Goal: Task Accomplishment & Management: Use online tool/utility

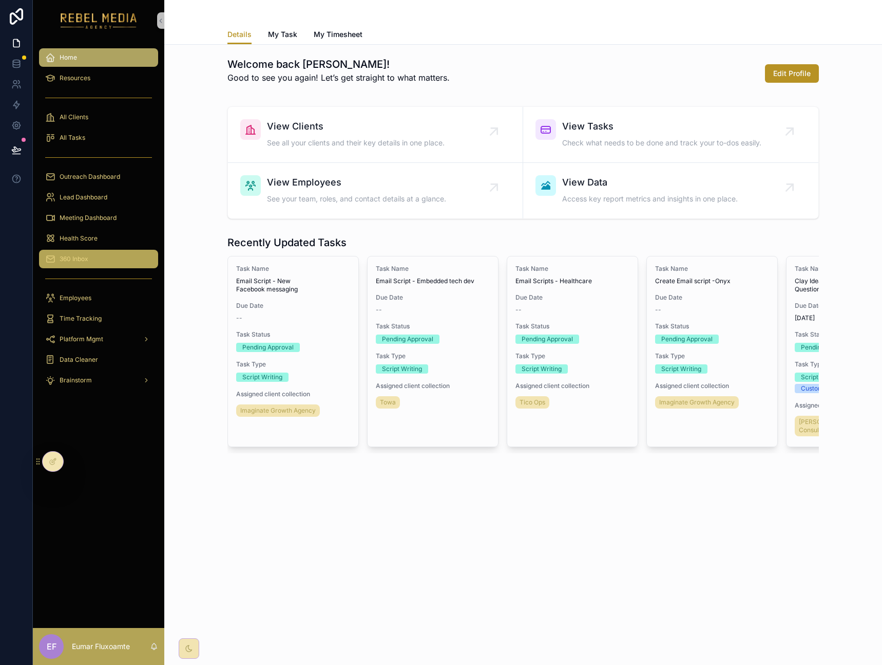
click at [97, 265] on div "360 Inbox" at bounding box center [98, 259] width 107 height 16
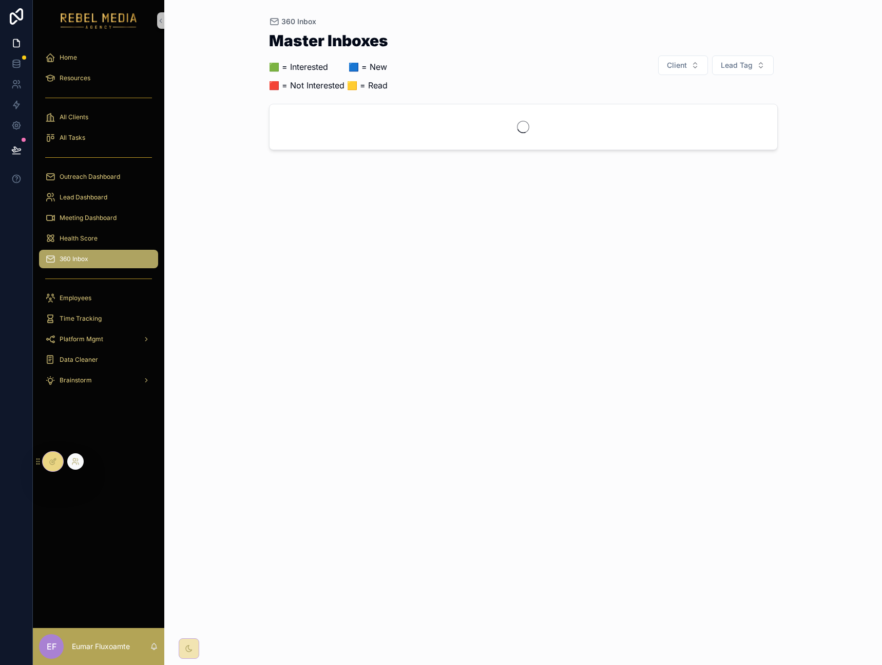
click at [55, 462] on icon at bounding box center [53, 461] width 8 height 8
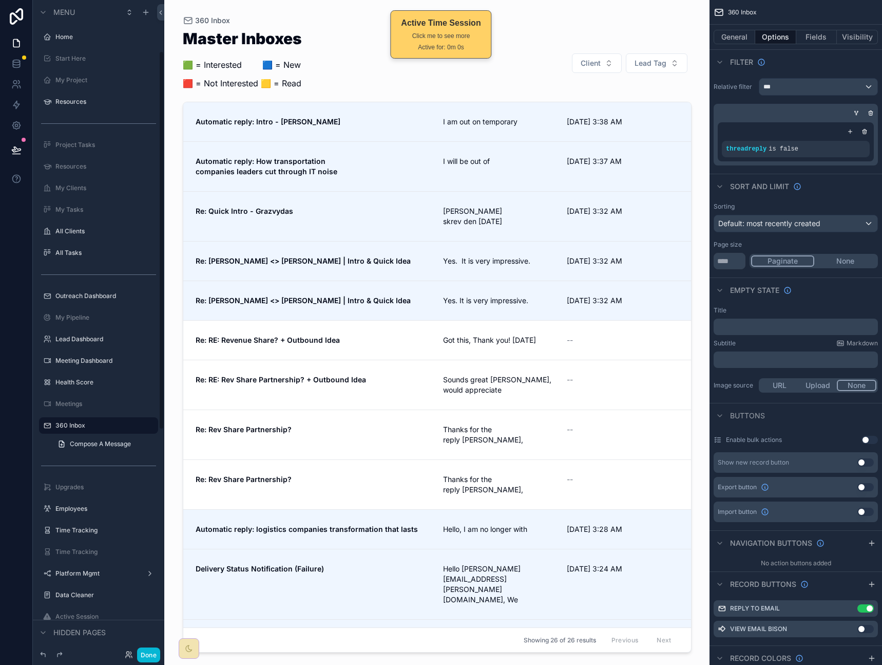
scroll to position [88, 0]
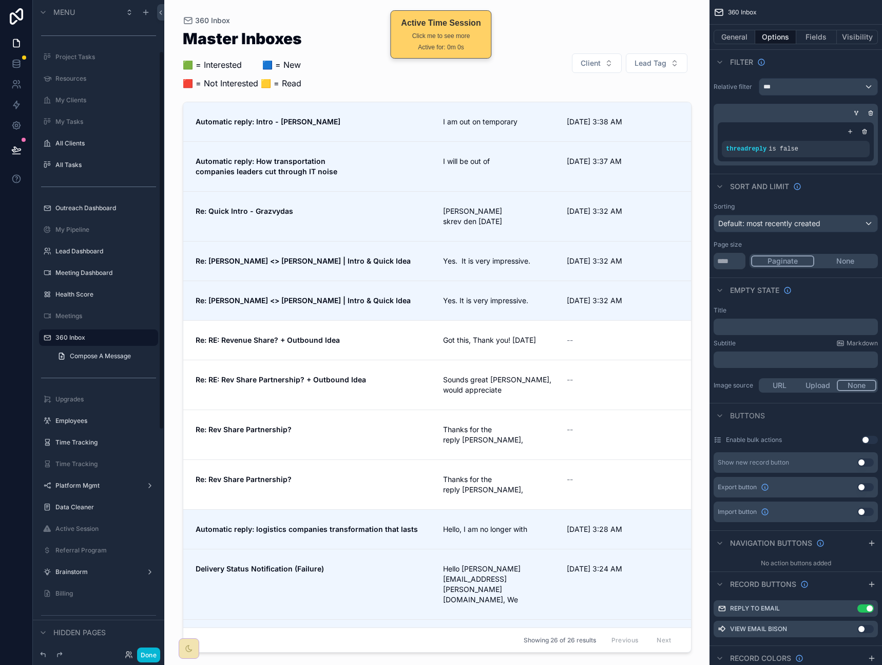
click at [339, 127] on div "scrollable content" at bounding box center [437, 326] width 525 height 652
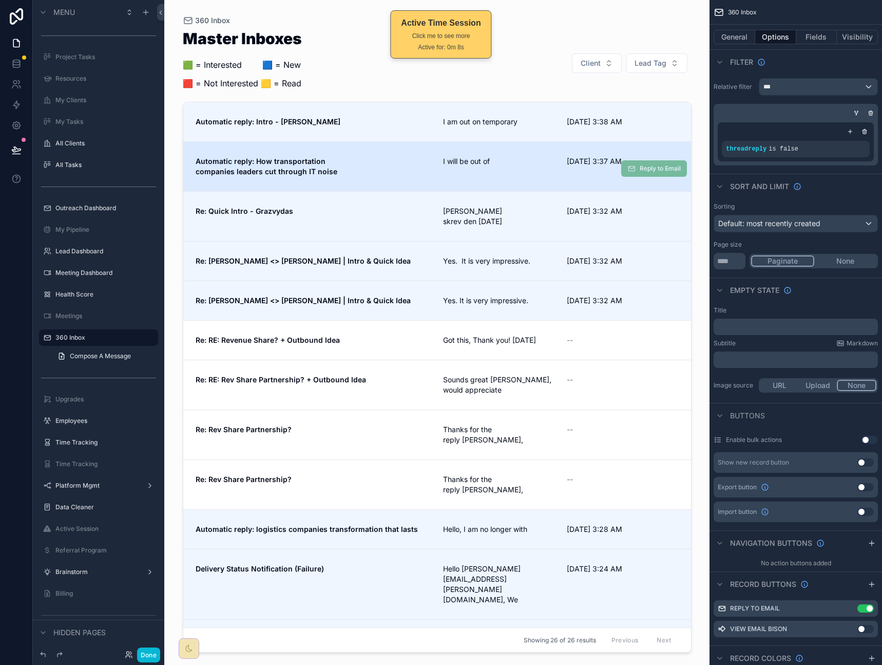
click at [359, 178] on link "Automatic reply: How transportation companies leaders cut through IT noise I wi…" at bounding box center [437, 166] width 508 height 50
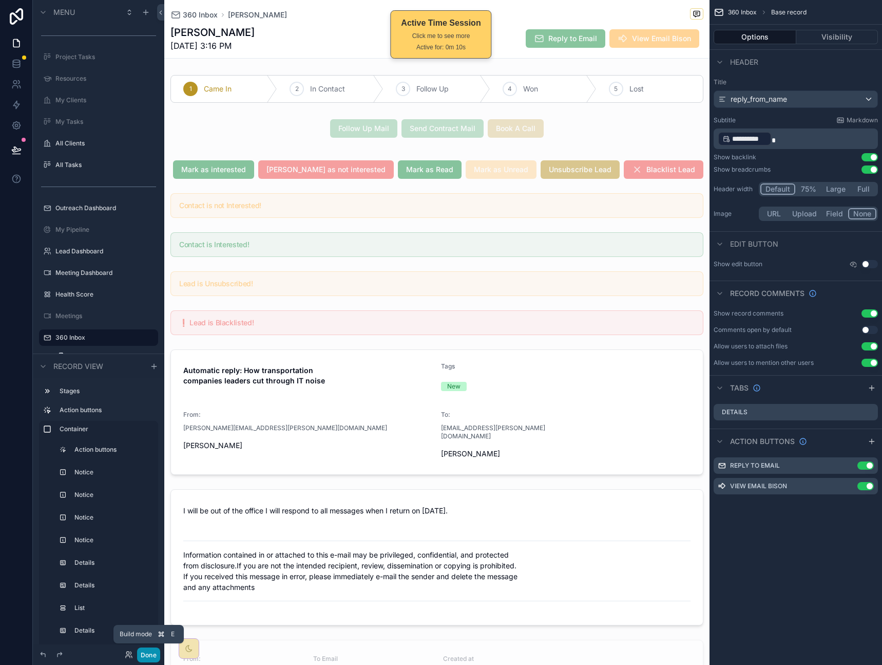
click at [153, 656] on button "Done" at bounding box center [148, 654] width 23 height 15
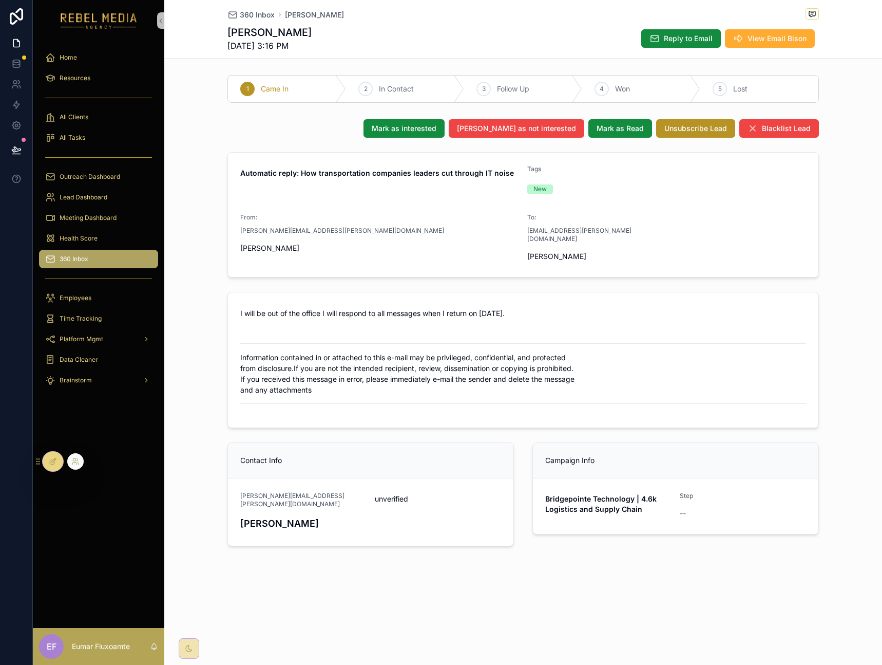
click at [59, 461] on div at bounding box center [53, 462] width 21 height 20
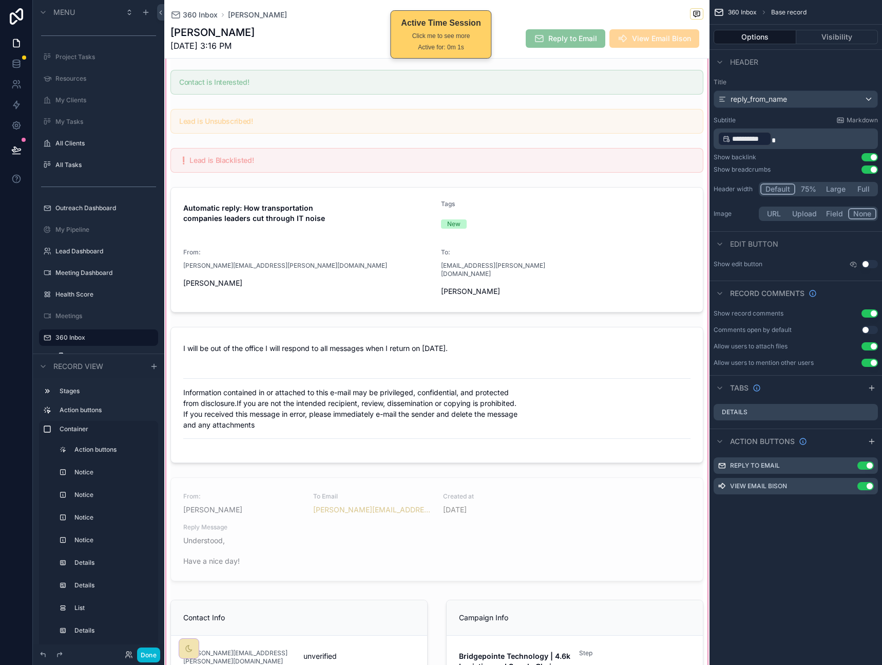
scroll to position [173, 0]
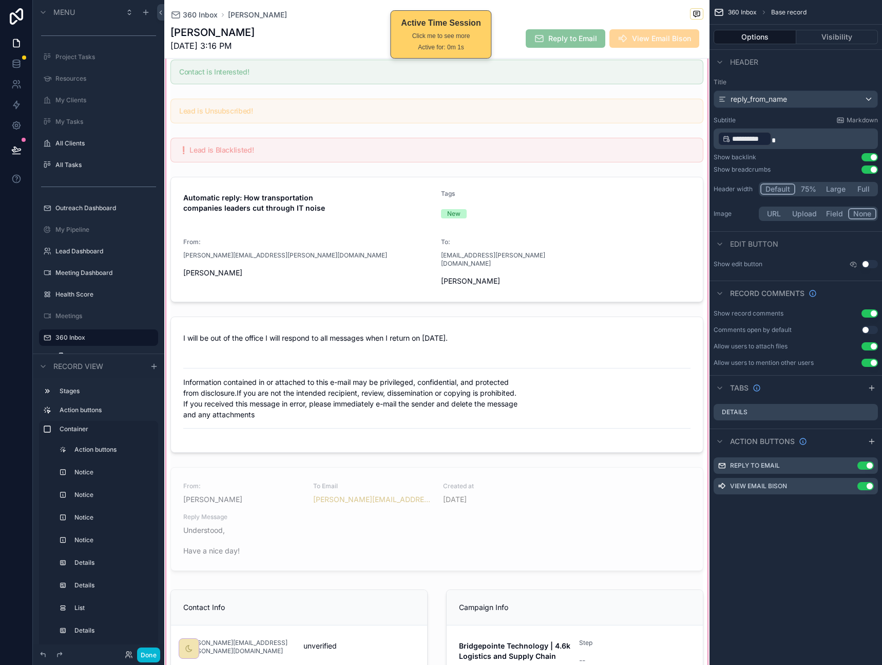
click at [545, 491] on div "scrollable content" at bounding box center [437, 340] width 546 height 726
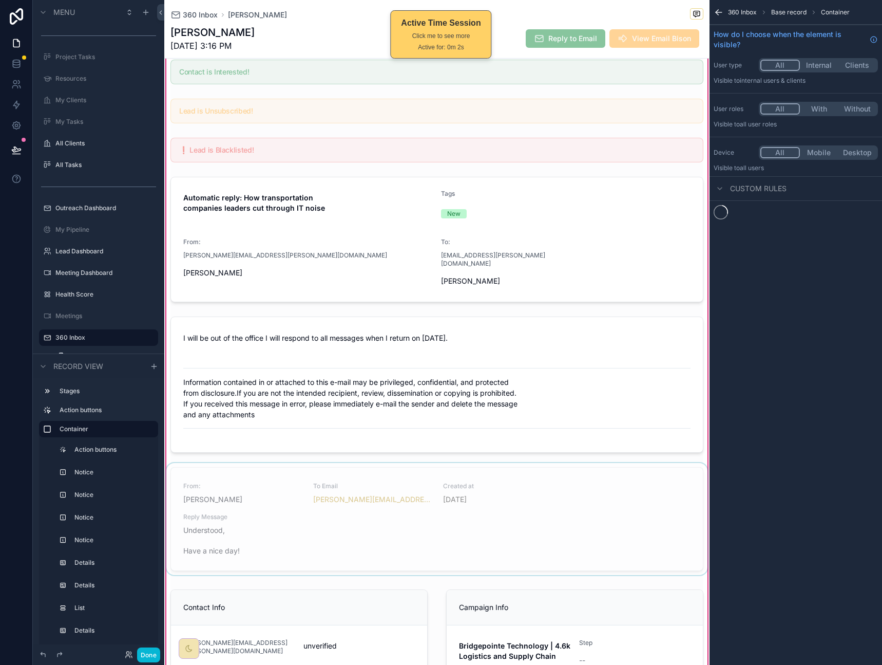
click at [541, 498] on div "scrollable content" at bounding box center [437, 521] width 546 height 116
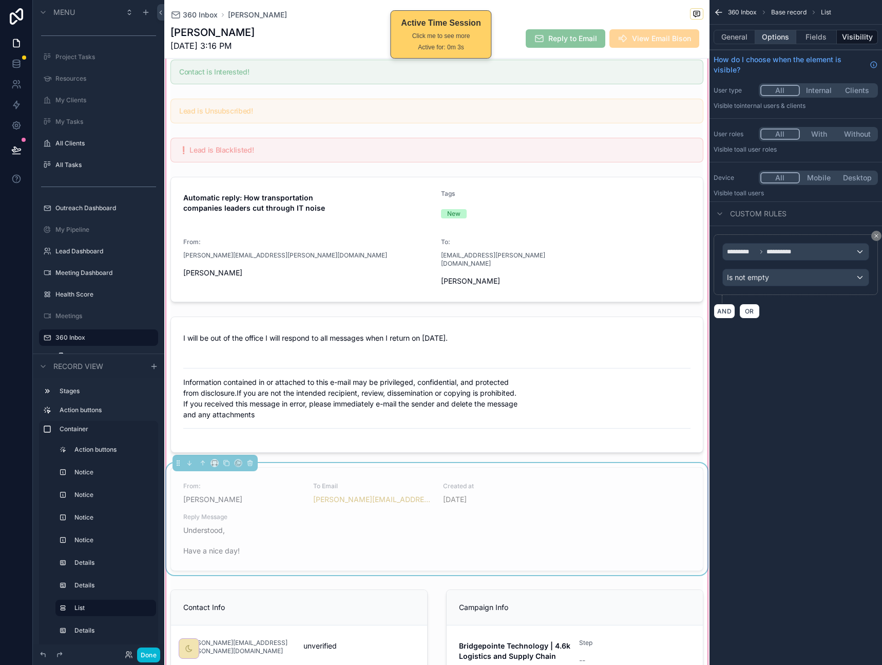
click at [783, 39] on button "Options" at bounding box center [776, 37] width 41 height 14
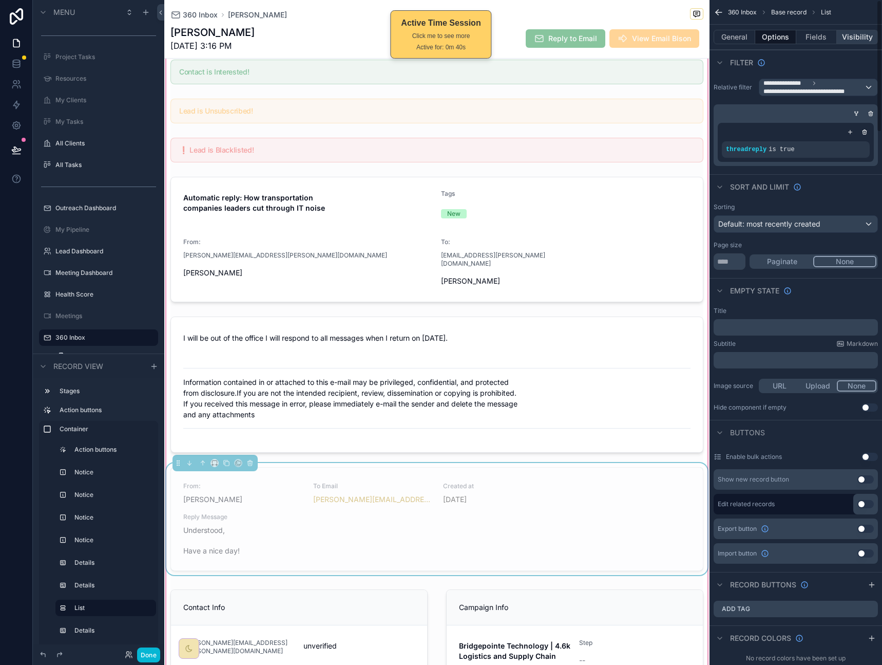
click at [855, 38] on button "Visibility" at bounding box center [857, 37] width 41 height 14
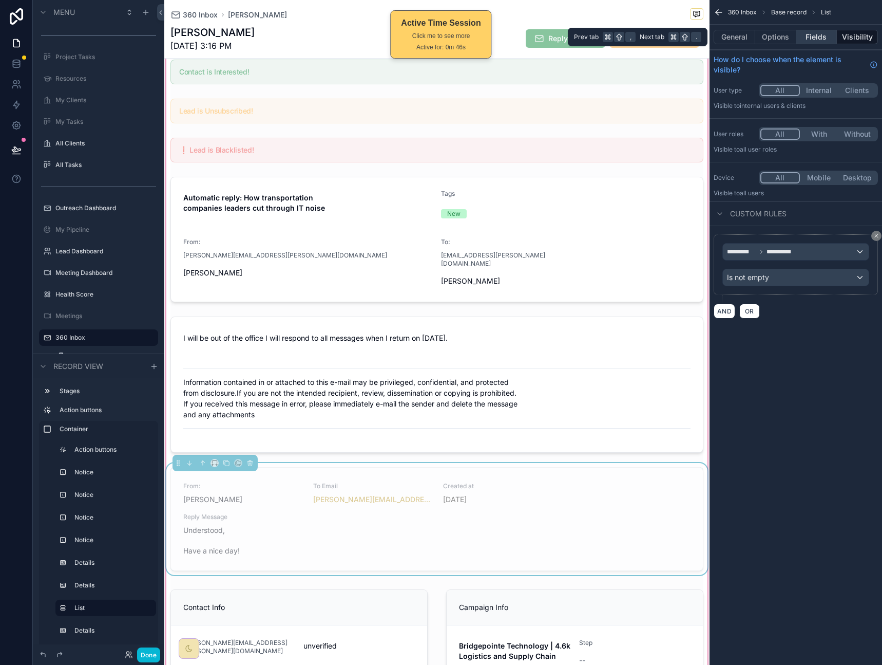
click at [827, 34] on button "Fields" at bounding box center [817, 37] width 41 height 14
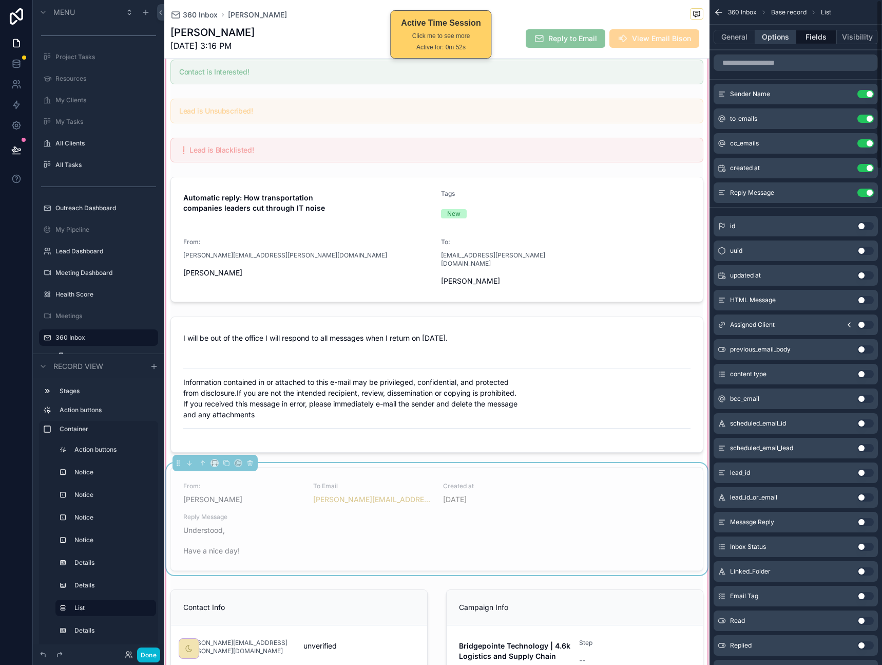
click at [781, 39] on button "Options" at bounding box center [776, 37] width 41 height 14
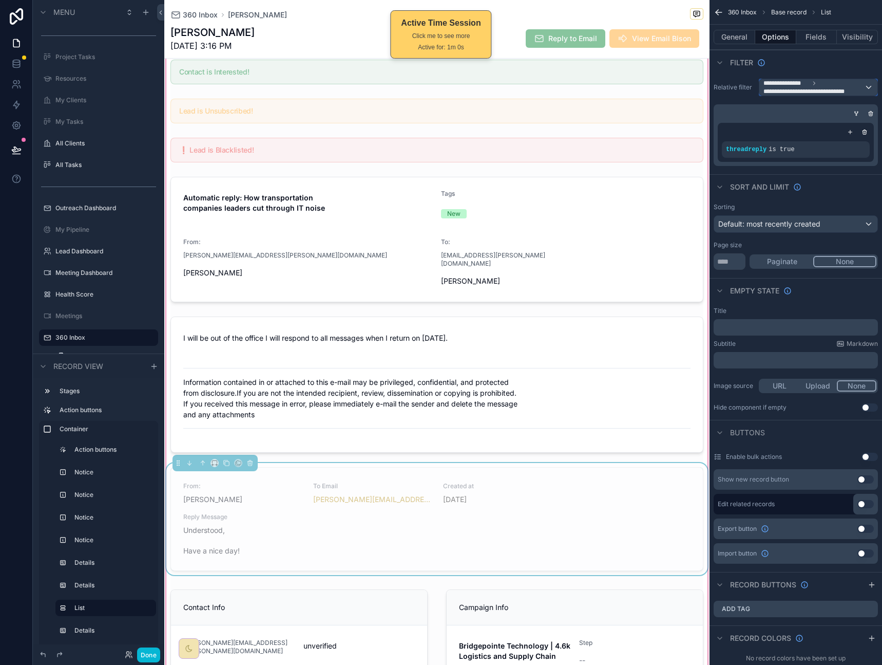
click at [821, 93] on span "**********" at bounding box center [813, 91] width 98 height 8
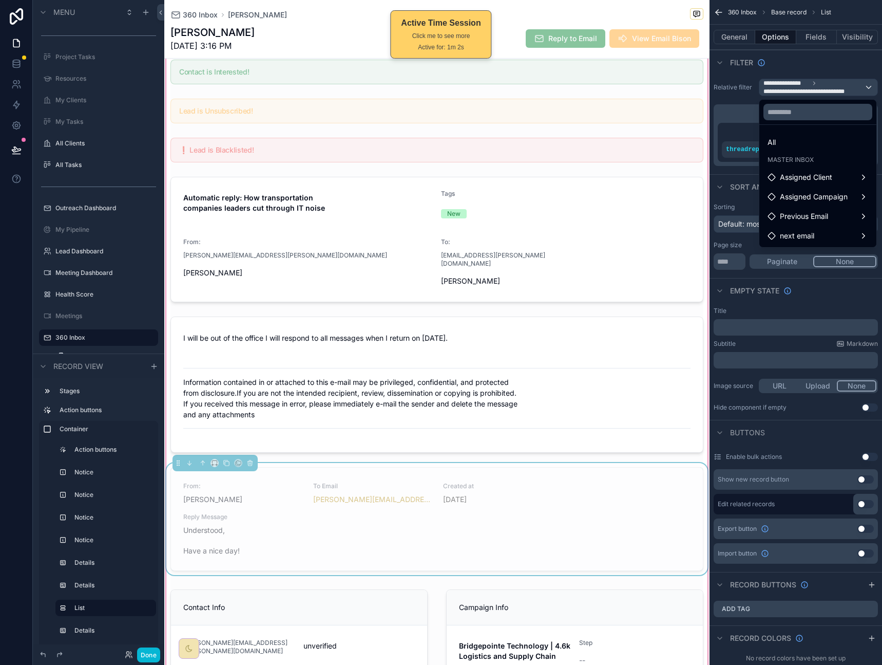
click at [826, 91] on div "scrollable content" at bounding box center [441, 332] width 882 height 665
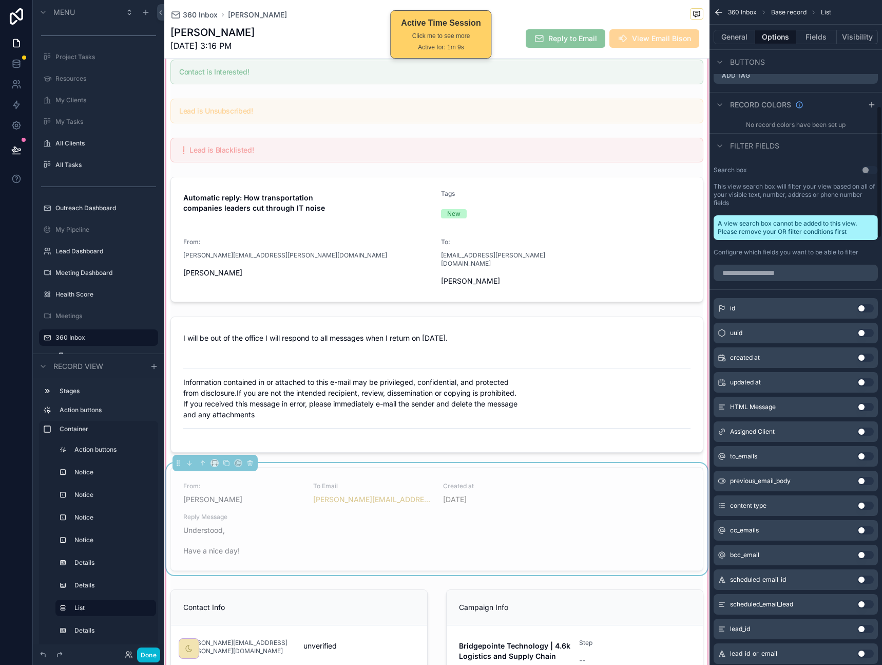
scroll to position [0, 0]
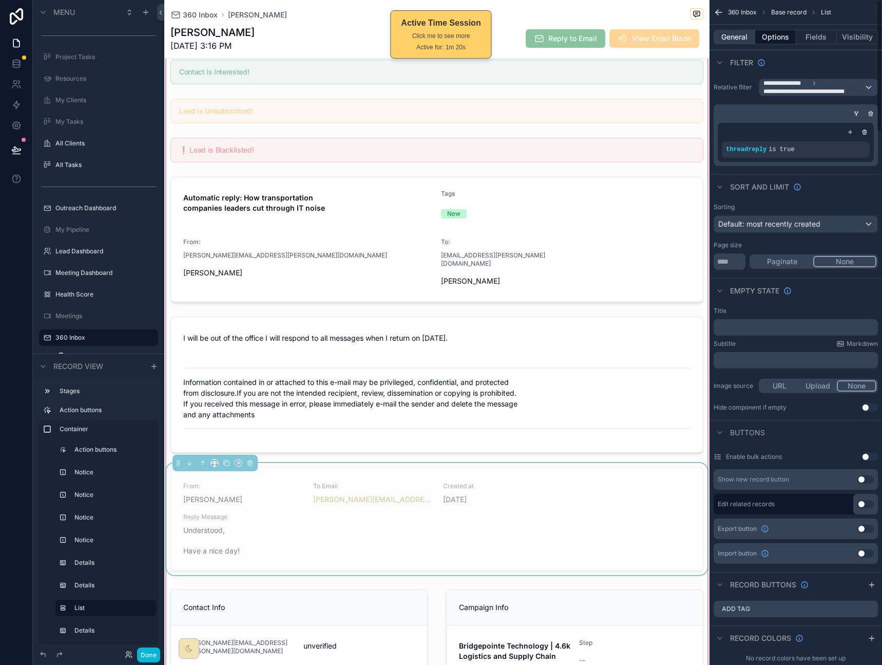
click at [741, 39] on button "General" at bounding box center [735, 37] width 42 height 14
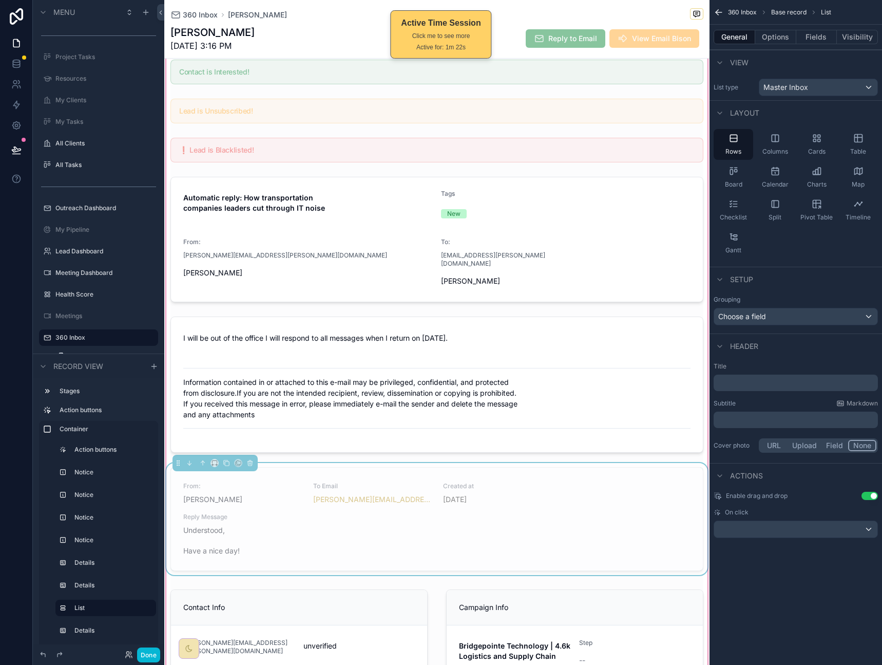
click at [778, 346] on div "Header" at bounding box center [796, 345] width 173 height 25
click at [15, 61] on icon at bounding box center [16, 64] width 10 height 10
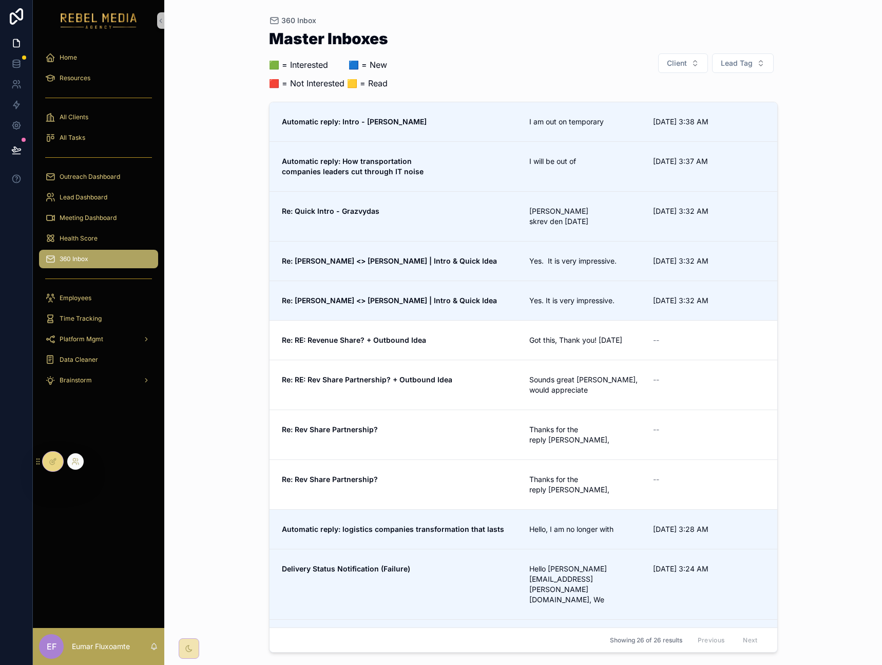
click at [62, 460] on div at bounding box center [53, 462] width 21 height 20
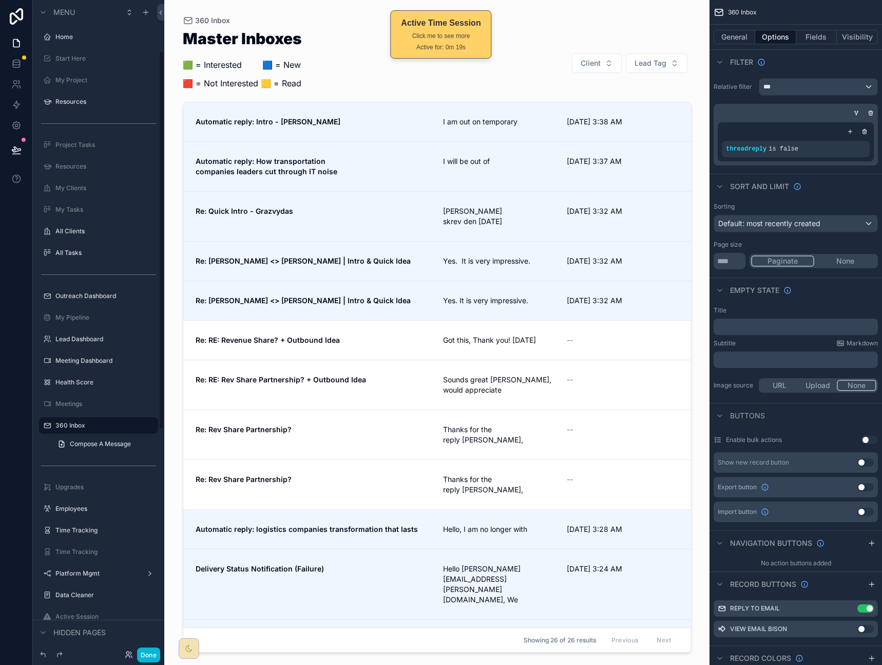
scroll to position [88, 0]
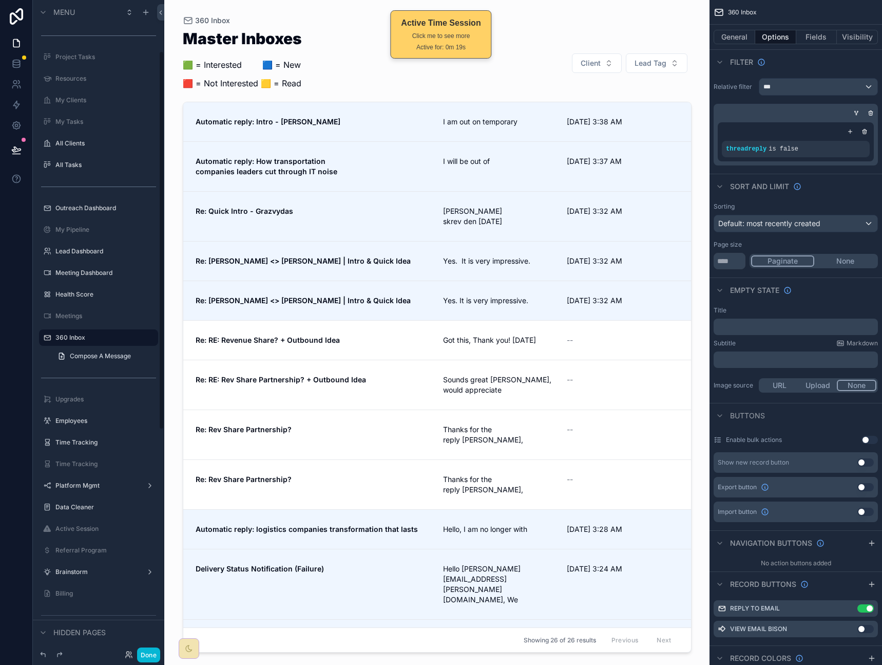
click at [382, 117] on div "scrollable content" at bounding box center [437, 326] width 525 height 652
click at [366, 121] on span "Automatic reply: Intro - [PERSON_NAME]" at bounding box center [314, 122] width 236 height 10
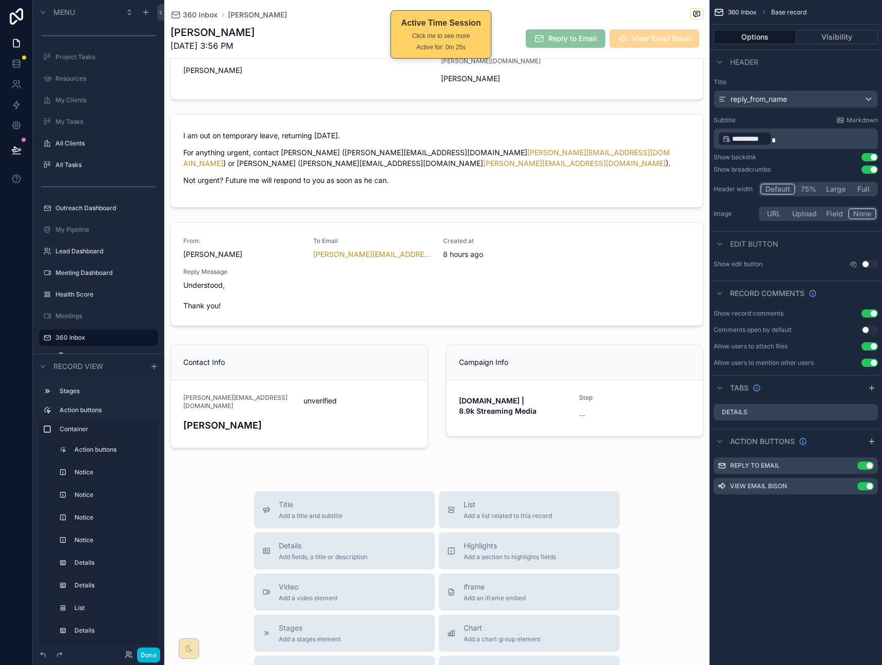
scroll to position [158, 0]
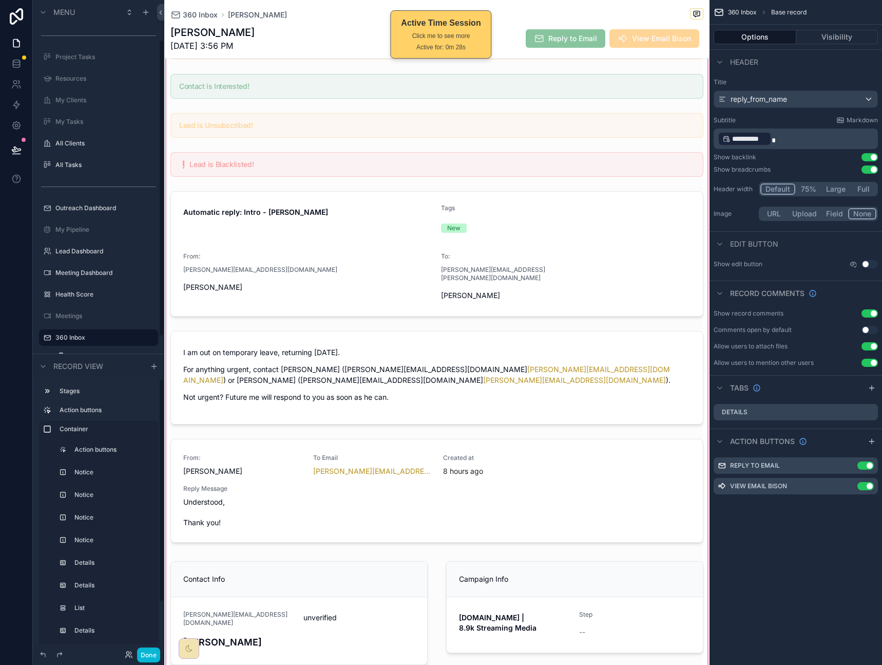
click at [247, 498] on div "scrollable content" at bounding box center [437, 333] width 546 height 683
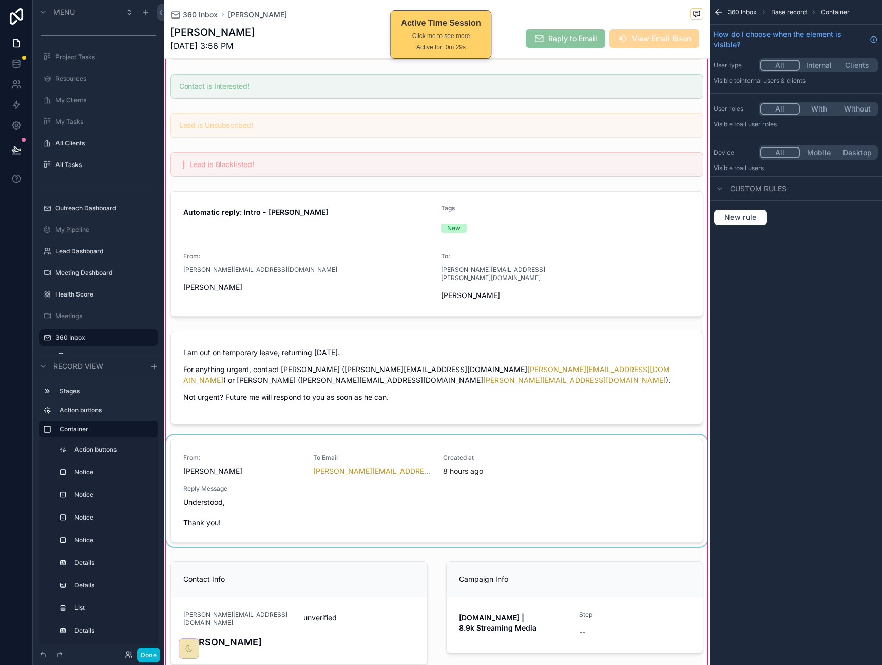
click at [301, 448] on div "scrollable content" at bounding box center [437, 493] width 546 height 116
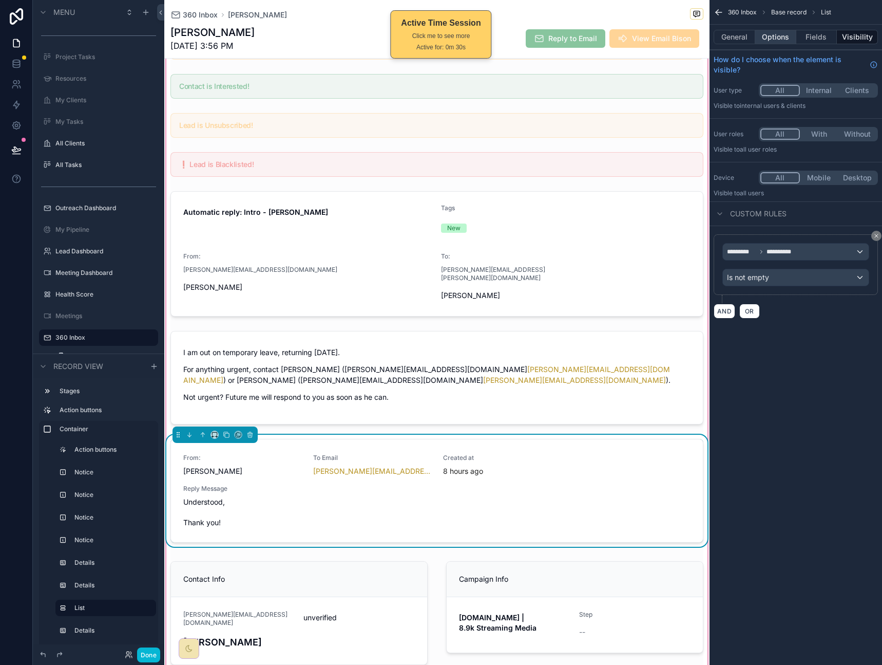
drag, startPoint x: 763, startPoint y: 31, endPoint x: 775, endPoint y: 36, distance: 12.9
click at [763, 31] on button "Options" at bounding box center [776, 37] width 41 height 14
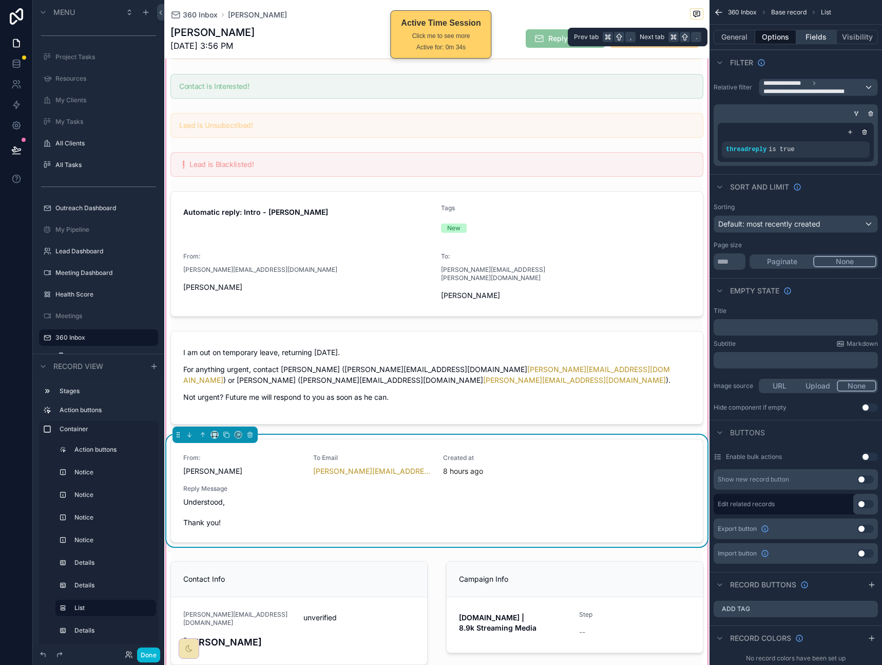
click at [808, 38] on button "Fields" at bounding box center [817, 37] width 41 height 14
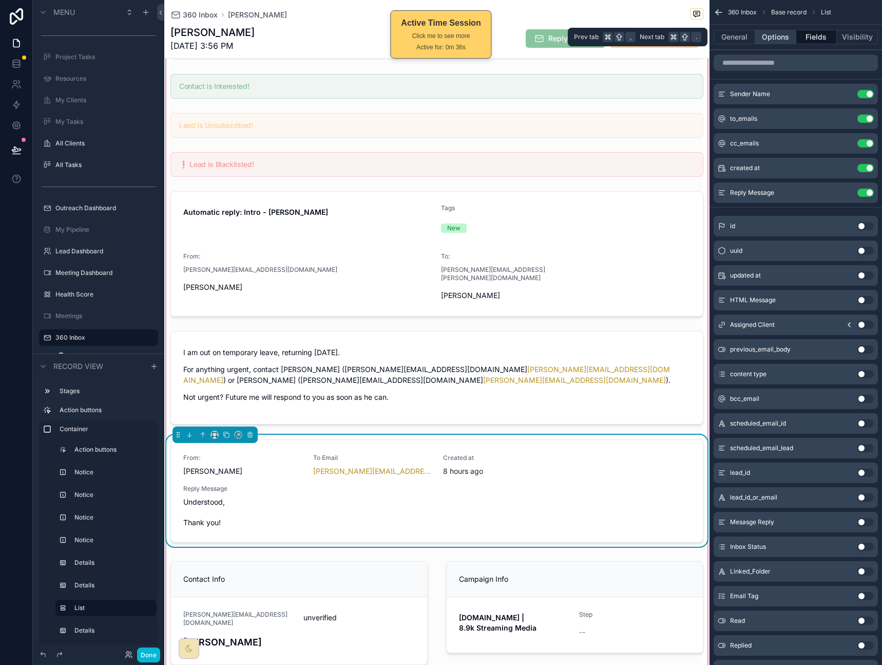
click at [783, 39] on button "Options" at bounding box center [776, 37] width 41 height 14
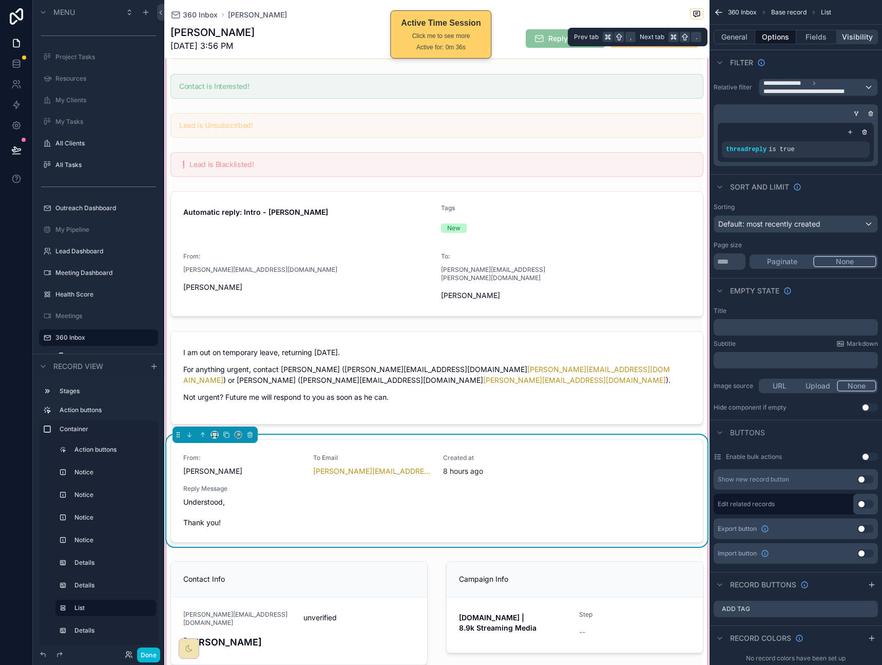
click at [852, 40] on button "Visibility" at bounding box center [857, 37] width 41 height 14
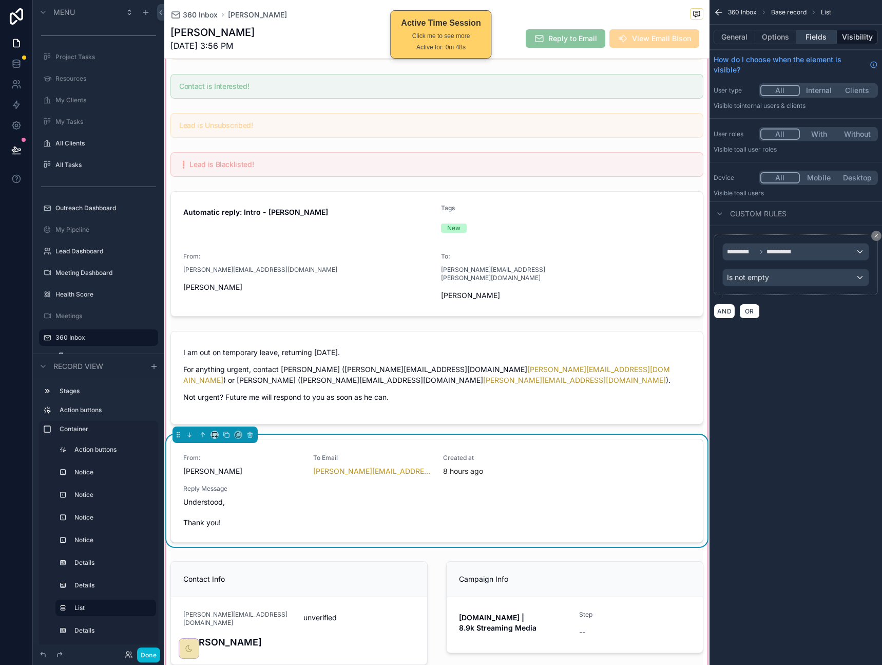
click at [820, 34] on button "Fields" at bounding box center [817, 37] width 41 height 14
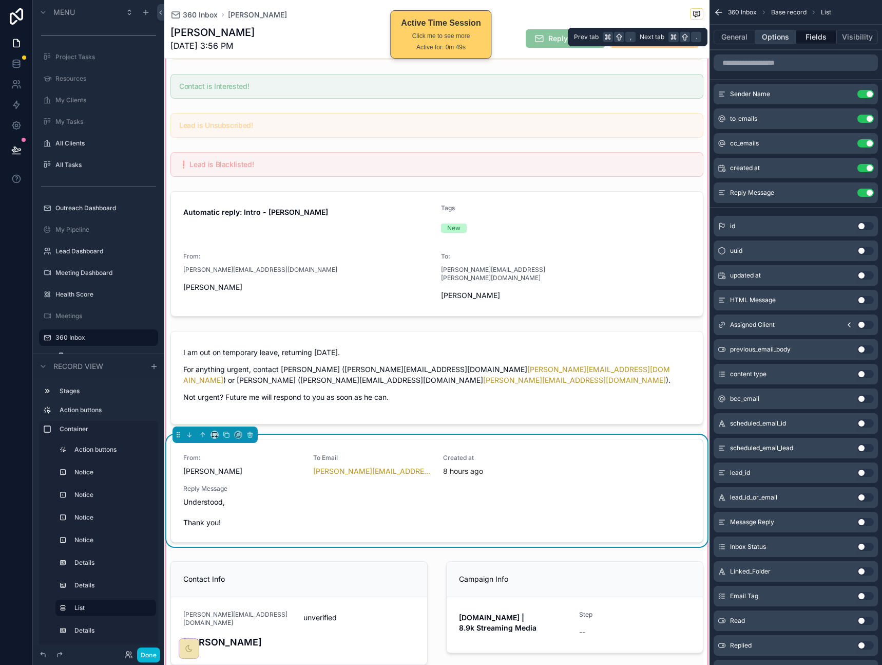
click at [777, 35] on button "Options" at bounding box center [776, 37] width 41 height 14
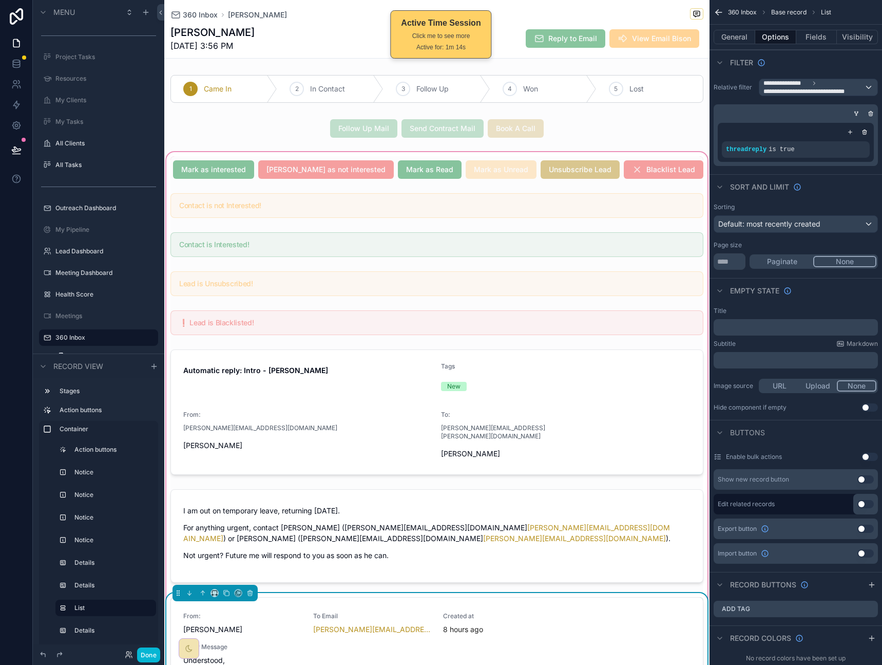
scroll to position [349, 0]
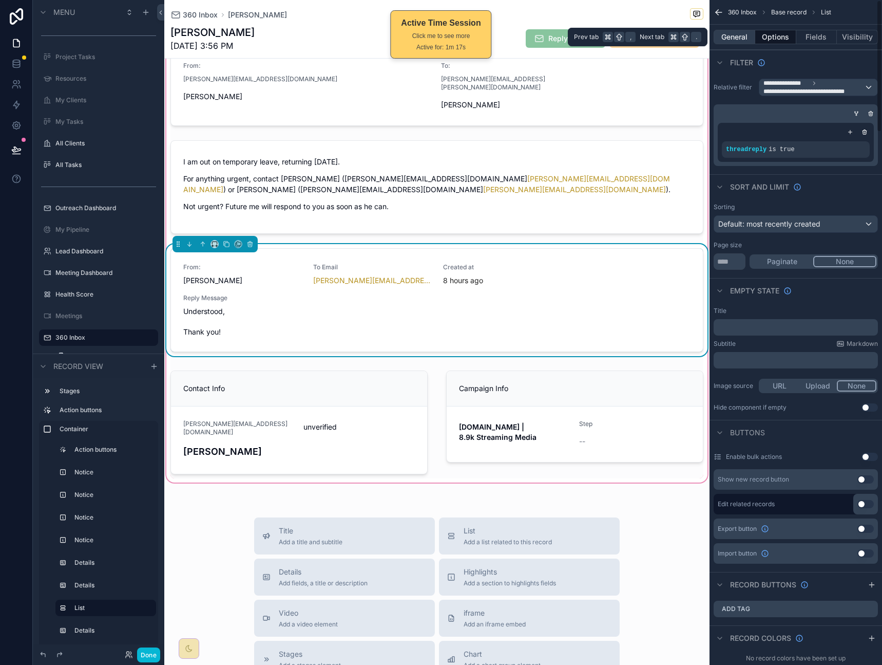
click at [734, 34] on button "General" at bounding box center [735, 37] width 42 height 14
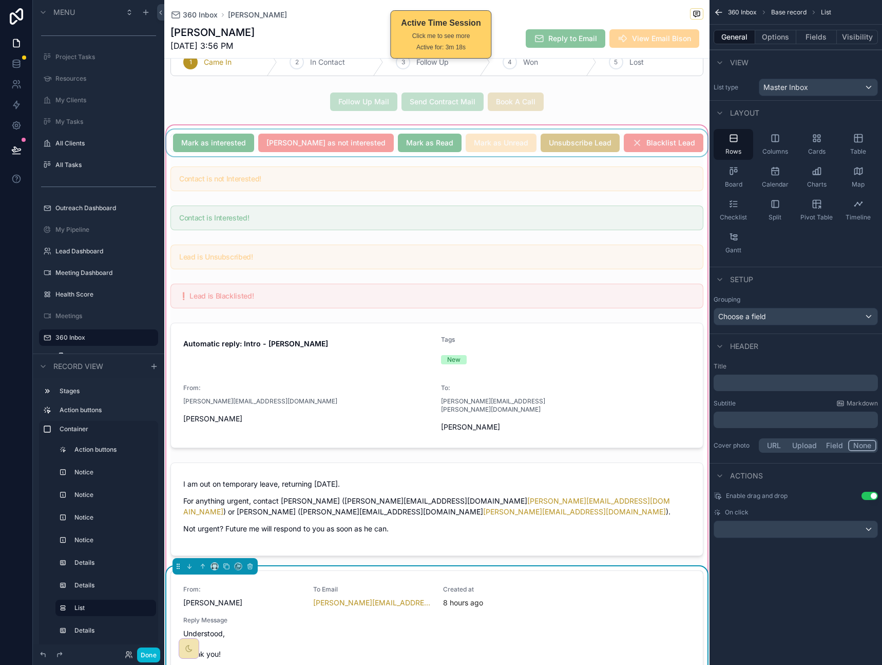
scroll to position [27, 0]
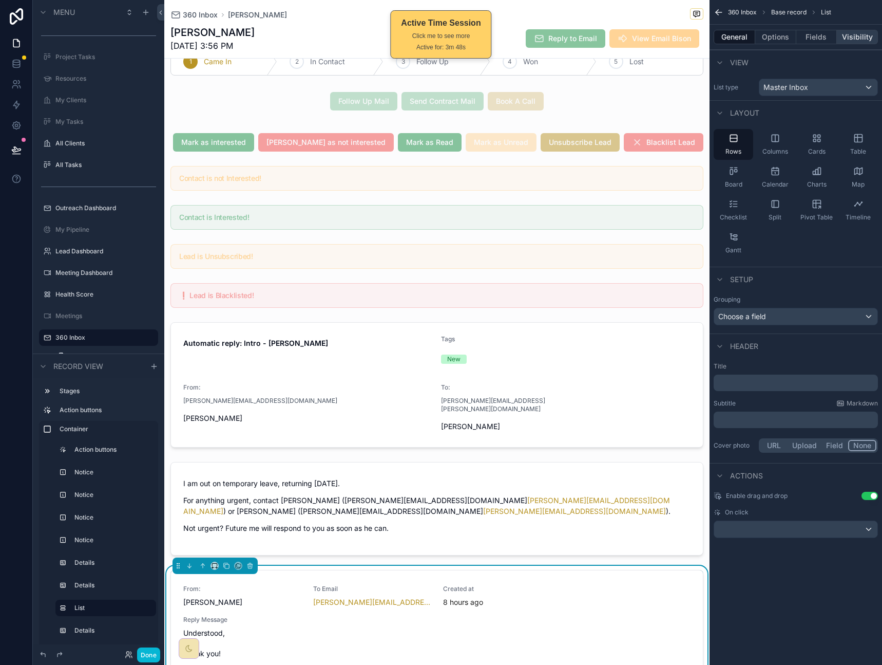
click at [846, 38] on button "Visibility" at bounding box center [857, 37] width 41 height 14
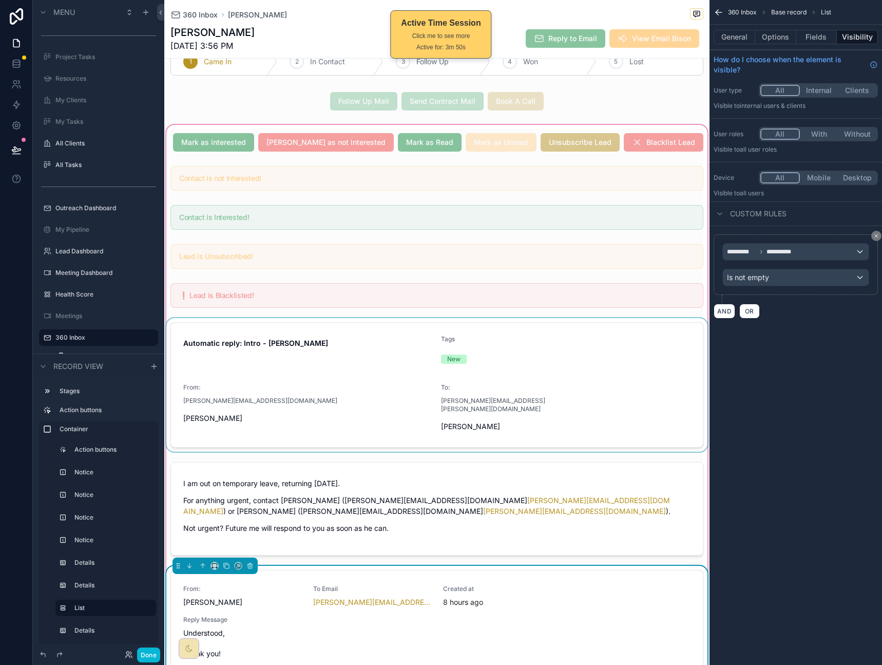
scroll to position [211, 0]
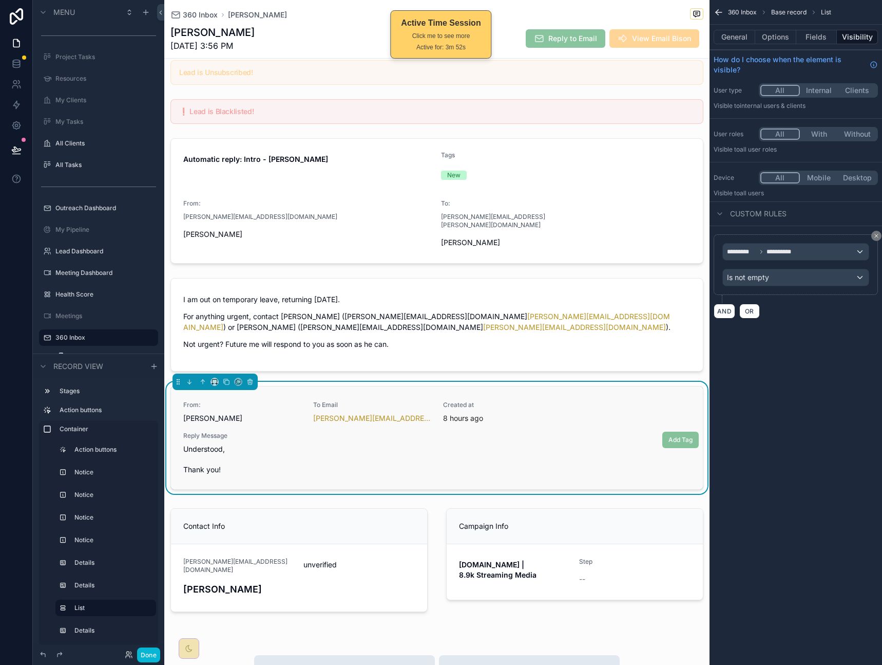
click at [674, 386] on link "From: [PERSON_NAME] To Email [PERSON_NAME][EMAIL_ADDRESS][PERSON_NAME][PERSON_N…" at bounding box center [437, 437] width 532 height 103
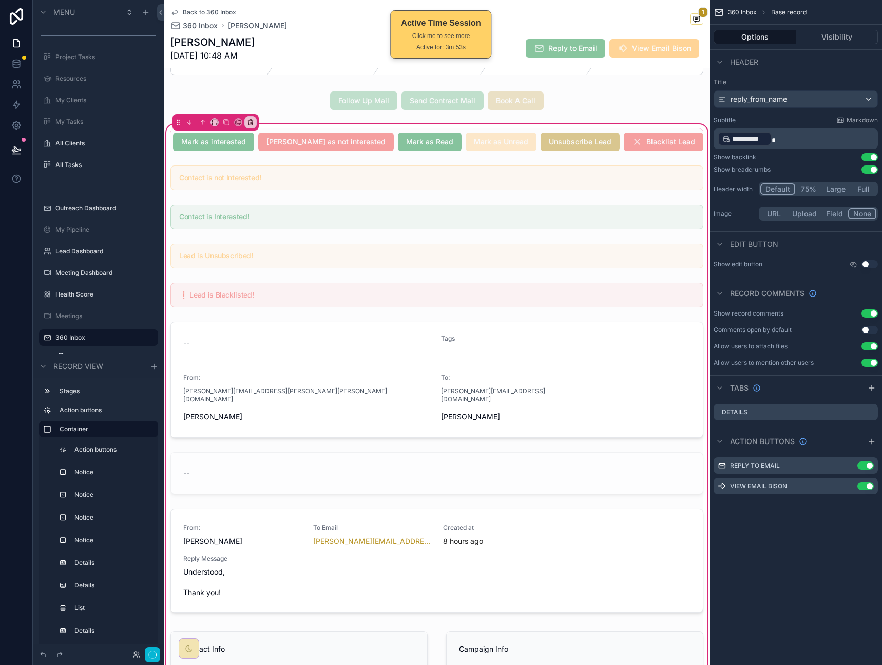
scroll to position [221, 0]
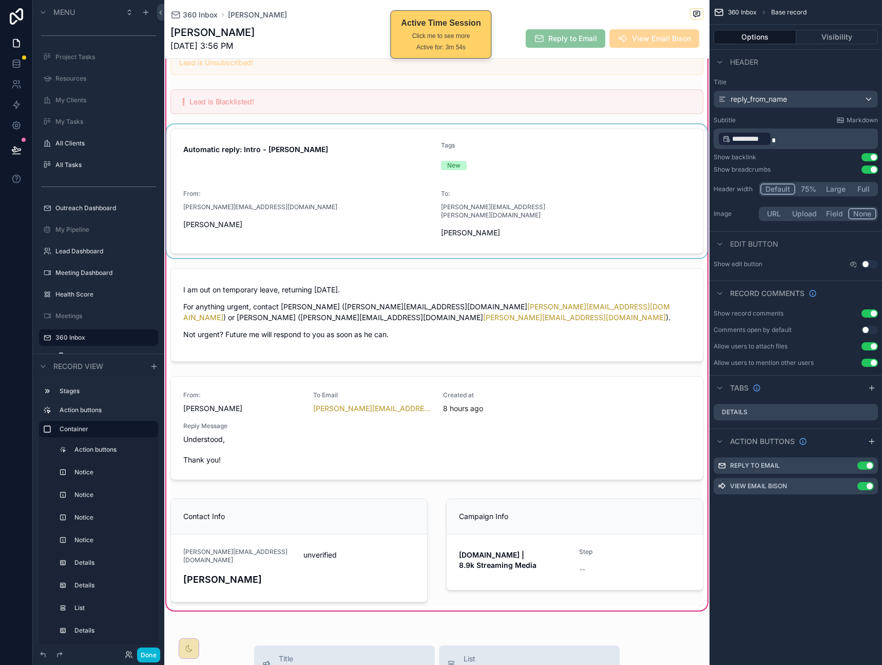
scroll to position [211, 0]
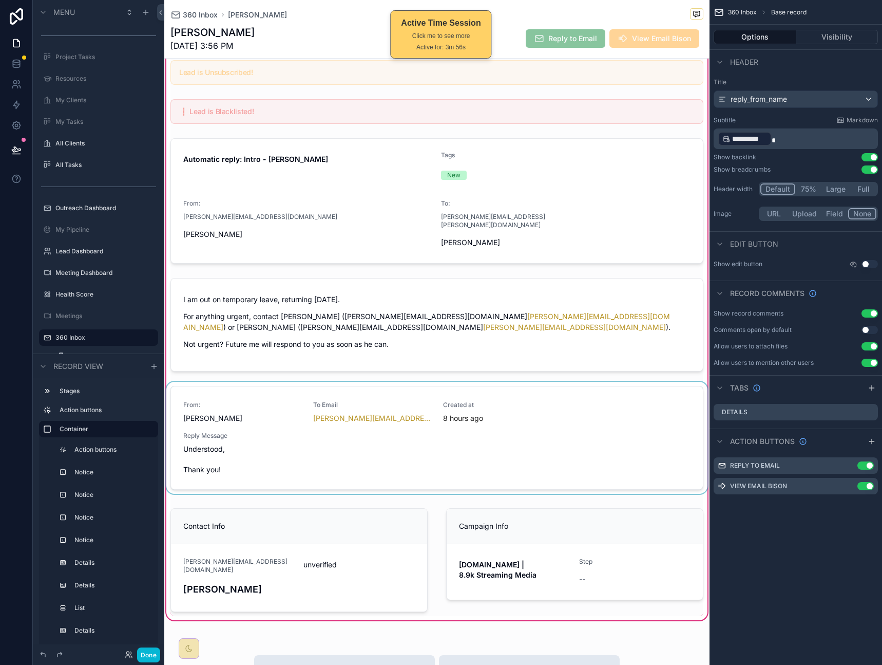
click at [681, 382] on div "scrollable content" at bounding box center [437, 440] width 546 height 116
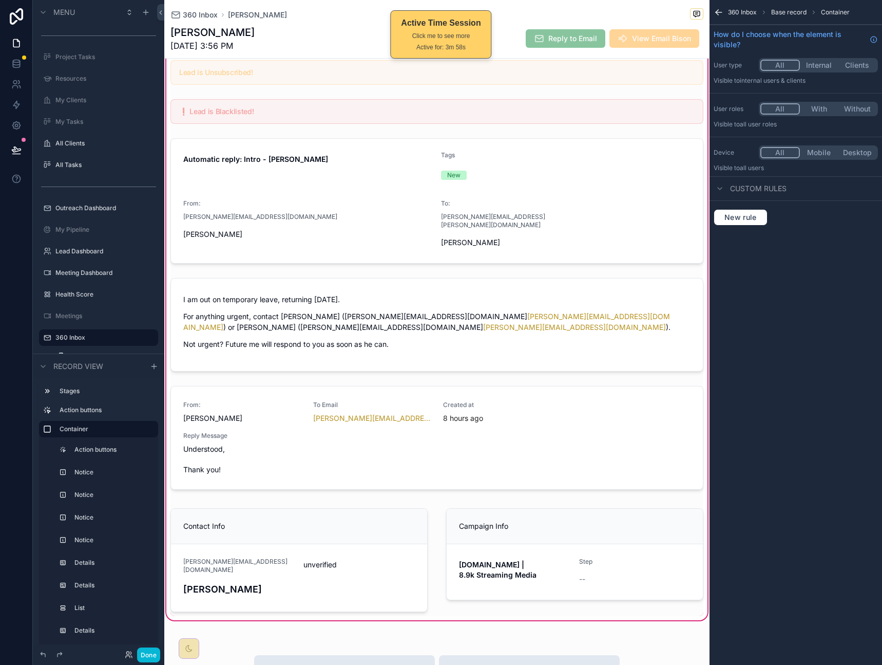
click at [783, 242] on div "360 Inbox Base record Container How do I choose when the element is visible? Us…" at bounding box center [796, 125] width 173 height 250
click at [605, 382] on div "scrollable content" at bounding box center [437, 440] width 546 height 116
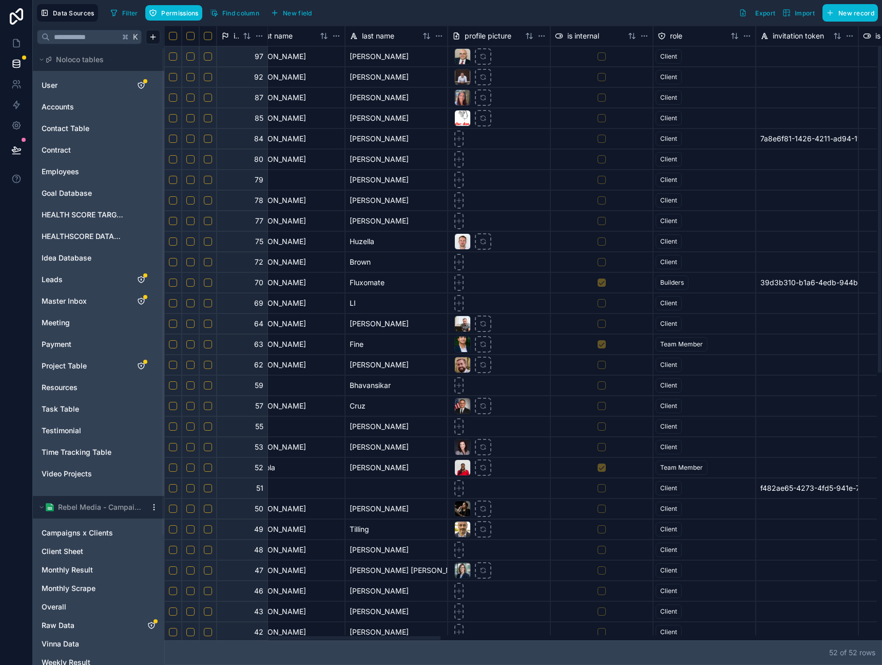
click at [364, 640] on div at bounding box center [345, 638] width 191 height 4
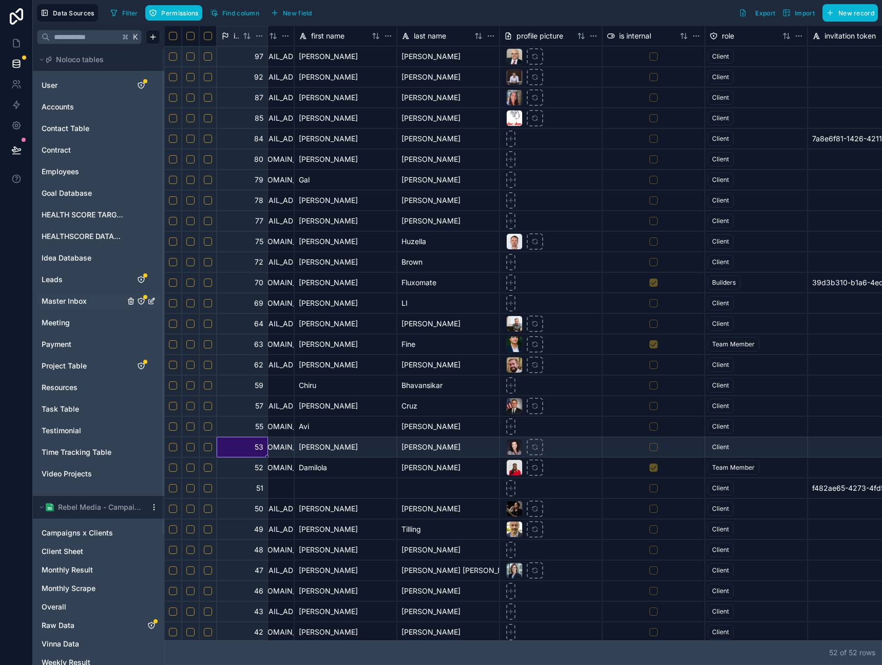
click at [84, 305] on span "Master Inbox" at bounding box center [64, 301] width 45 height 10
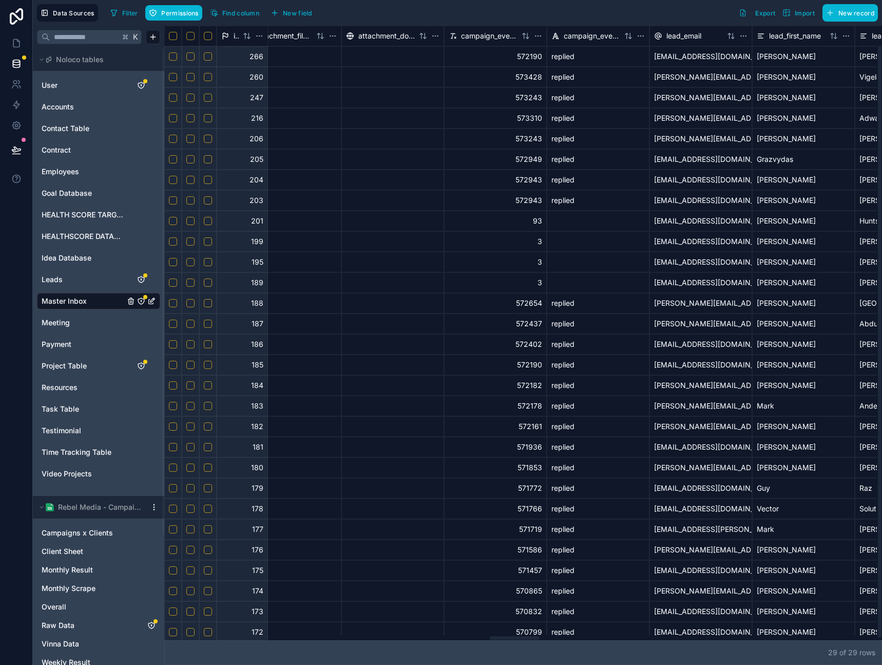
scroll to position [0, 4741]
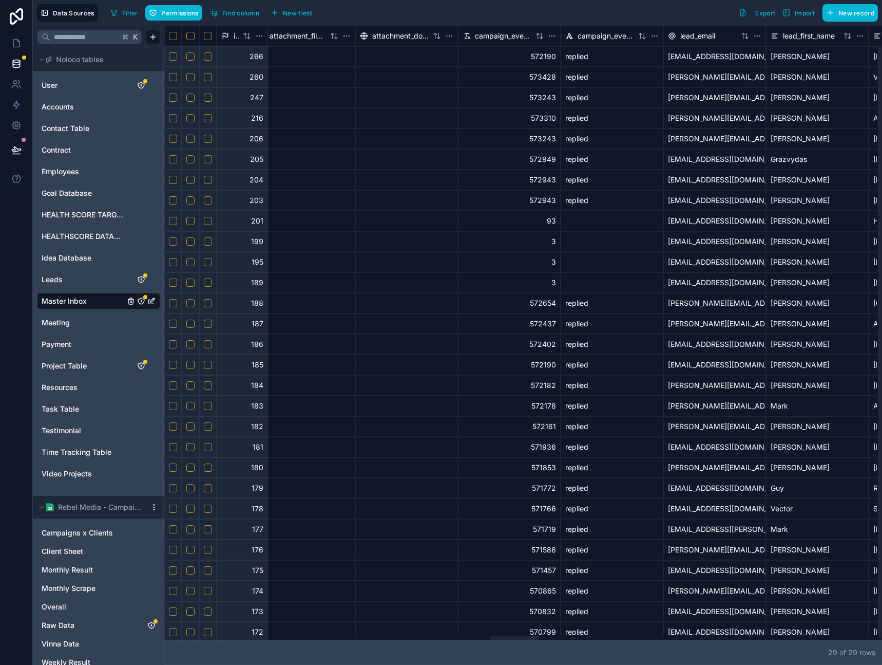
drag, startPoint x: 319, startPoint y: 637, endPoint x: 514, endPoint y: 627, distance: 194.4
click at [515, 635] on div at bounding box center [520, 637] width 713 height 5
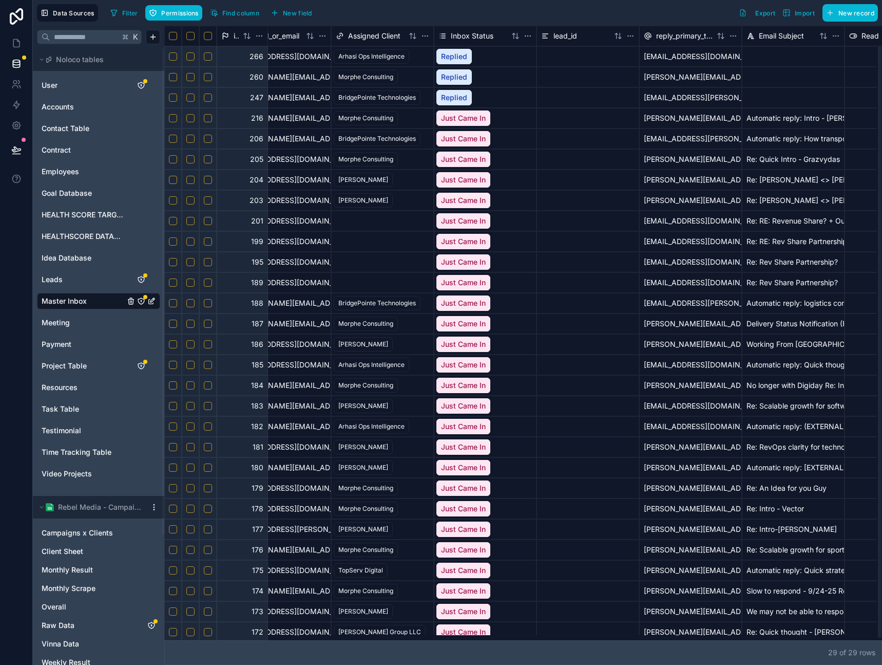
scroll to position [0, 0]
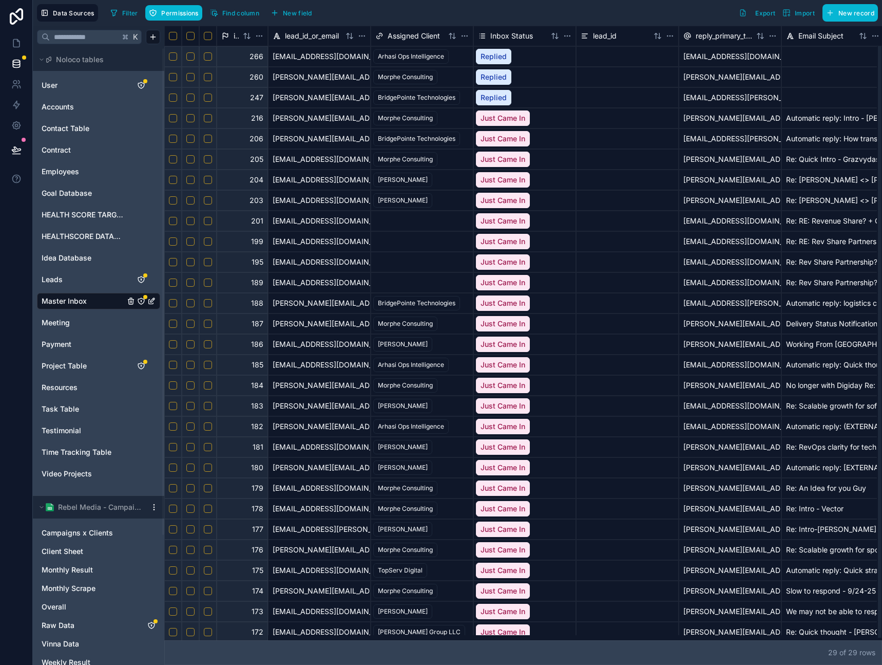
drag, startPoint x: 513, startPoint y: 637, endPoint x: 180, endPoint y: 590, distance: 336.1
click at [180, 636] on div at bounding box center [189, 638] width 49 height 4
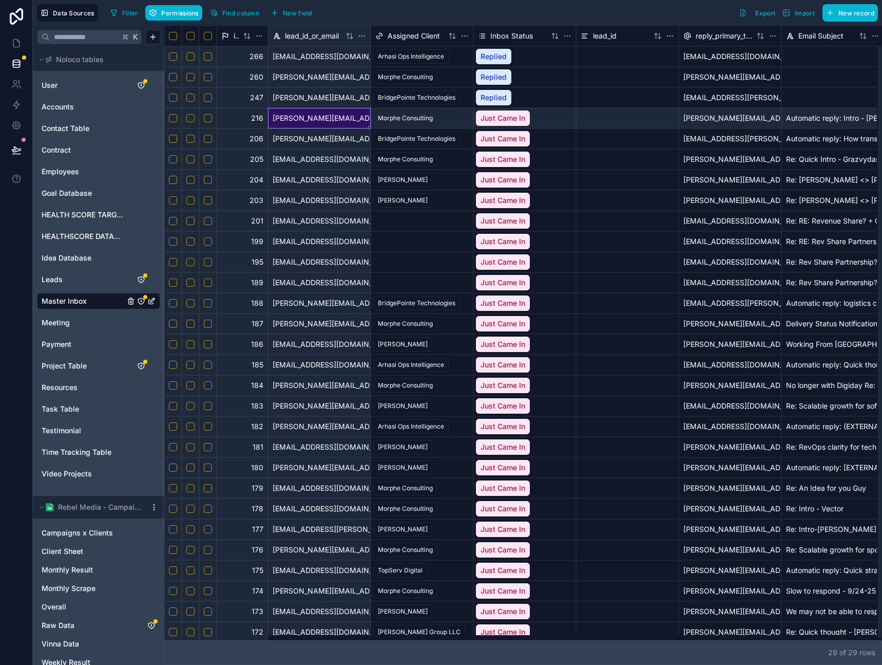
click at [303, 122] on div "[PERSON_NAME][EMAIL_ADDRESS][DOMAIN_NAME]" at bounding box center [319, 118] width 103 height 21
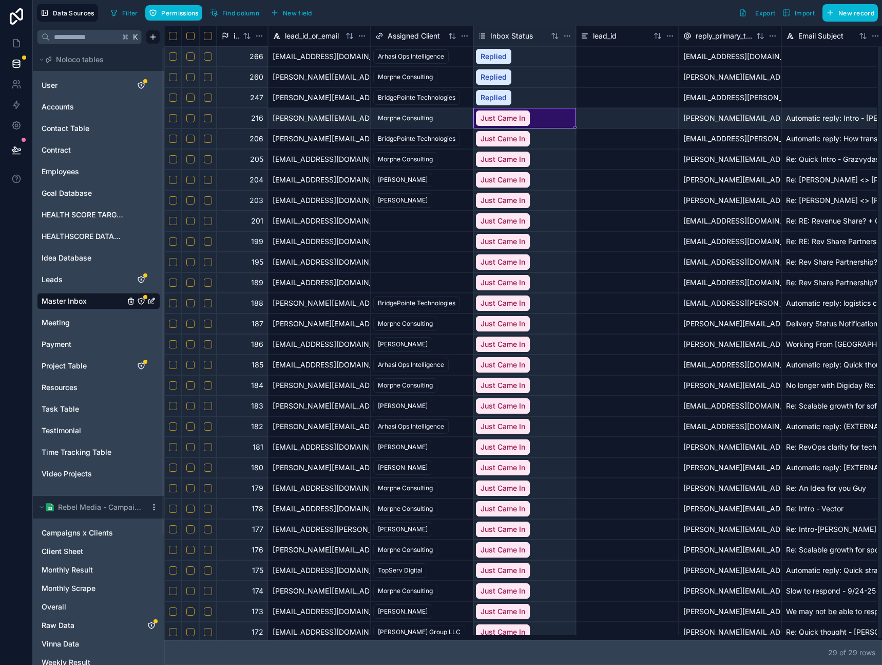
click at [499, 122] on div "Just Came In" at bounding box center [503, 117] width 54 height 15
click at [501, 121] on div "Just Came In" at bounding box center [503, 117] width 54 height 15
click at [507, 124] on div "Just Came In" at bounding box center [503, 117] width 54 height 15
click at [544, 122] on div "Just Came In" at bounding box center [525, 118] width 102 height 20
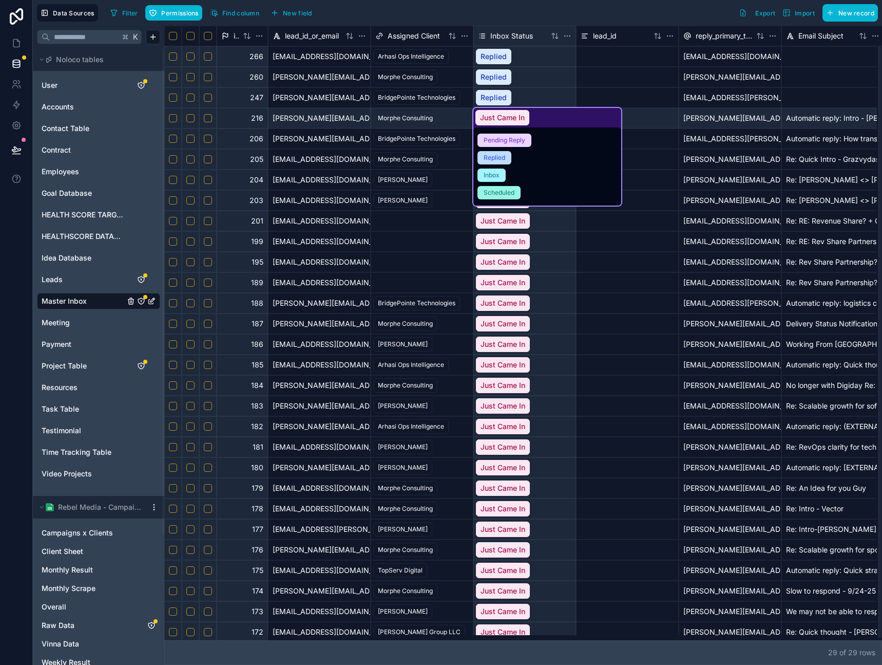
click at [500, 158] on div "Replied" at bounding box center [495, 157] width 22 height 9
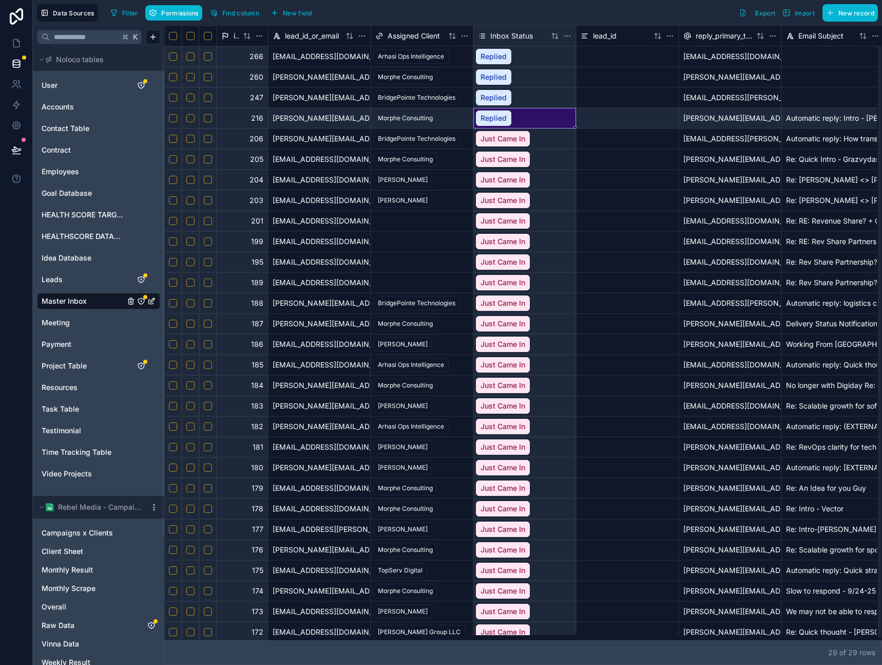
click at [313, 100] on div "john.dorgan@coachusa.com" at bounding box center [319, 97] width 103 height 21
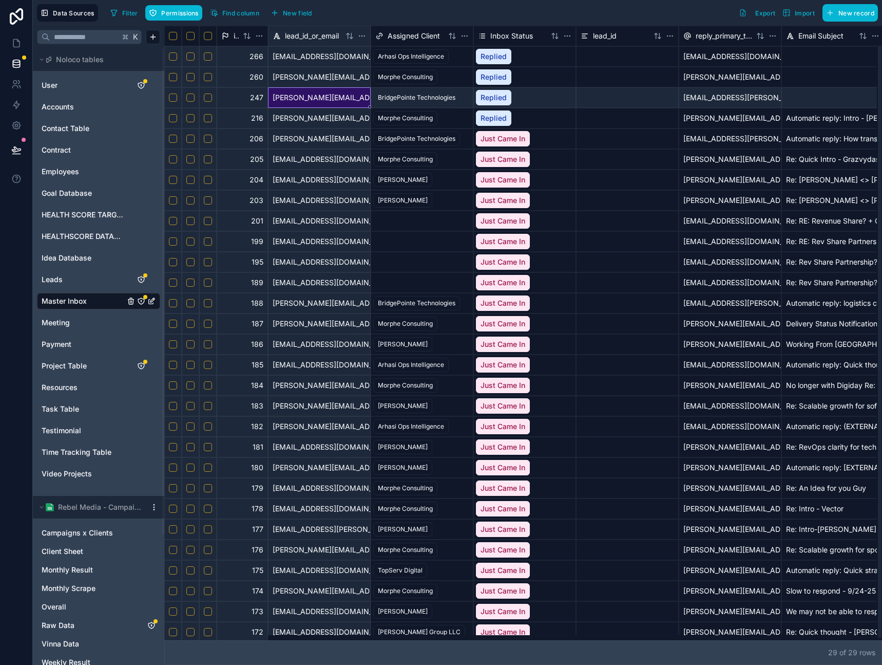
click at [522, 101] on div "Replied" at bounding box center [525, 98] width 102 height 20
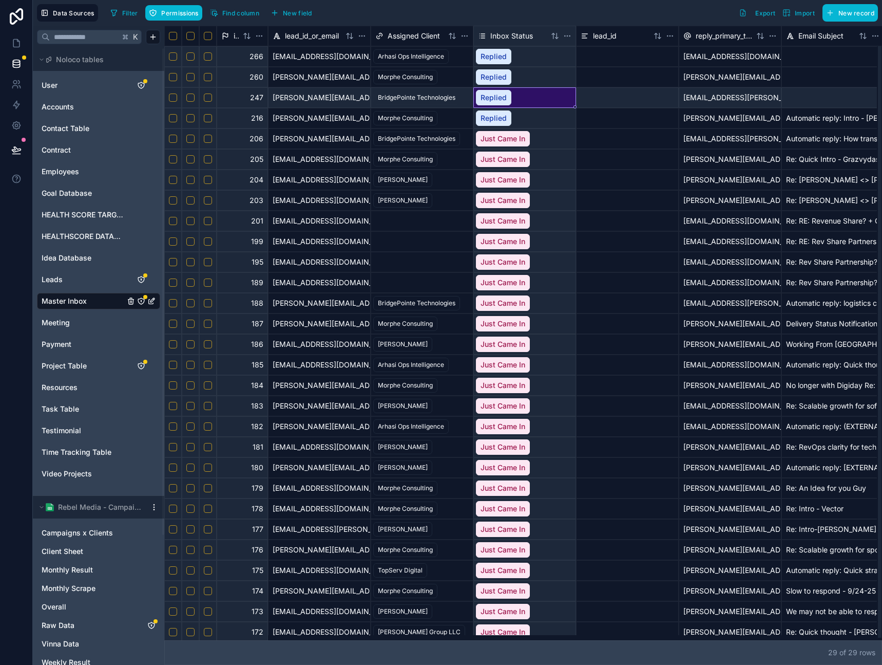
click at [522, 101] on div "Replied" at bounding box center [525, 98] width 102 height 20
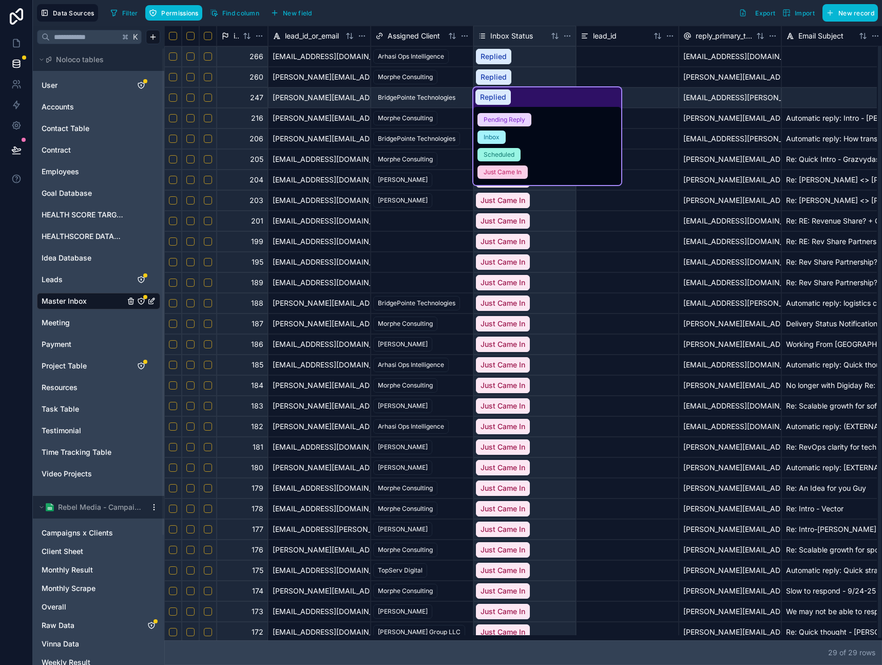
click at [519, 173] on div "Just Came In" at bounding box center [503, 171] width 38 height 9
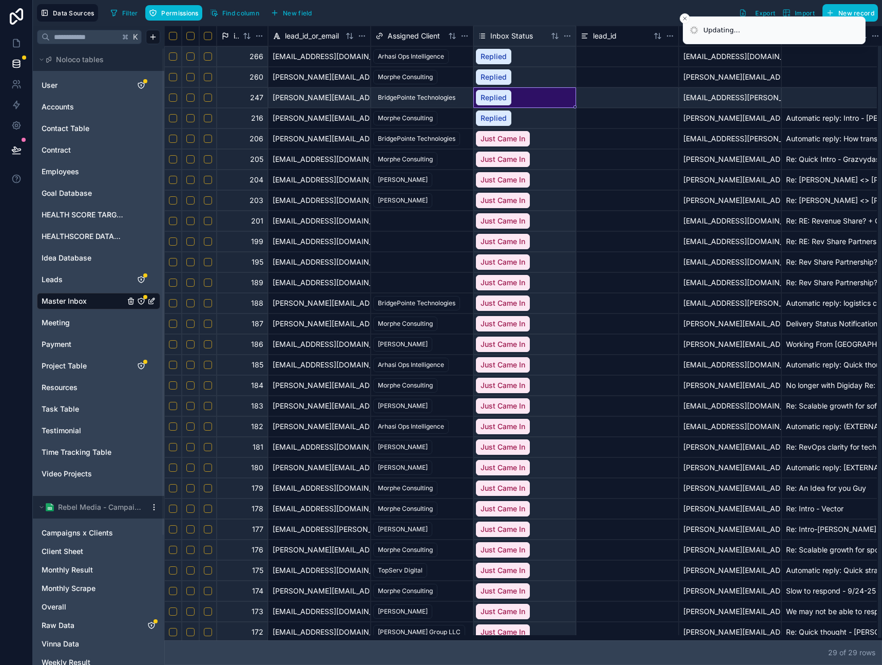
click at [525, 119] on div "Replied" at bounding box center [525, 118] width 102 height 20
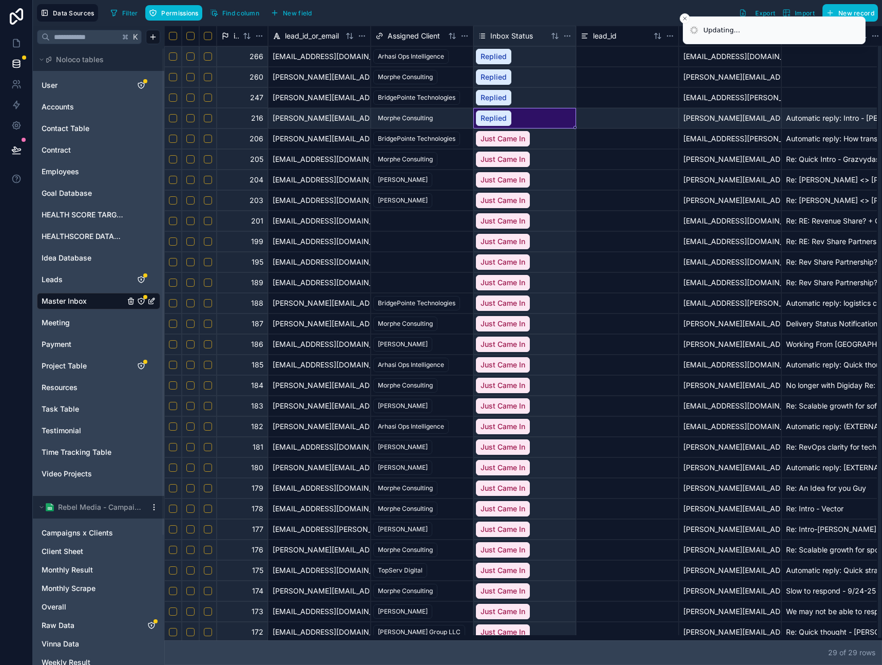
click at [525, 119] on div "Replied" at bounding box center [525, 118] width 102 height 20
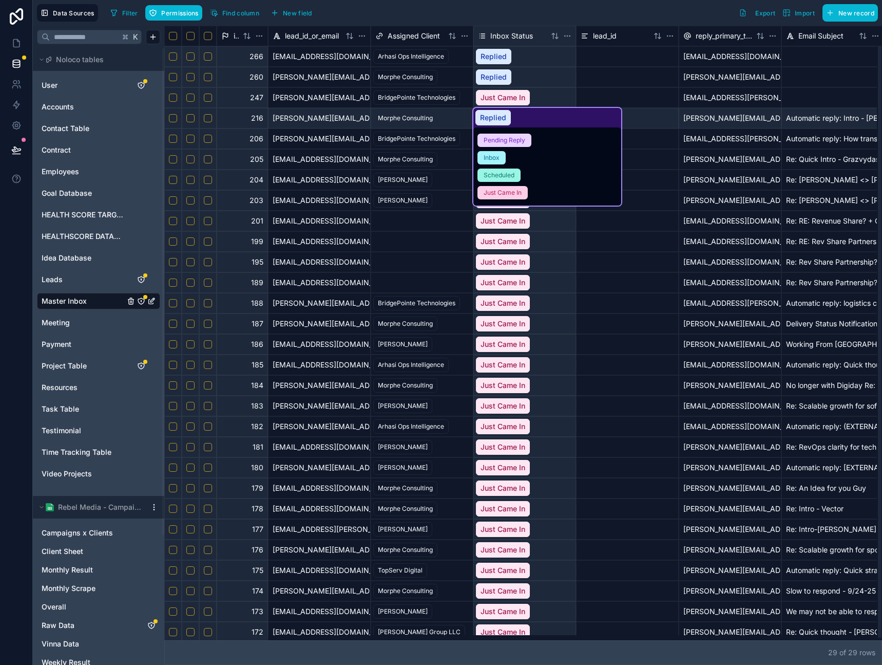
click at [514, 195] on div "Just Came In" at bounding box center [503, 192] width 38 height 9
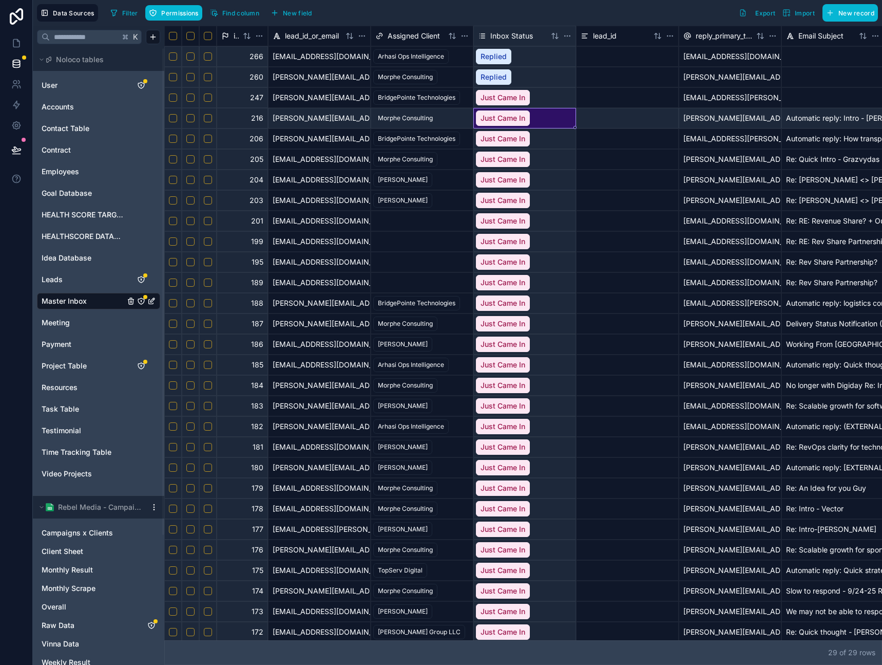
scroll to position [2, 0]
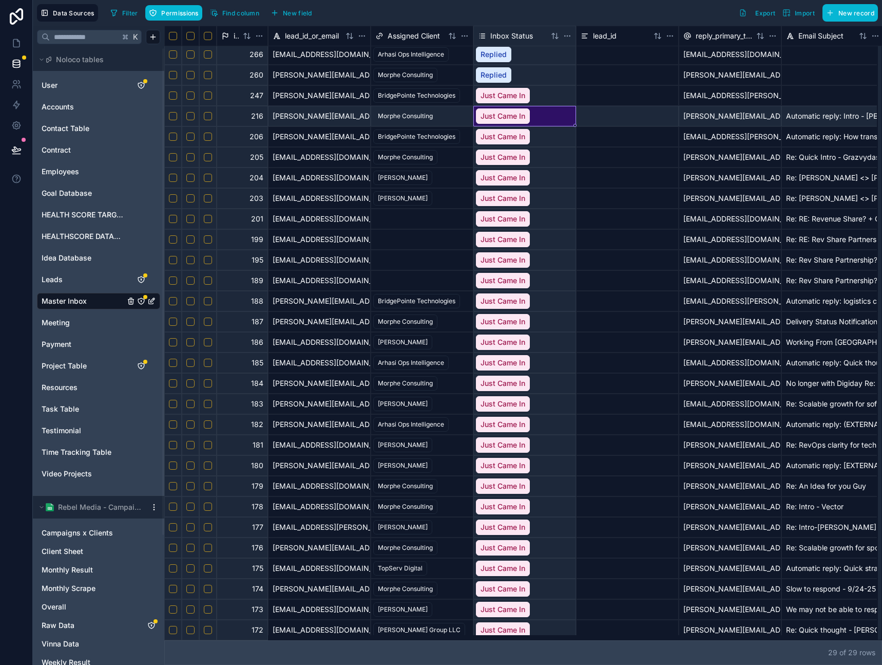
click at [328, 212] on div "hhuntsman@rippleeffect.com" at bounding box center [319, 219] width 103 height 21
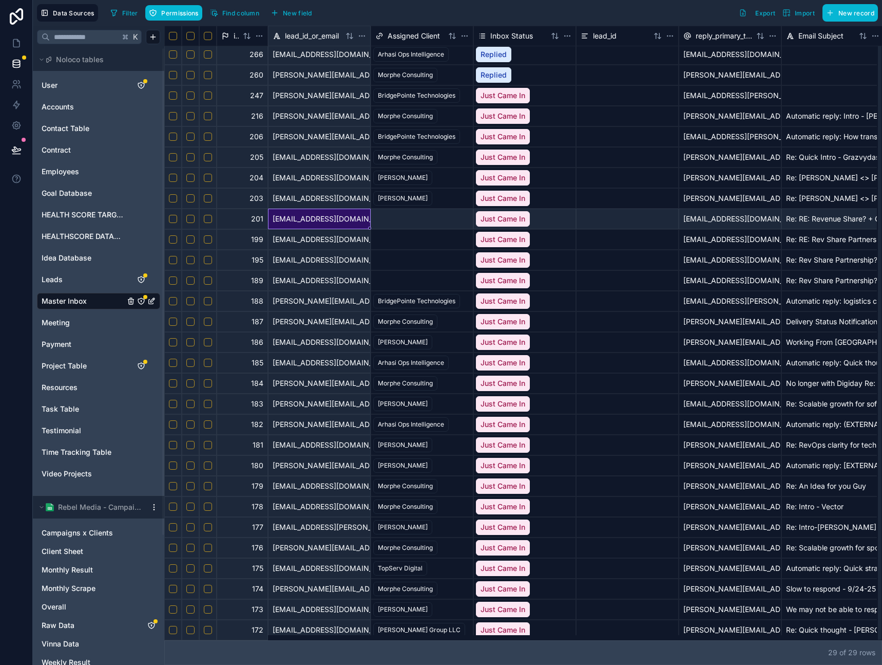
click at [319, 522] on div "mark.bures@mykaarma.com" at bounding box center [319, 527] width 103 height 21
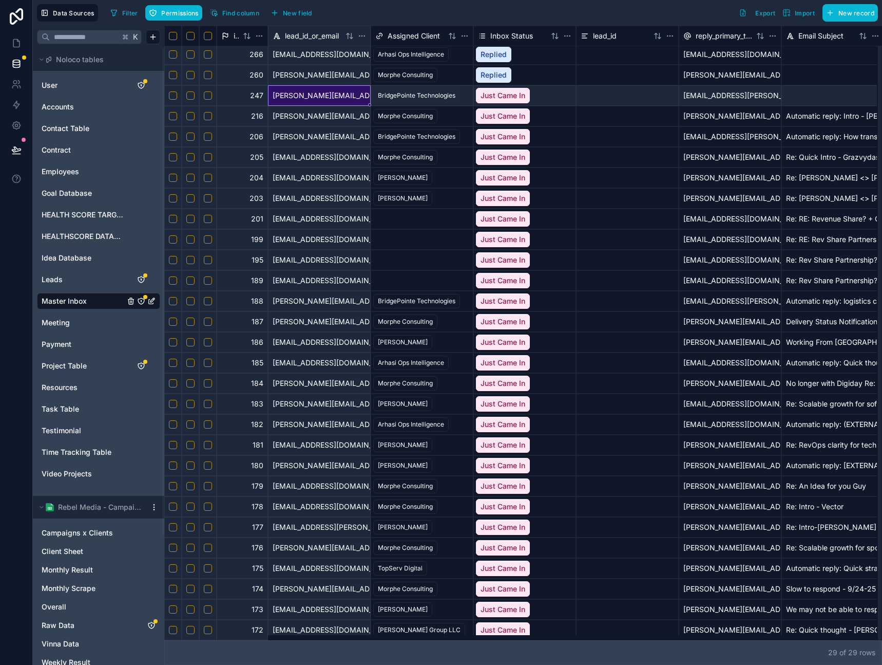
click at [303, 88] on div "john.dorgan@coachusa.com" at bounding box center [319, 95] width 103 height 21
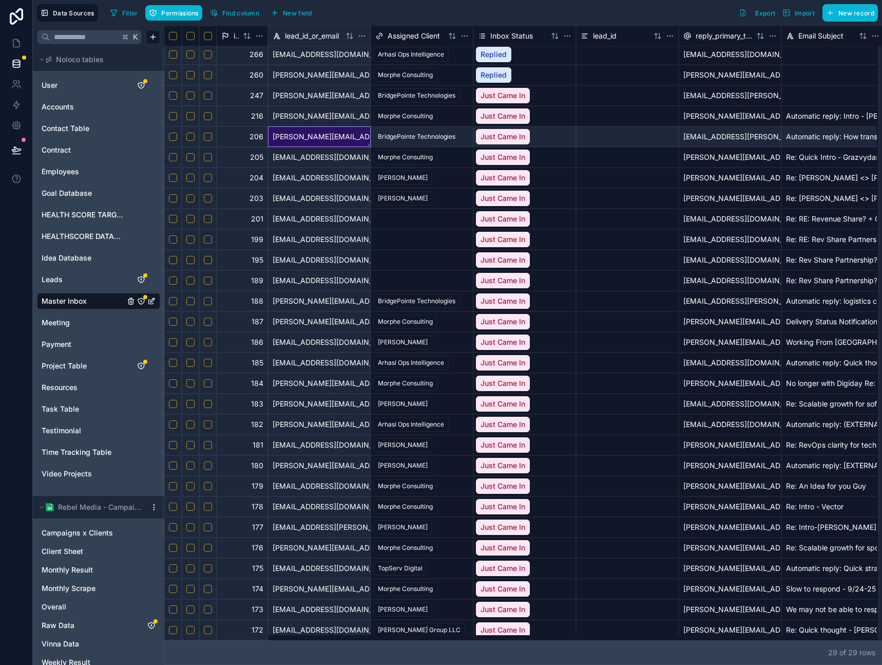
click at [301, 137] on div "john.dorgan@coachusa.com" at bounding box center [319, 136] width 103 height 21
click at [314, 98] on div "john.dorgan@coachusa.com" at bounding box center [319, 95] width 103 height 21
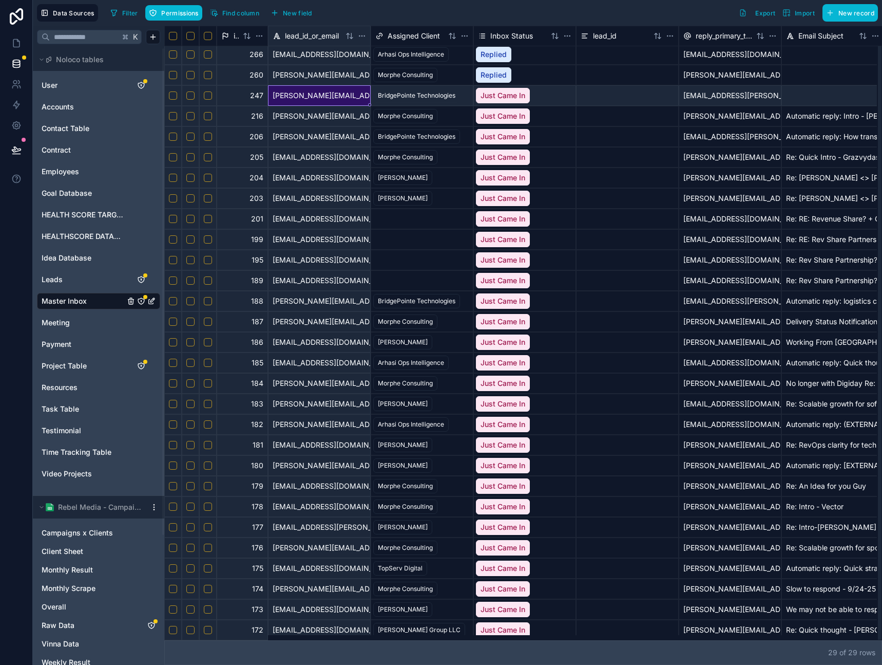
click at [307, 146] on div "john.dorgan@coachusa.com" at bounding box center [319, 136] width 103 height 21
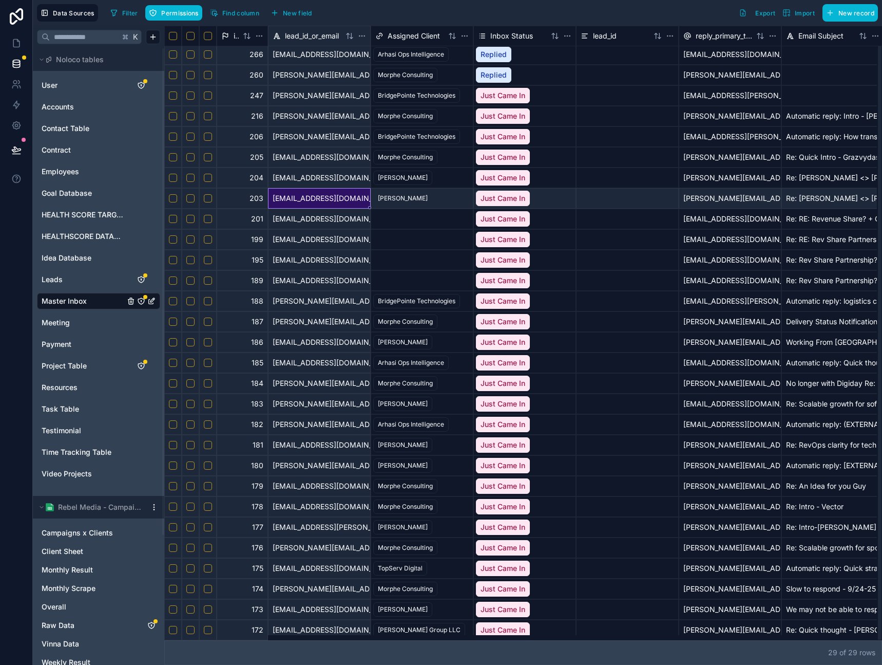
drag, startPoint x: 297, startPoint y: 197, endPoint x: 297, endPoint y: 234, distance: 37.0
click at [297, 197] on div "tedavis@grace4success.com" at bounding box center [319, 198] width 103 height 21
drag, startPoint x: 297, startPoint y: 240, endPoint x: 298, endPoint y: 248, distance: 7.8
click at [297, 240] on div "dhicks@tbmcg.com" at bounding box center [319, 239] width 103 height 21
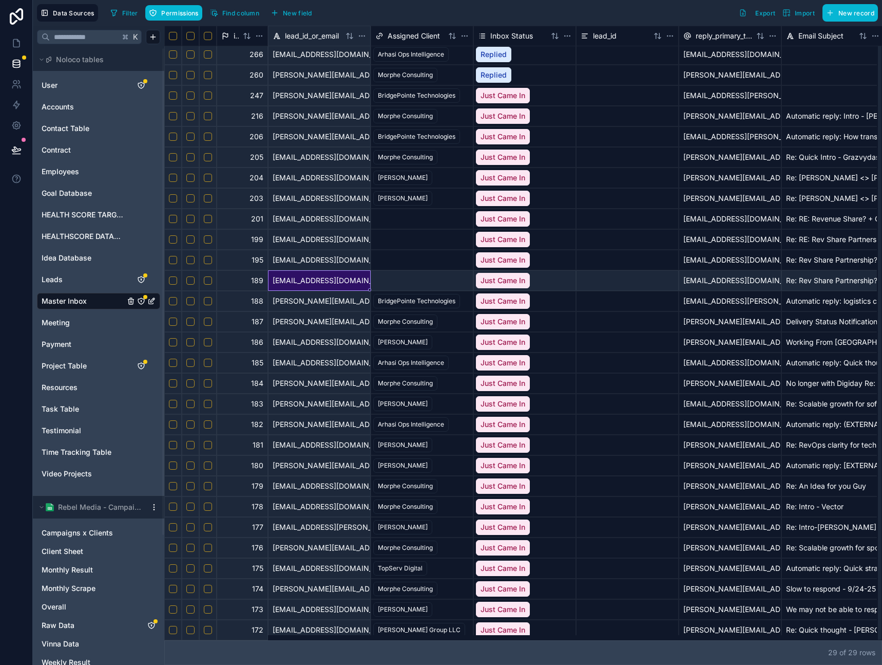
click at [302, 288] on div "joshuashapiro@fortunemgmt.com" at bounding box center [319, 280] width 103 height 21
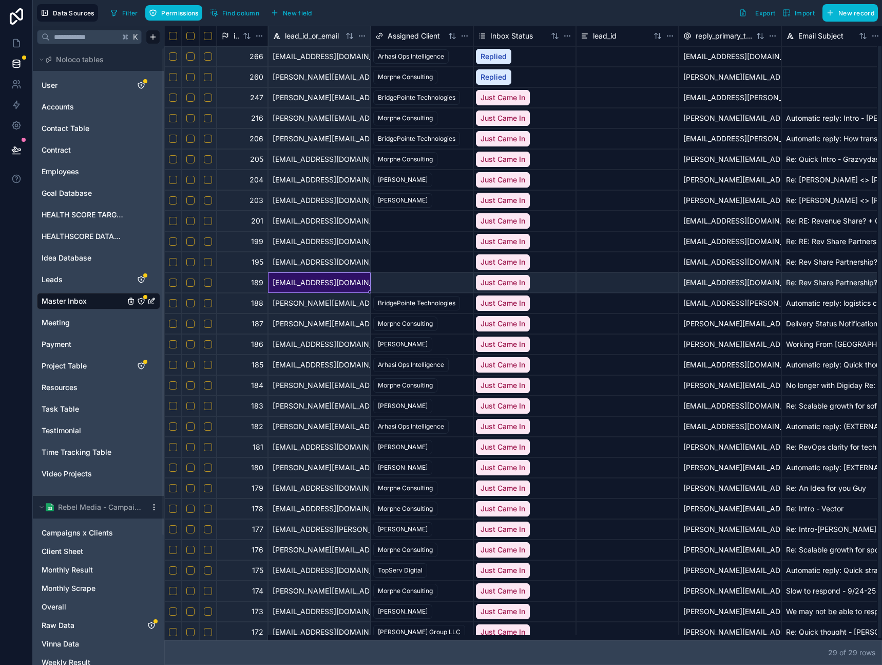
click at [317, 381] on div "chris@digiday.com" at bounding box center [319, 385] width 103 height 21
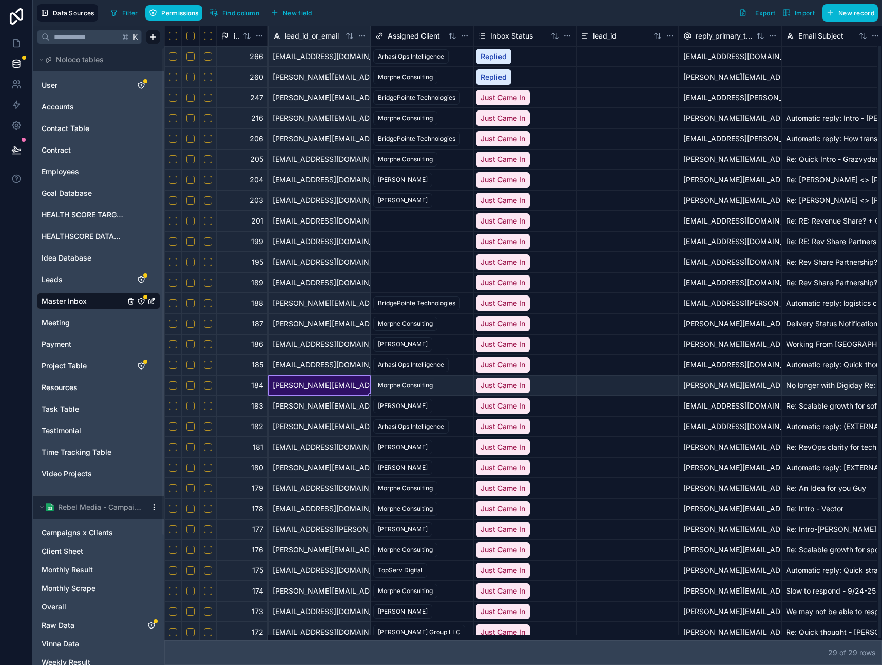
click at [319, 281] on div "joshuashapiro@fortunemgmt.com" at bounding box center [319, 282] width 103 height 21
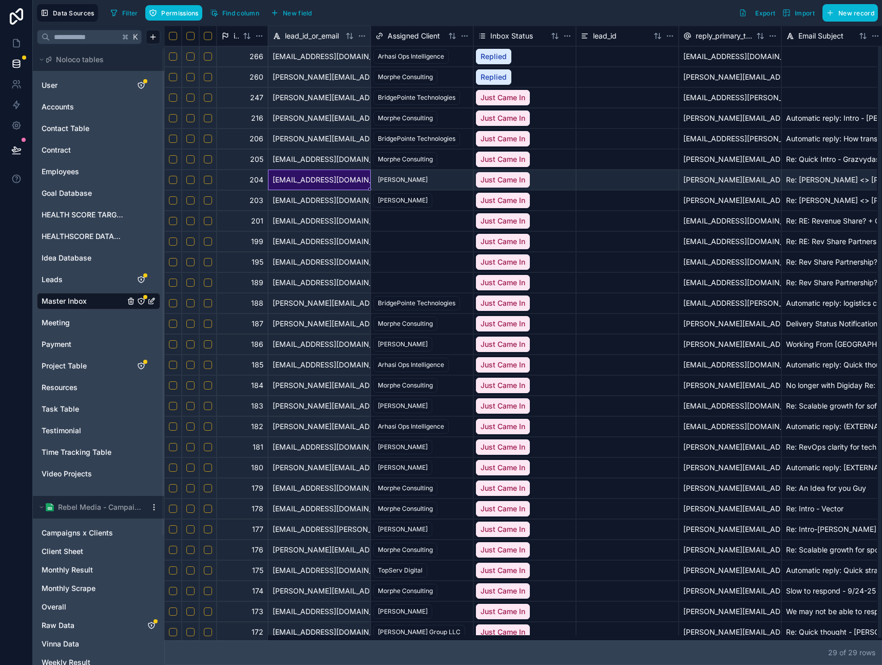
click at [318, 180] on div "tedavis@grace4success.com" at bounding box center [319, 180] width 103 height 21
click at [304, 86] on div "[PERSON_NAME][EMAIL_ADDRESS][PERSON_NAME][PERSON_NAME][DOMAIN_NAME]" at bounding box center [319, 77] width 103 height 21
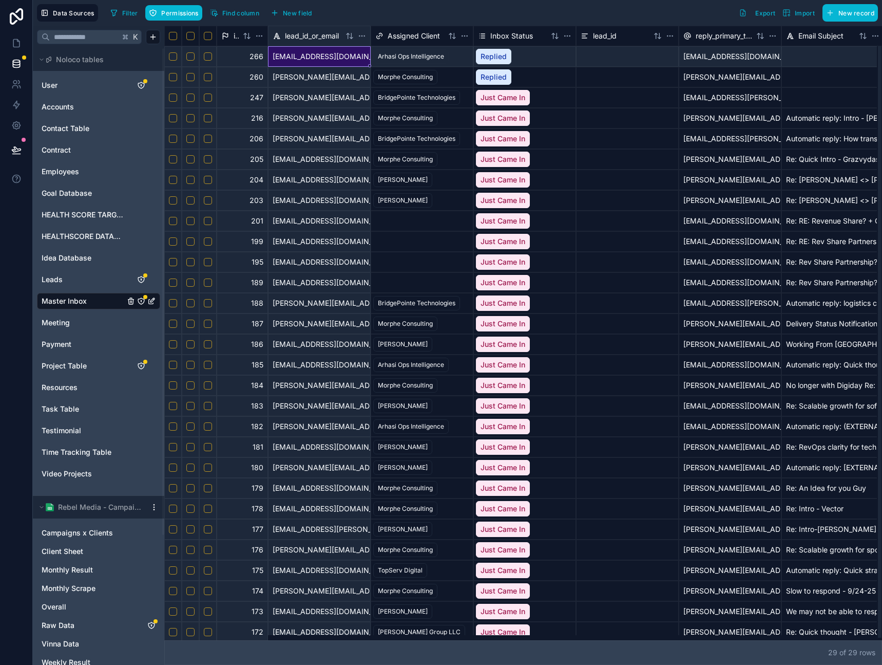
click at [304, 60] on div "autterback@advantumhealth.com" at bounding box center [319, 56] width 103 height 21
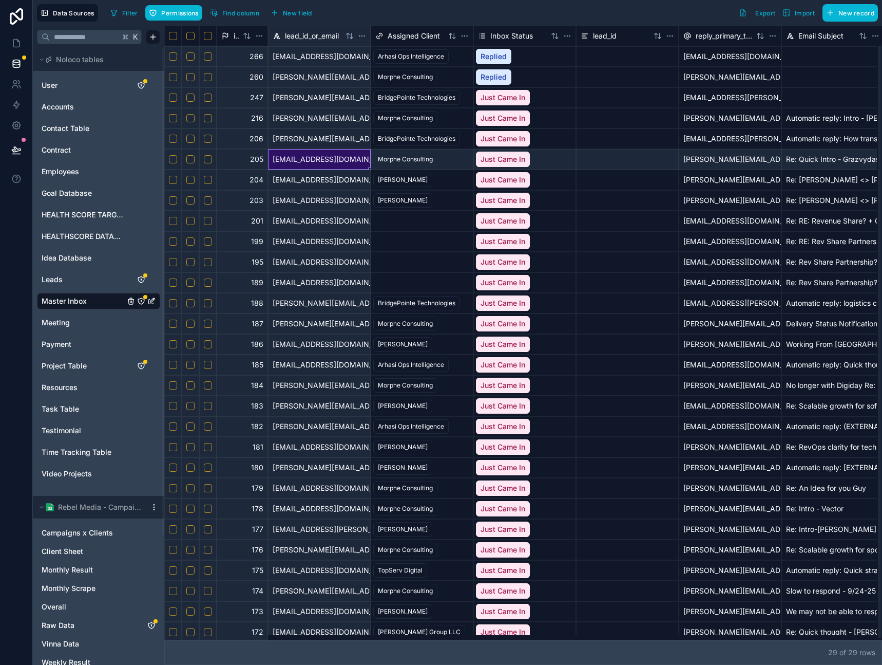
click at [333, 168] on div "grazvydasb@arkaden.dk" at bounding box center [319, 159] width 103 height 21
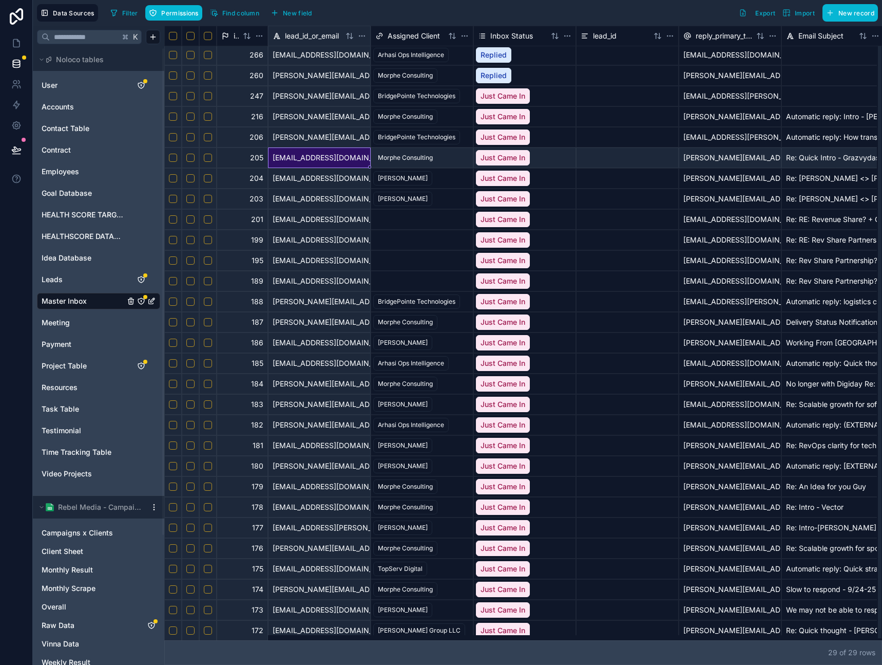
scroll to position [2, 0]
click at [256, 530] on div "177" at bounding box center [242, 527] width 51 height 21
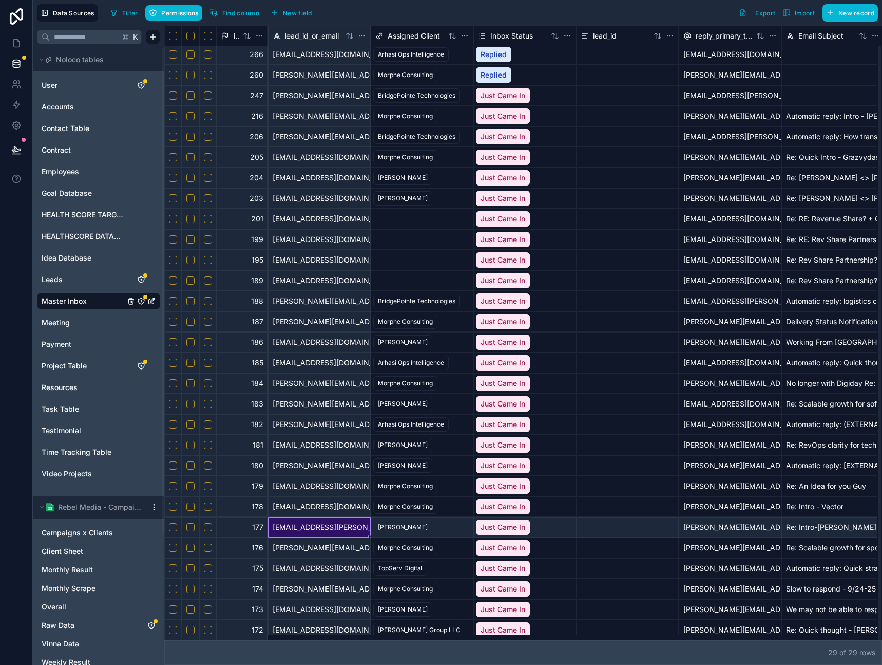
click at [316, 517] on div "mark.bures@mykaarma.com" at bounding box center [319, 527] width 103 height 21
drag, startPoint x: 317, startPoint y: 559, endPoint x: 316, endPoint y: 564, distance: 5.2
click at [317, 559] on div "kwillis@smithandwillis.com" at bounding box center [319, 568] width 103 height 21
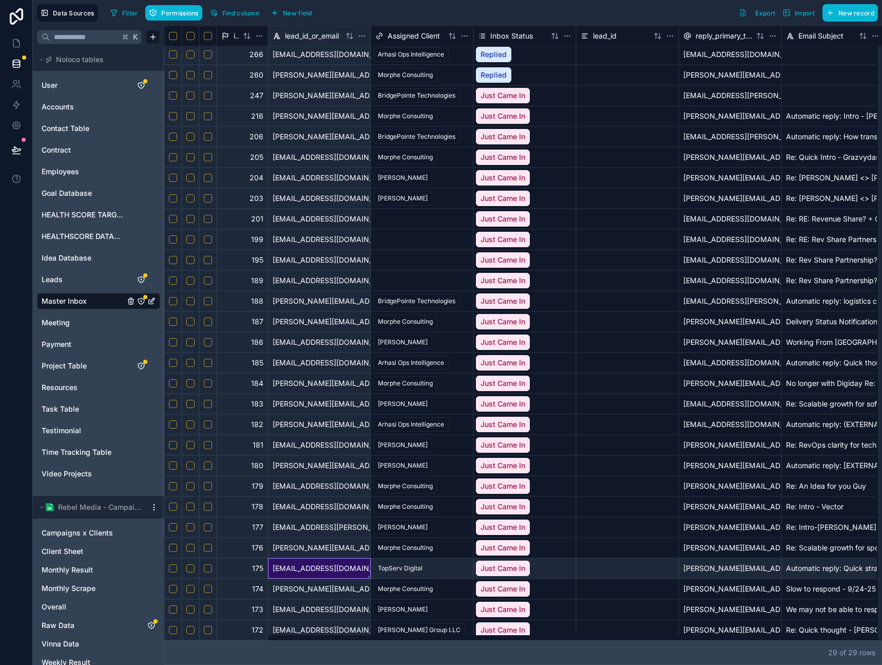
click at [316, 625] on div "jcalvert@vighter.com" at bounding box center [319, 629] width 103 height 21
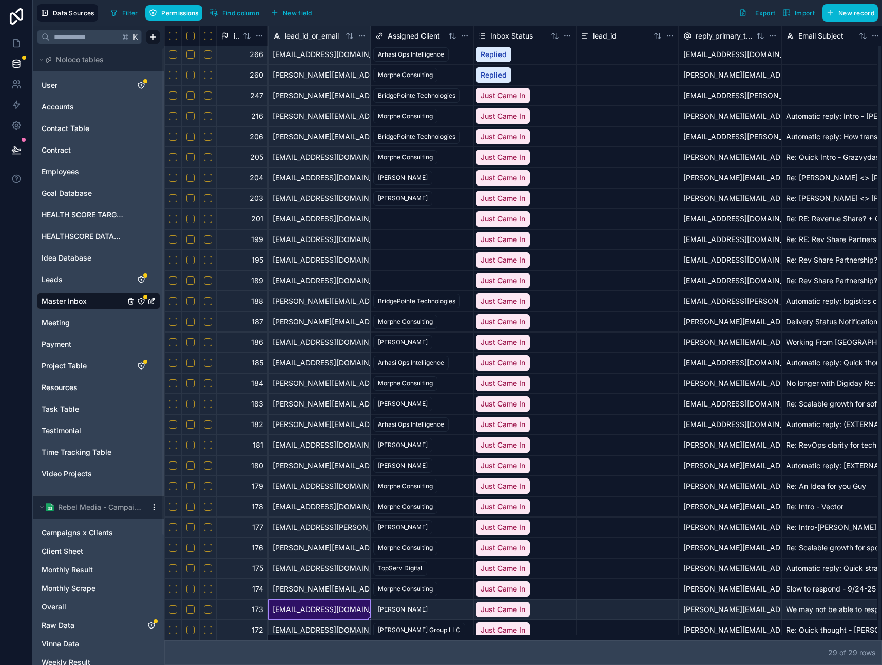
click at [318, 614] on div "mthompson@hilliardtkd.com" at bounding box center [319, 609] width 103 height 21
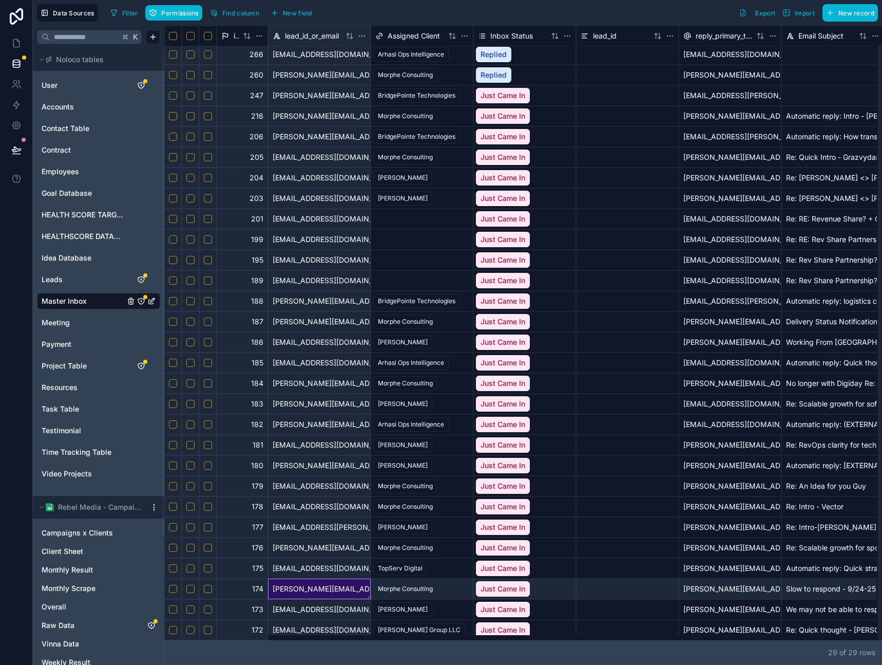
click at [321, 587] on div "peter@thatsgoodcontent.com" at bounding box center [319, 588] width 103 height 21
click at [322, 564] on div "kwillis@smithandwillis.com" at bounding box center [319, 568] width 103 height 21
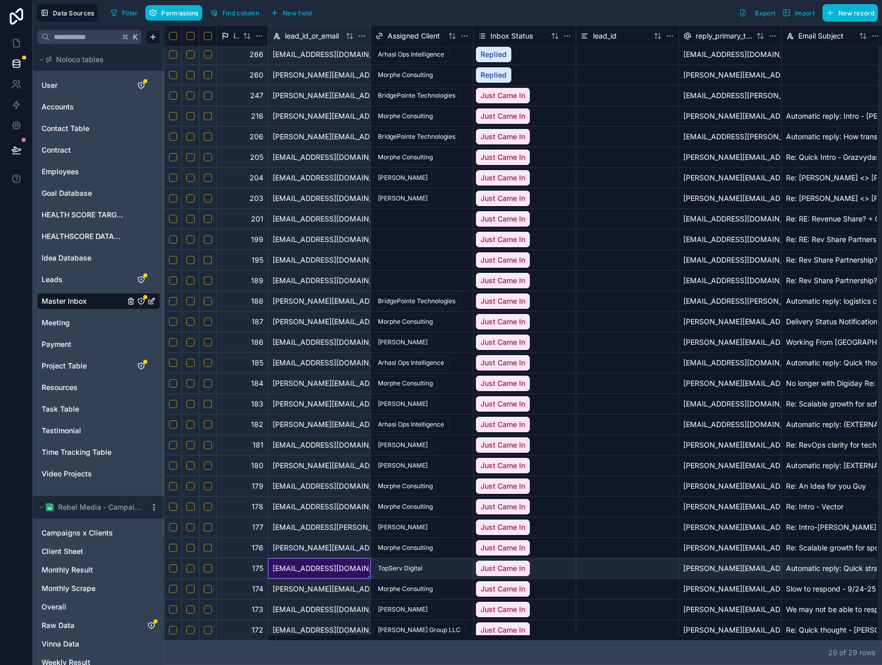
click at [319, 533] on div "mark.bures@mykaarma.com" at bounding box center [319, 527] width 103 height 21
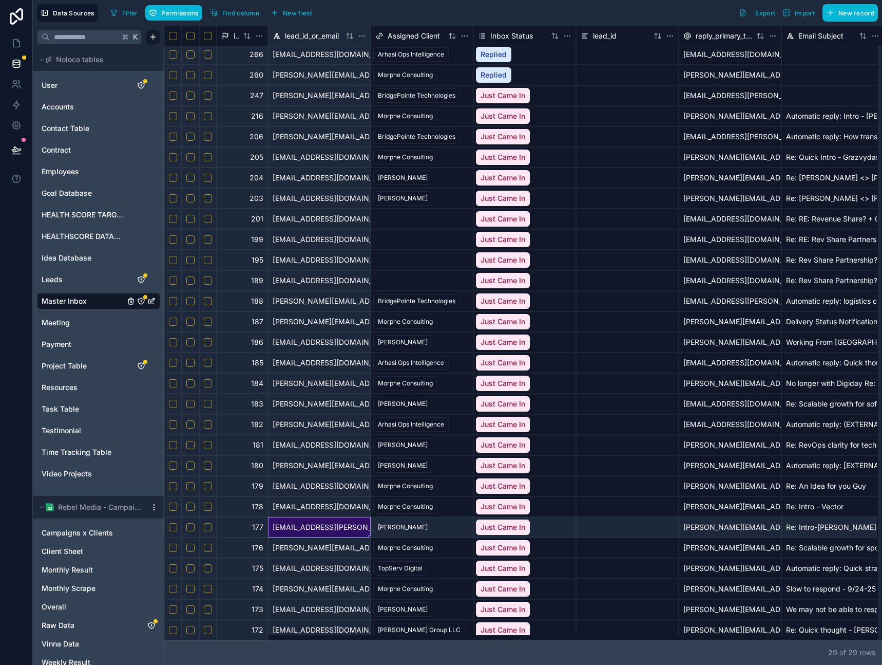
click at [314, 479] on div "guy@tinkercast.com" at bounding box center [319, 486] width 103 height 21
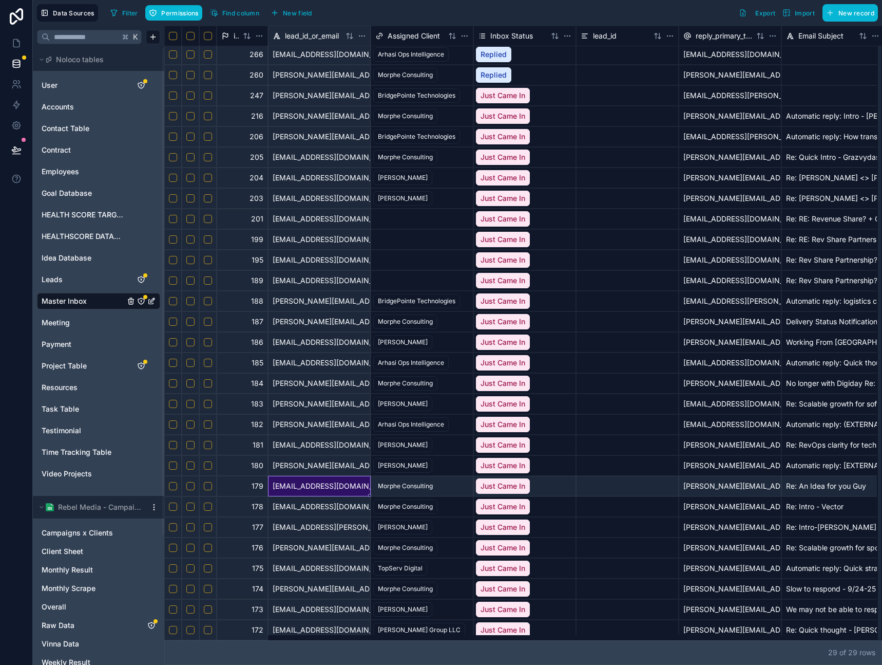
click at [300, 467] on div "nick@albertinvent.com" at bounding box center [319, 465] width 103 height 21
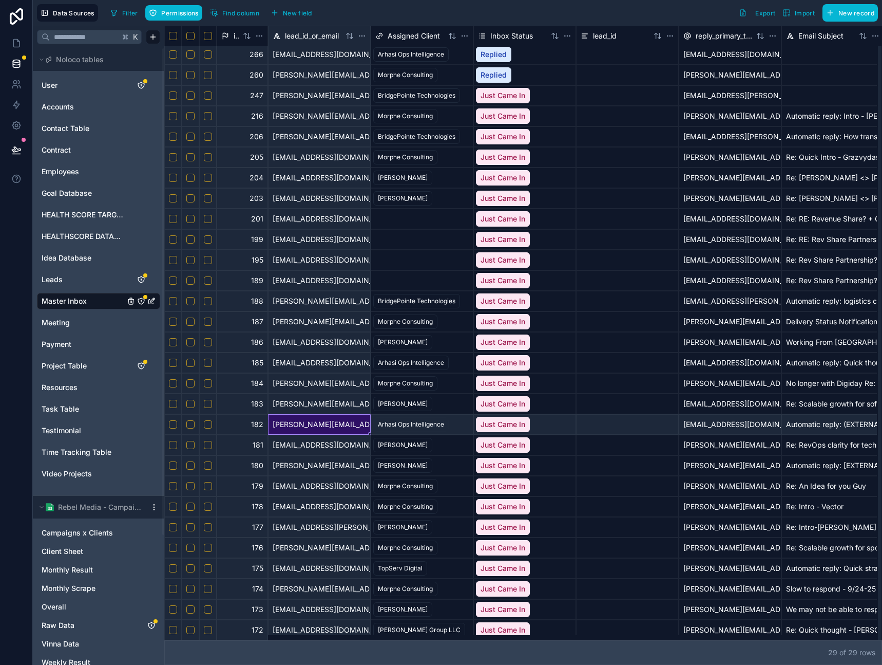
click at [304, 422] on div "mike.pallotta@sextonbio.com" at bounding box center [319, 424] width 103 height 21
click at [336, 405] on div "mark.andersen@vendr.com" at bounding box center [319, 403] width 103 height 21
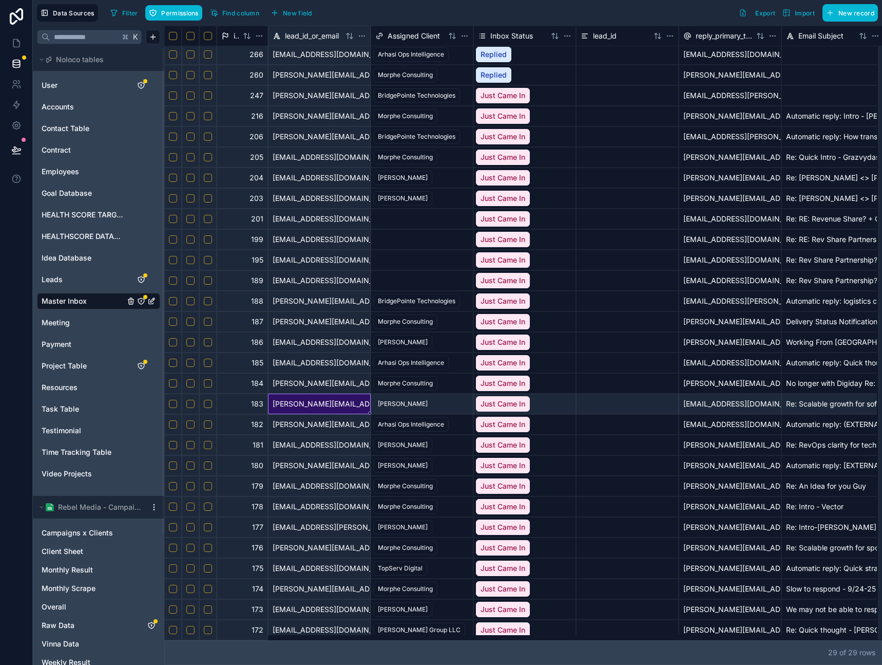
click at [331, 384] on div "chris@digiday.com" at bounding box center [319, 383] width 103 height 21
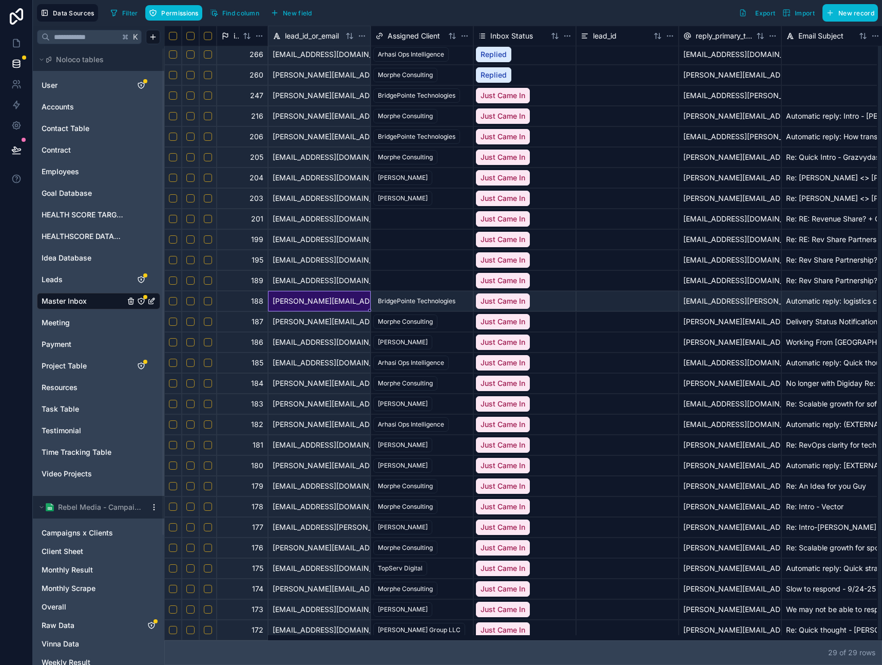
click at [324, 309] on div "caren.france@rjwgroup.com" at bounding box center [319, 301] width 103 height 21
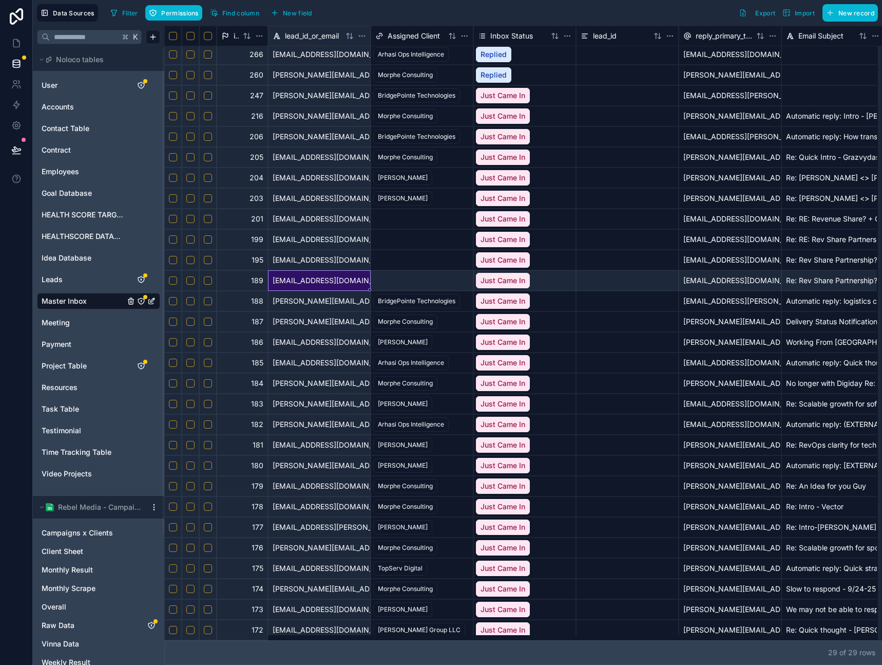
click at [322, 280] on div "joshuashapiro@fortunemgmt.com" at bounding box center [319, 280] width 103 height 21
drag, startPoint x: 321, startPoint y: 228, endPoint x: 322, endPoint y: 222, distance: 5.2
click at [321, 227] on div "hhuntsman@rippleeffect.com" at bounding box center [319, 219] width 103 height 21
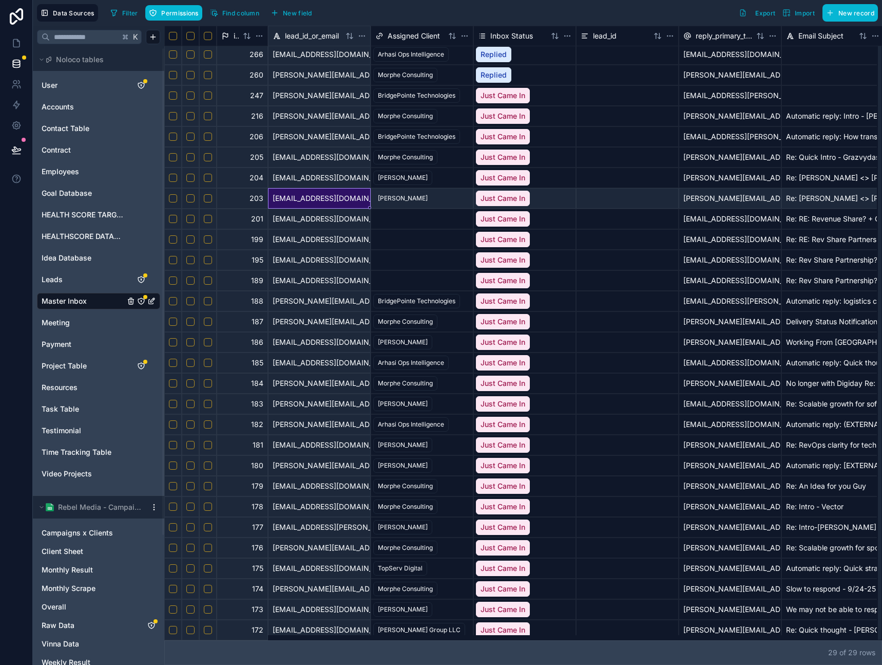
click at [325, 197] on div "tedavis@grace4success.com" at bounding box center [319, 198] width 103 height 21
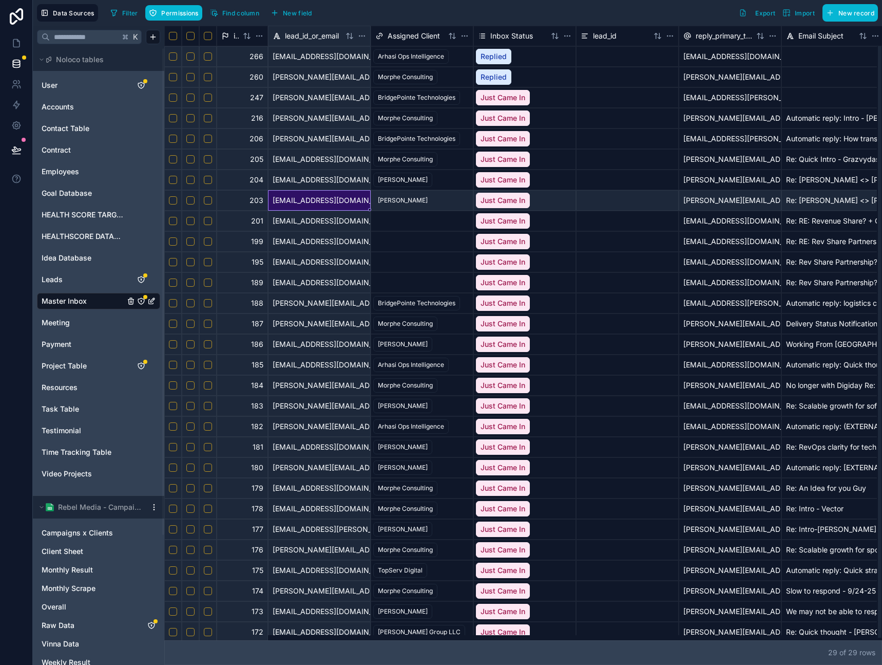
click at [318, 142] on div "john.dorgan@coachusa.com" at bounding box center [319, 138] width 103 height 21
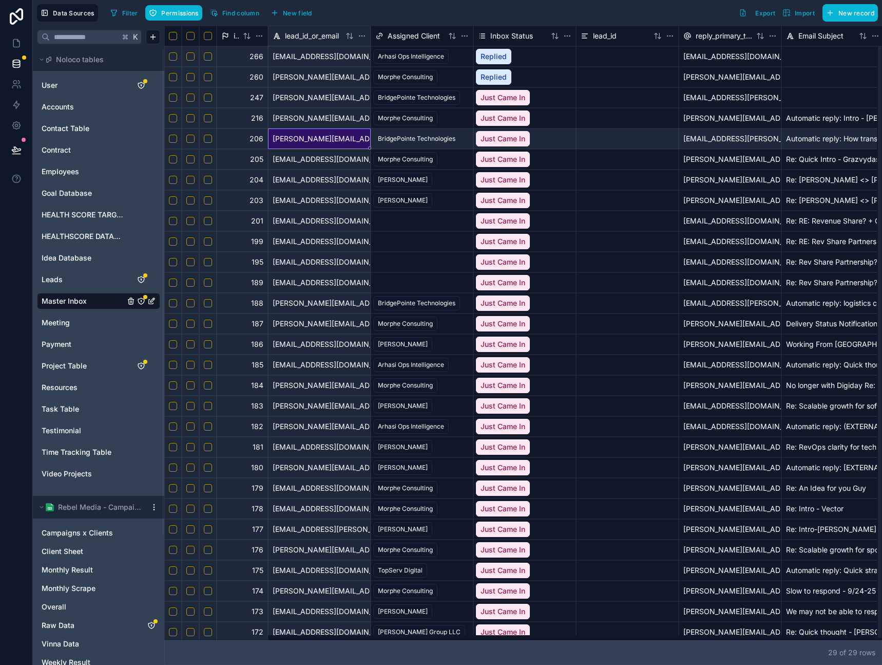
click at [307, 88] on div "john.dorgan@coachusa.com" at bounding box center [319, 97] width 103 height 21
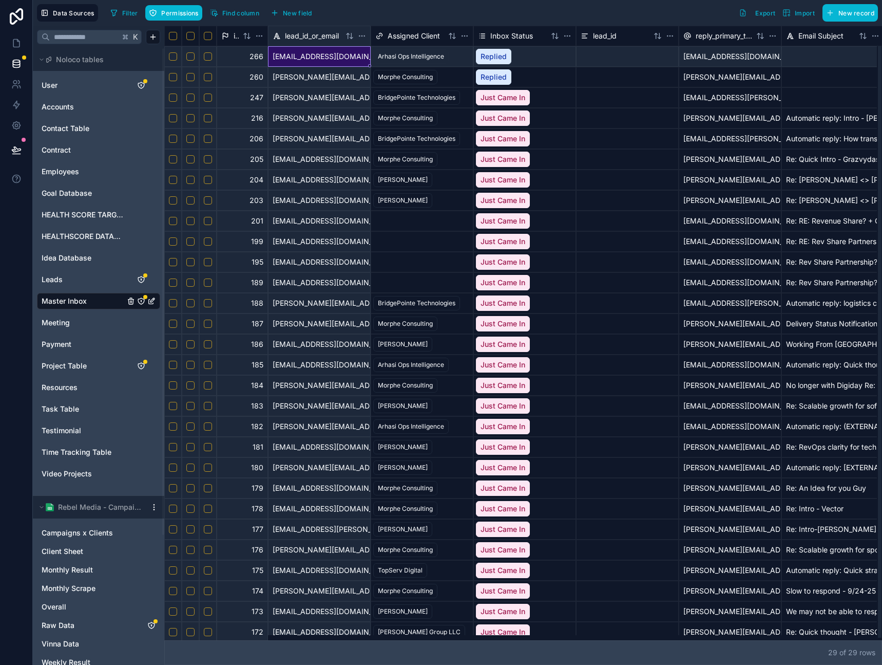
click at [308, 56] on div "autterback@advantumhealth.com" at bounding box center [319, 56] width 103 height 21
click at [310, 50] on div "autterback@advantumhealth.com" at bounding box center [319, 56] width 103 height 21
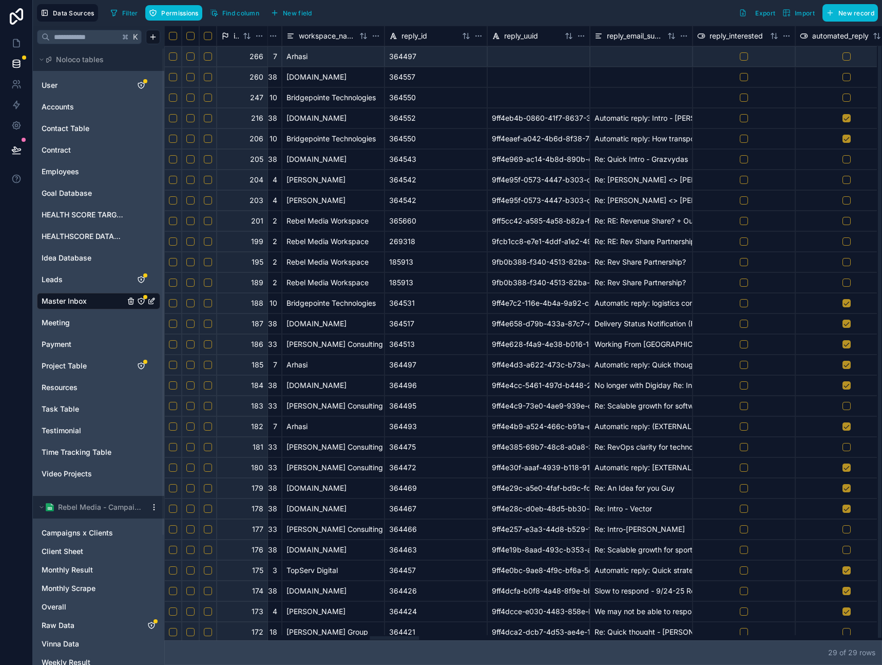
scroll to position [0, 2993]
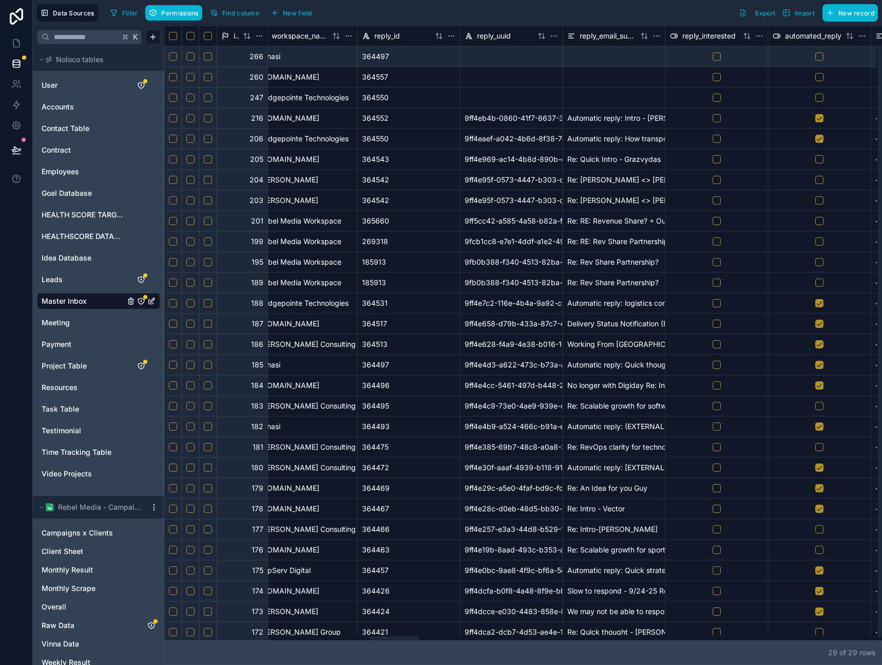
drag, startPoint x: 362, startPoint y: 636, endPoint x: 394, endPoint y: 640, distance: 33.1
click at [394, 640] on div at bounding box center [520, 637] width 713 height 5
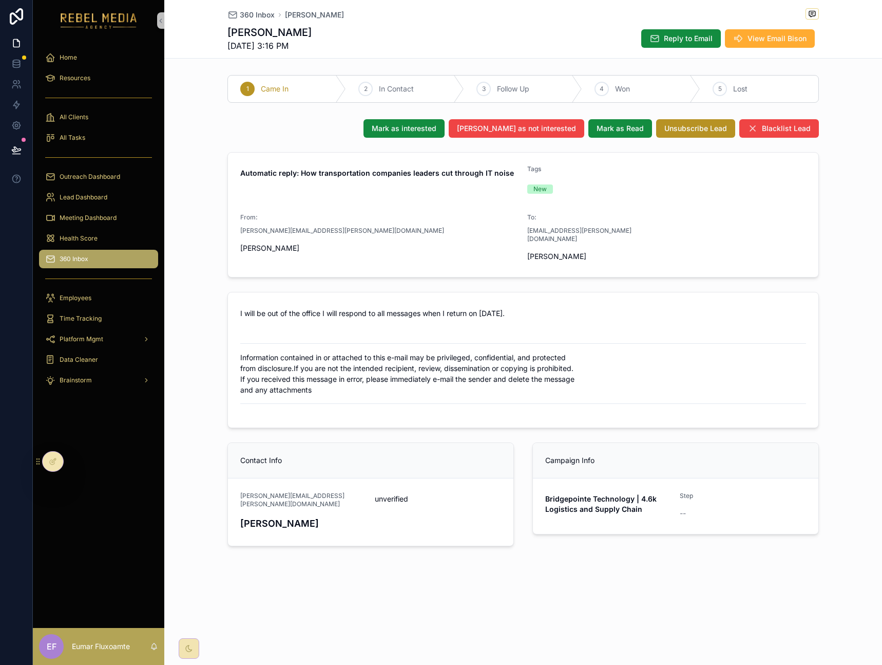
click at [198, 481] on div "Mark as interested Mark as not interested Mark as Read Unsubscribe Lead Blackli…" at bounding box center [523, 332] width 718 height 435
click at [49, 455] on div at bounding box center [53, 462] width 21 height 20
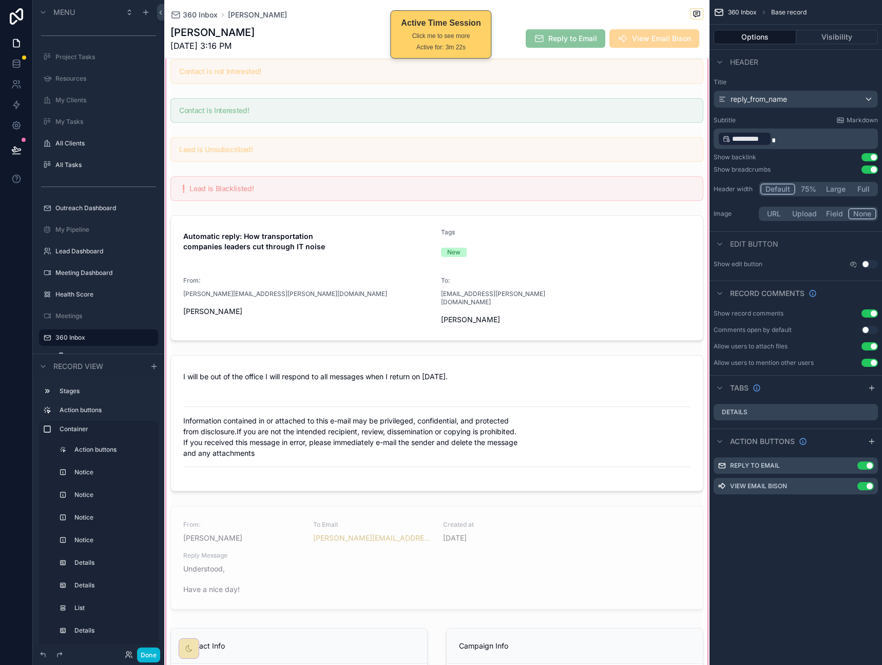
scroll to position [136, 0]
click at [384, 504] on div "scrollable content" at bounding box center [437, 377] width 546 height 726
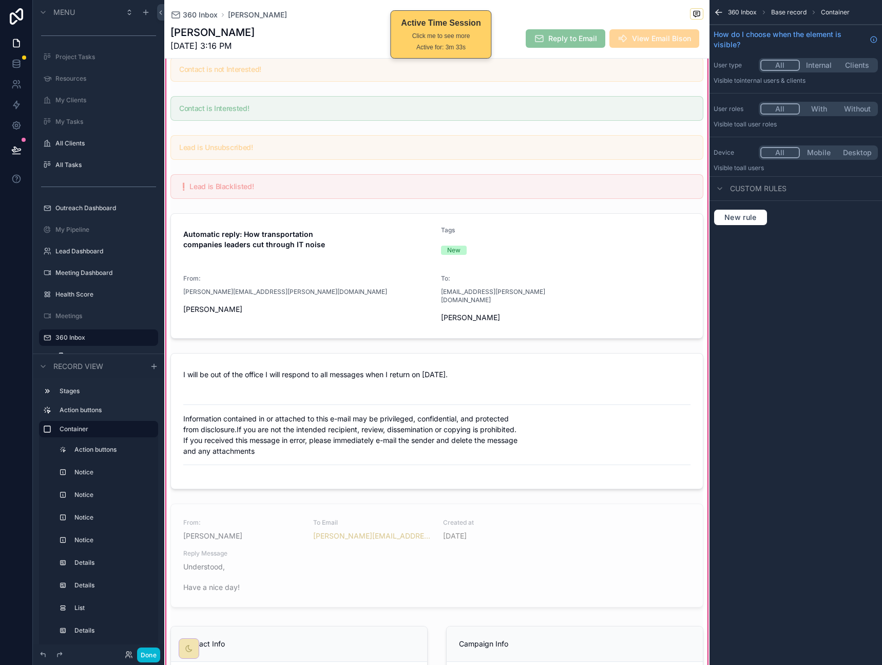
click at [396, 510] on div "scrollable content" at bounding box center [437, 557] width 546 height 116
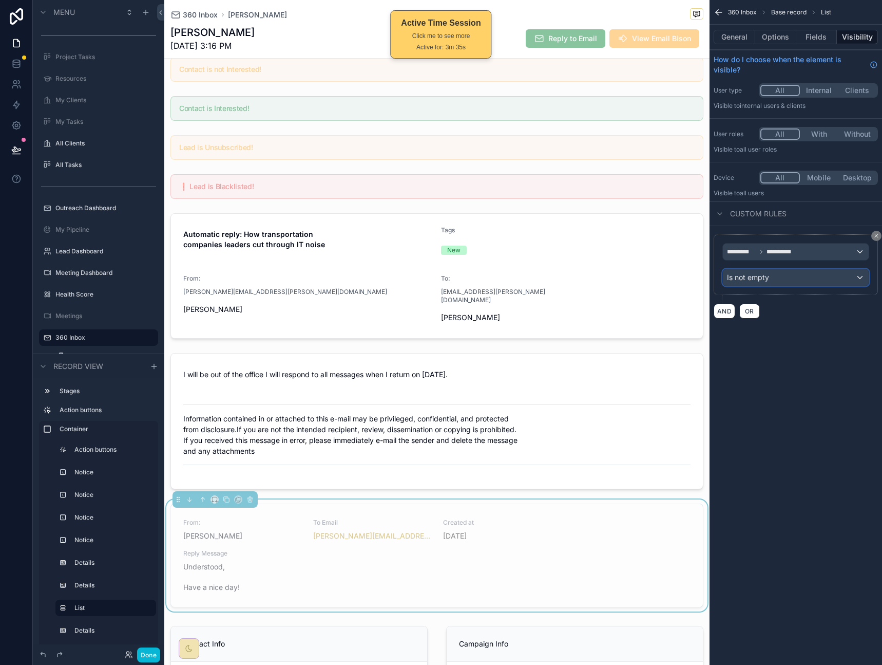
click at [815, 271] on div "Is not empty" at bounding box center [796, 277] width 146 height 16
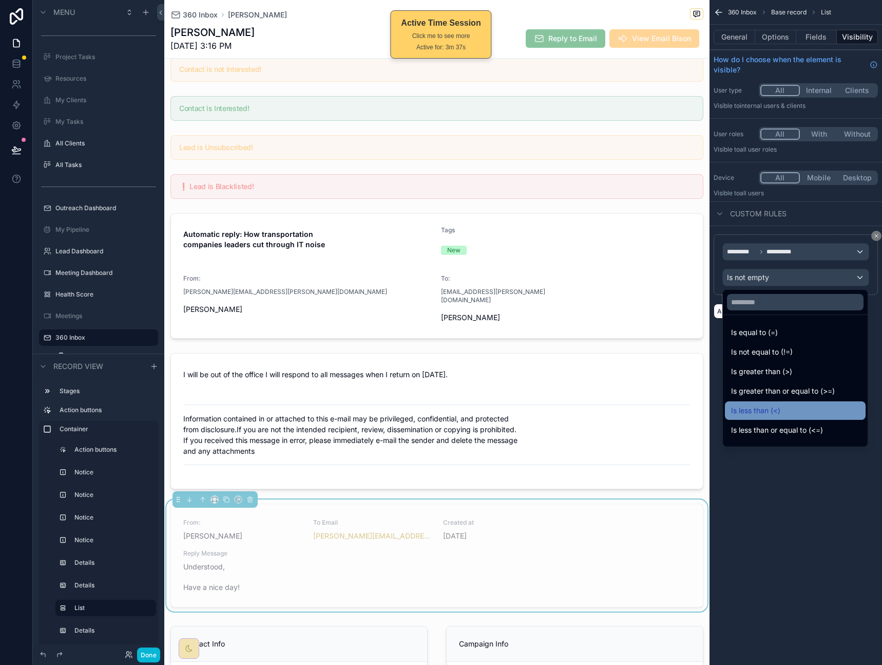
drag, startPoint x: 786, startPoint y: 339, endPoint x: 797, endPoint y: 410, distance: 72.7
click at [797, 410] on ul "Is equal to (=) Is not equal to (!=) Is greater than (>) Is greater than or equ…" at bounding box center [795, 380] width 145 height 131
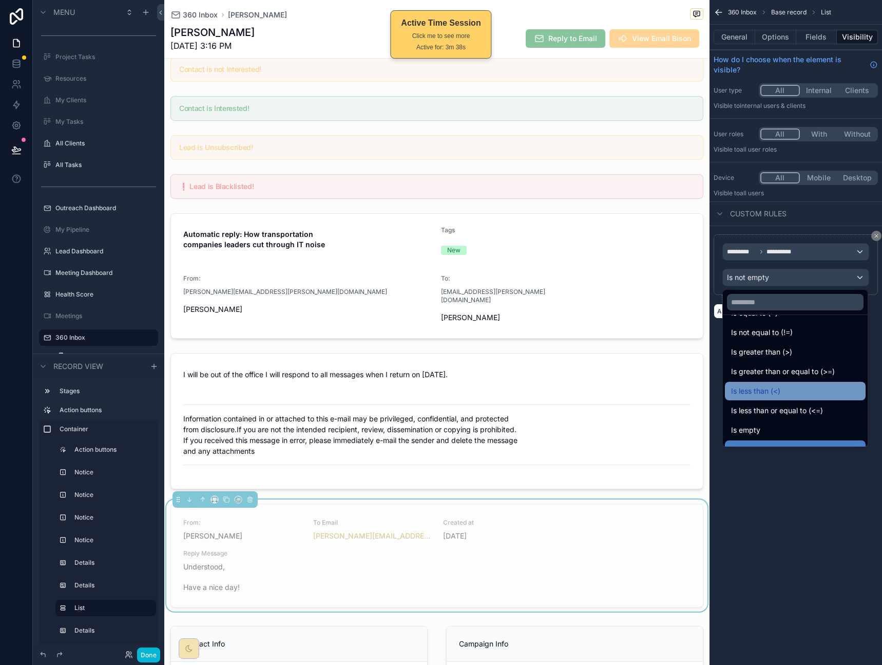
scroll to position [20, 0]
click at [782, 435] on div "Is empty" at bounding box center [795, 429] width 128 height 12
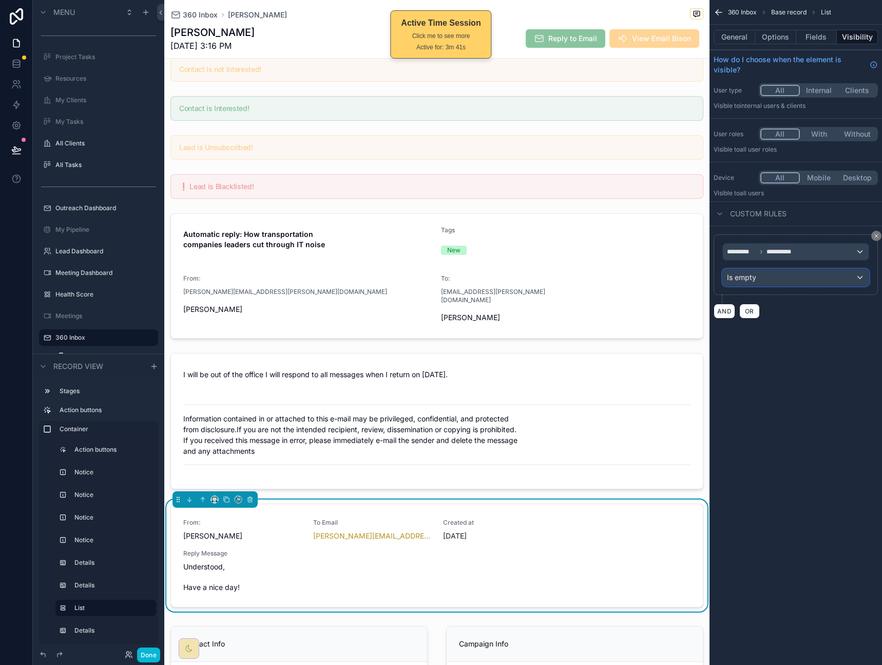
click at [782, 278] on div "Is empty" at bounding box center [796, 277] width 146 height 16
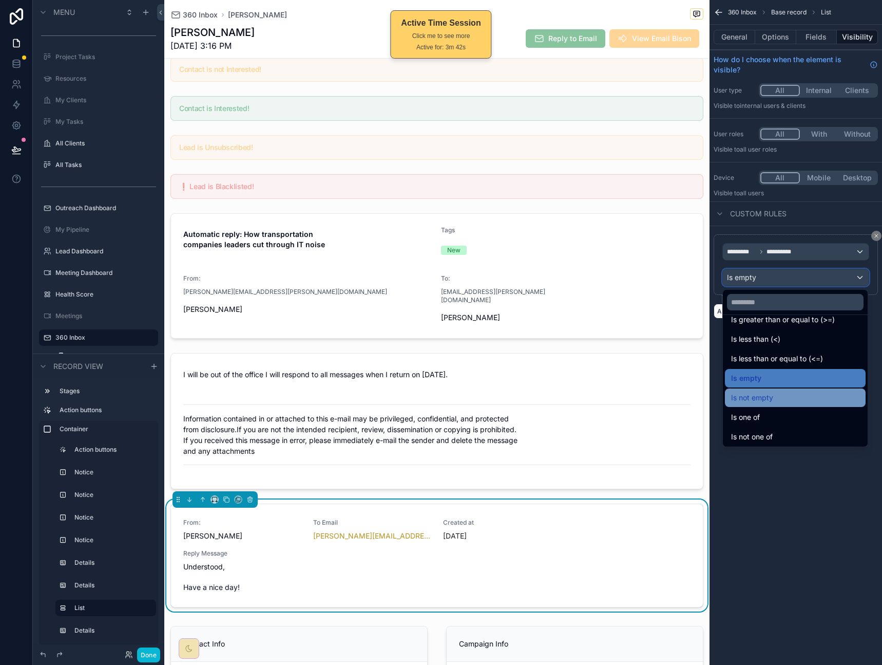
scroll to position [73, 0]
click at [794, 398] on div "Is not empty" at bounding box center [795, 396] width 128 height 12
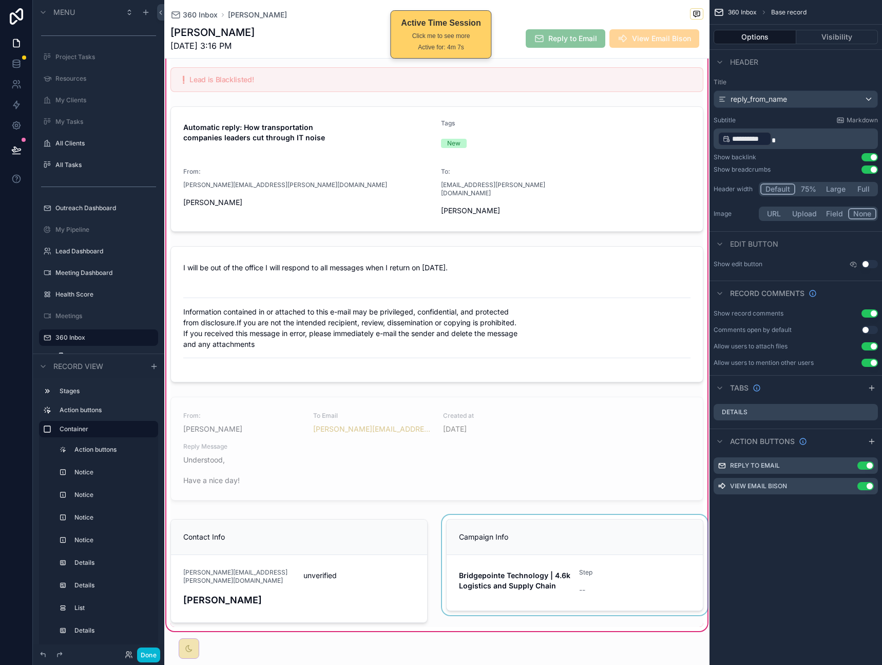
scroll to position [335, 0]
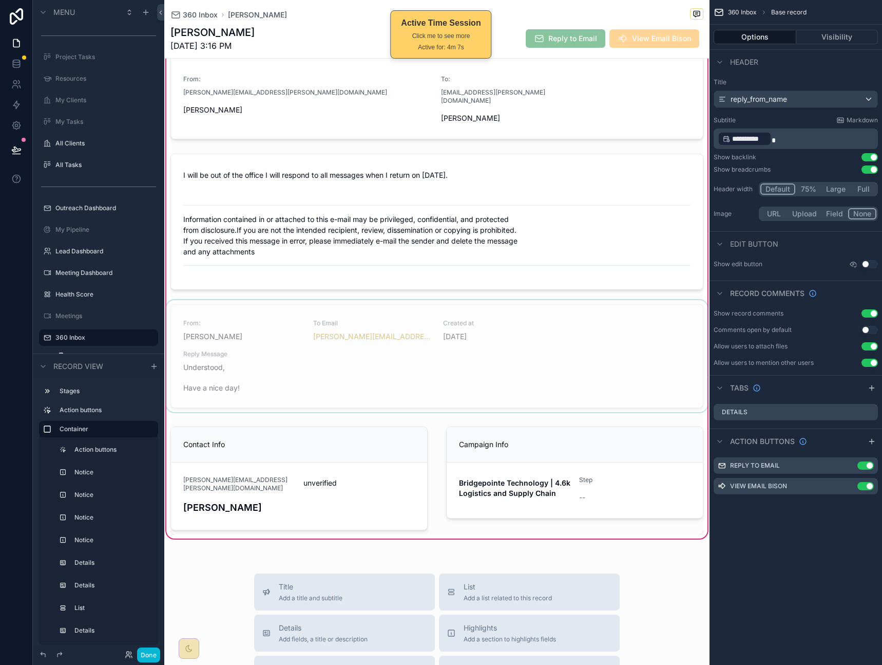
click at [632, 351] on div "scrollable content" at bounding box center [437, 358] width 546 height 116
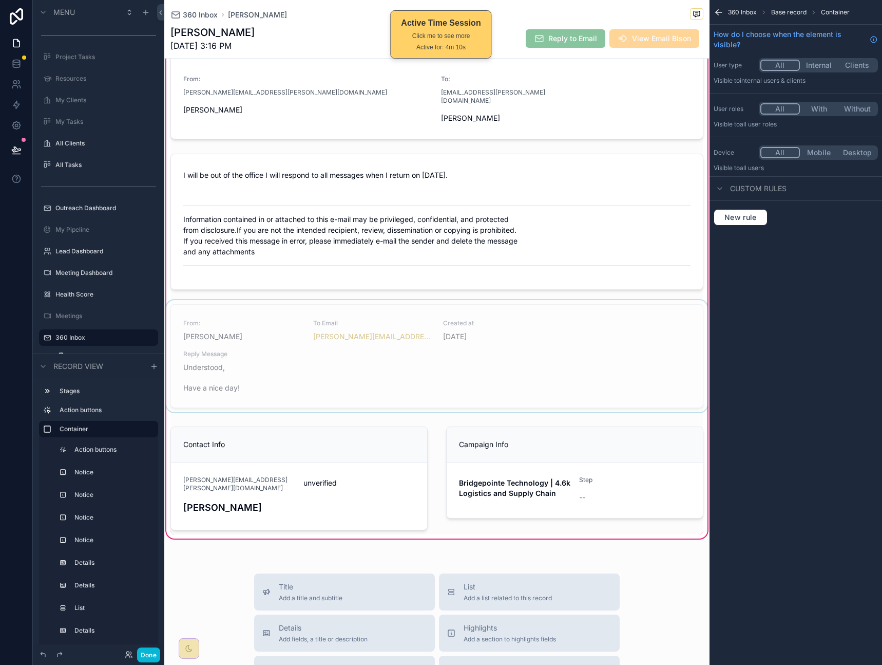
click at [603, 351] on div "scrollable content" at bounding box center [437, 358] width 546 height 116
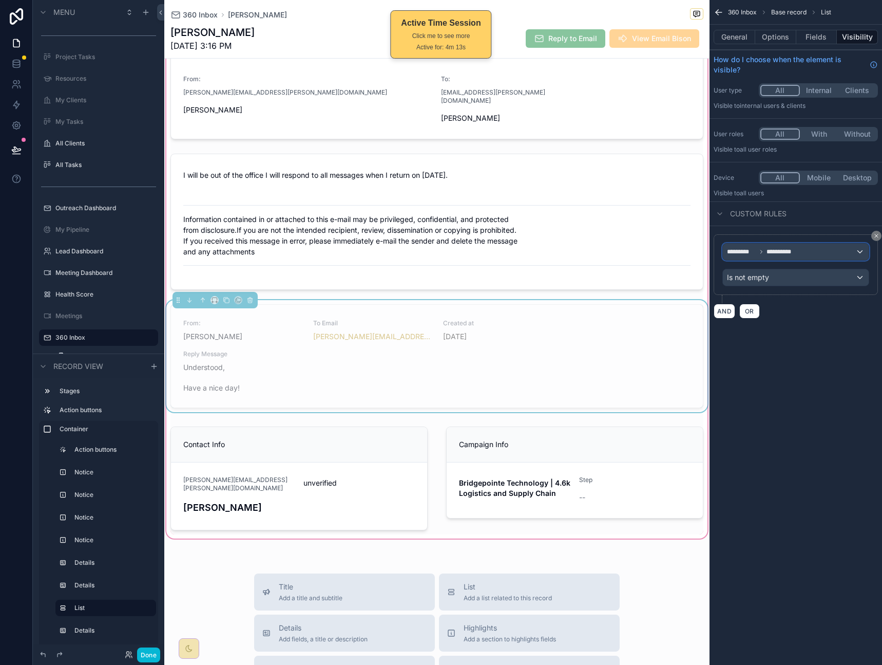
click at [823, 252] on div "**********" at bounding box center [796, 251] width 146 height 16
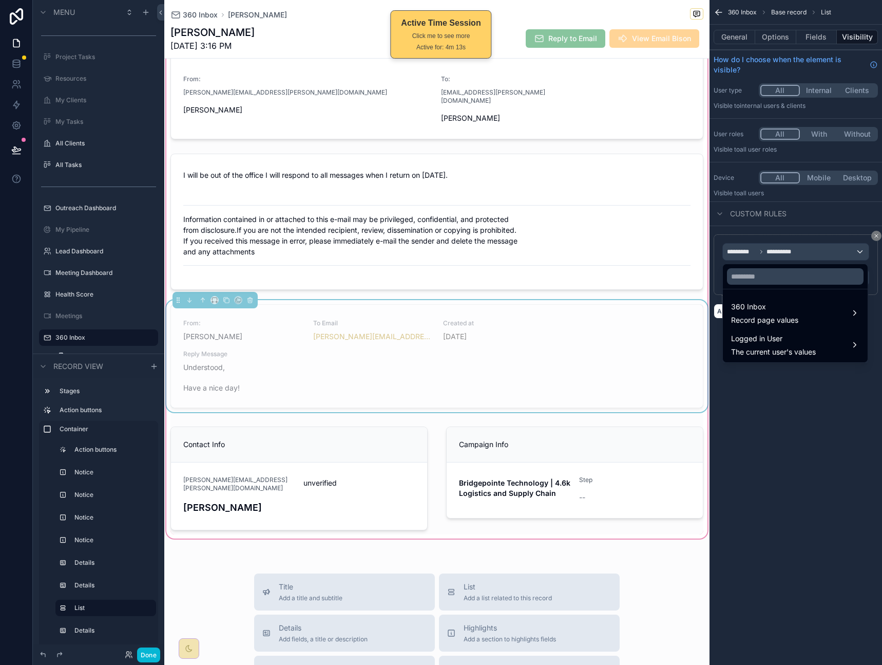
click at [874, 237] on div "scrollable content" at bounding box center [441, 332] width 882 height 665
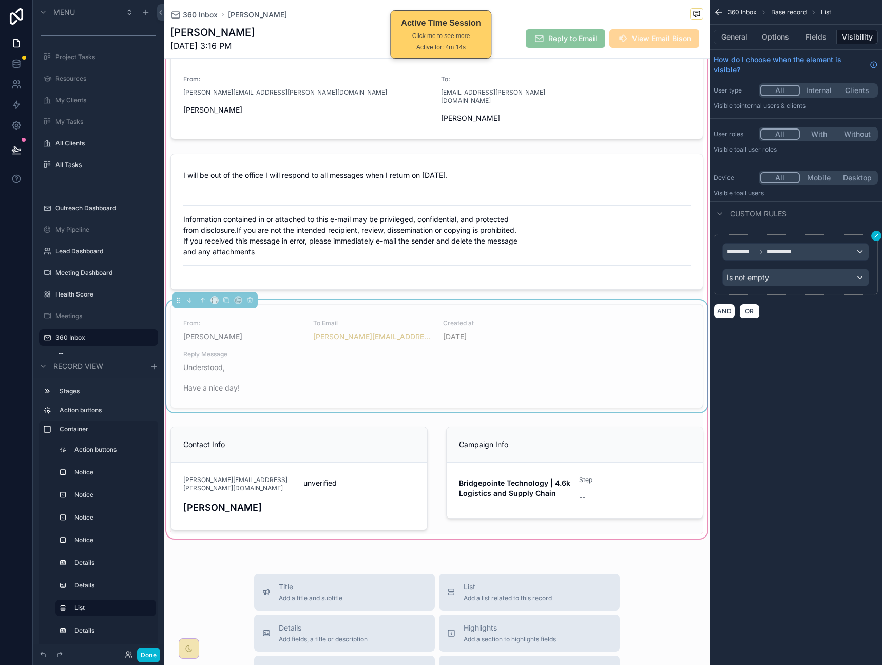
click at [877, 236] on icon "scrollable content" at bounding box center [876, 235] width 3 height 3
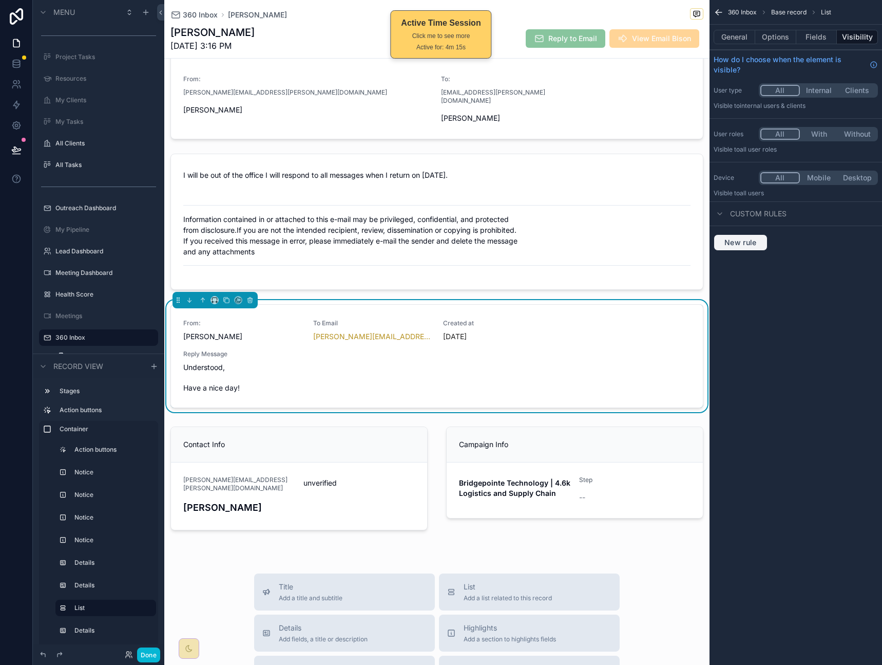
click at [742, 241] on span "New rule" at bounding box center [741, 242] width 41 height 9
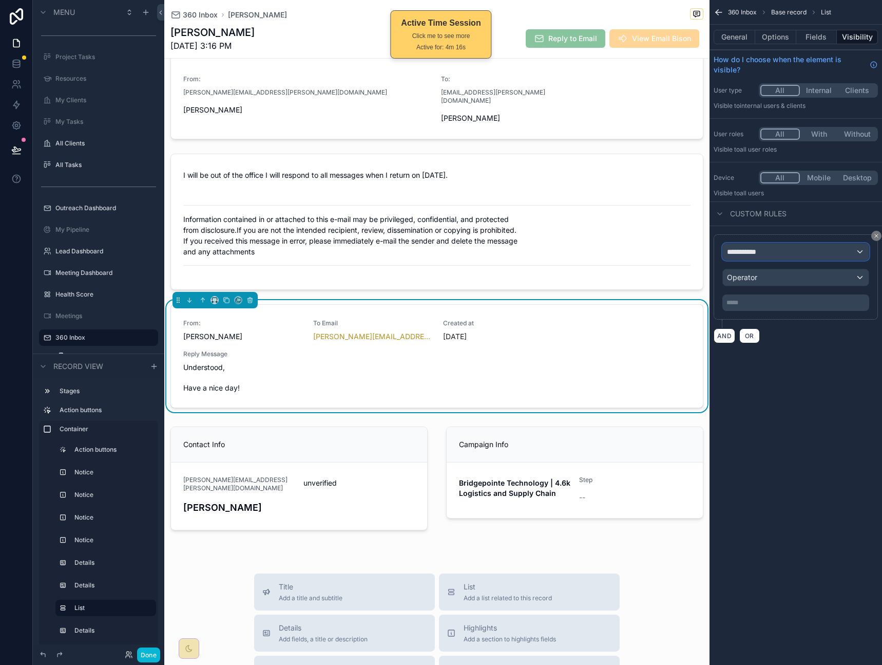
click at [786, 249] on div "**********" at bounding box center [796, 251] width 146 height 16
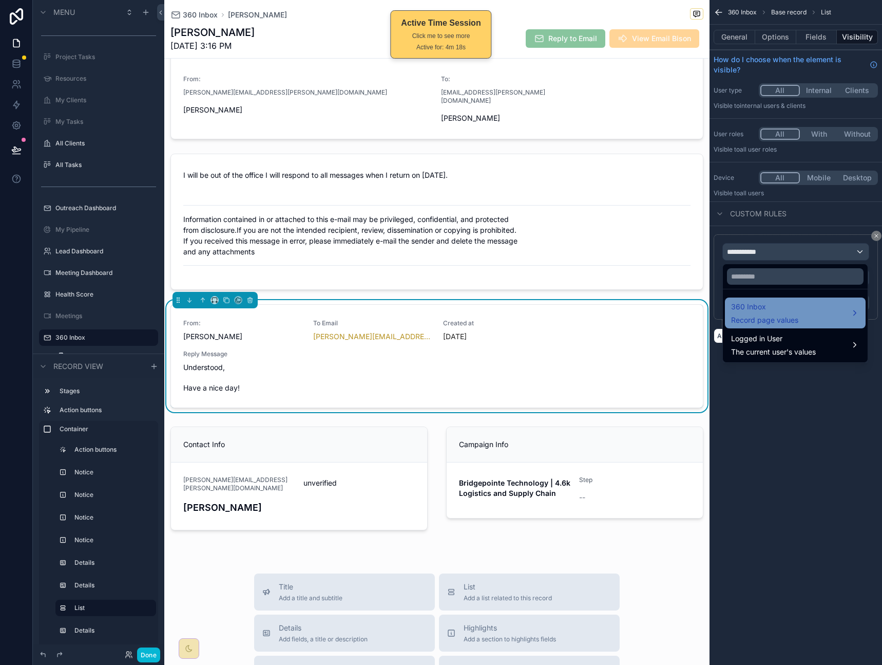
click at [783, 308] on span "360 Inbox" at bounding box center [764, 306] width 67 height 12
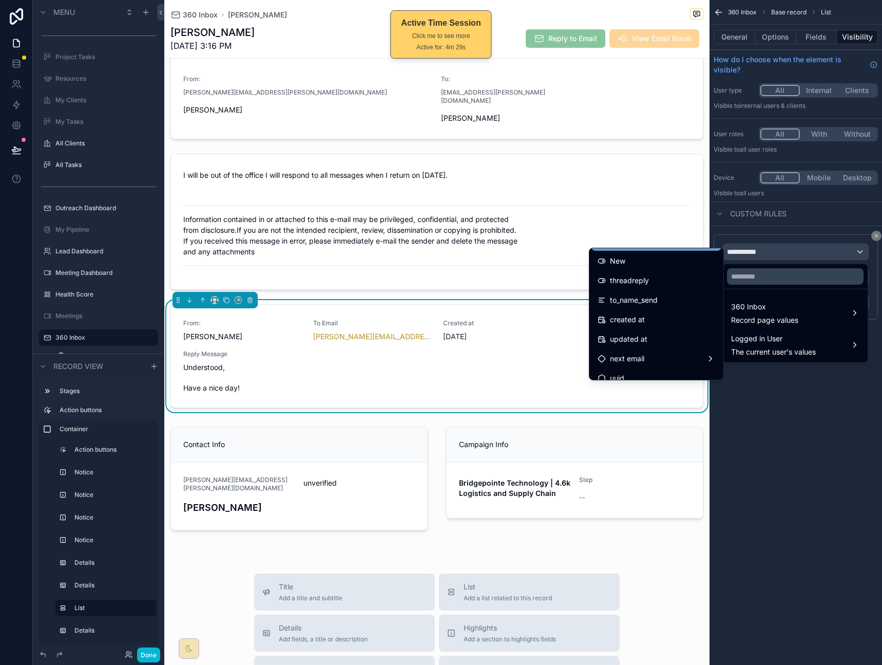
scroll to position [1839, 0]
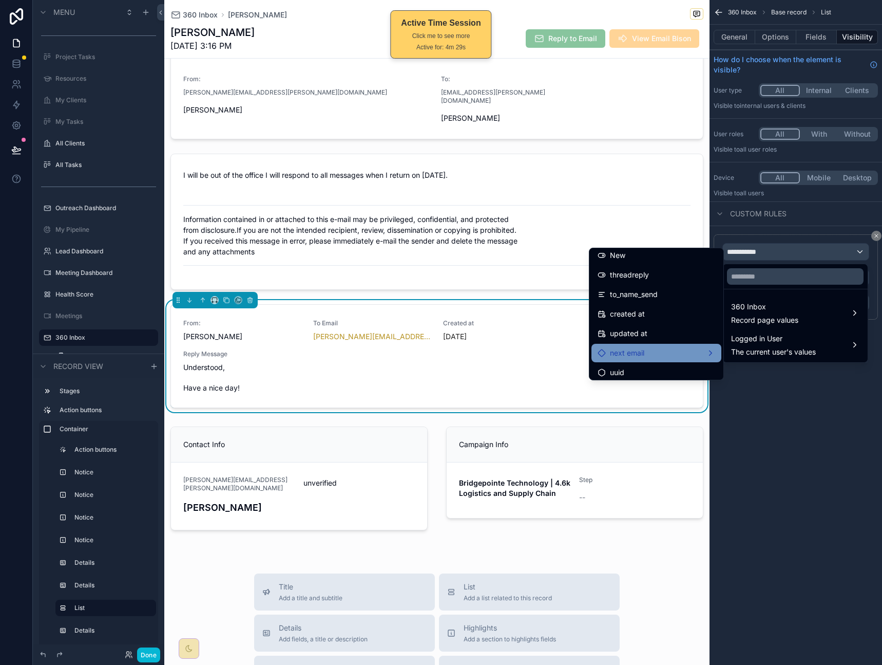
click at [636, 351] on div "next email" at bounding box center [657, 353] width 118 height 12
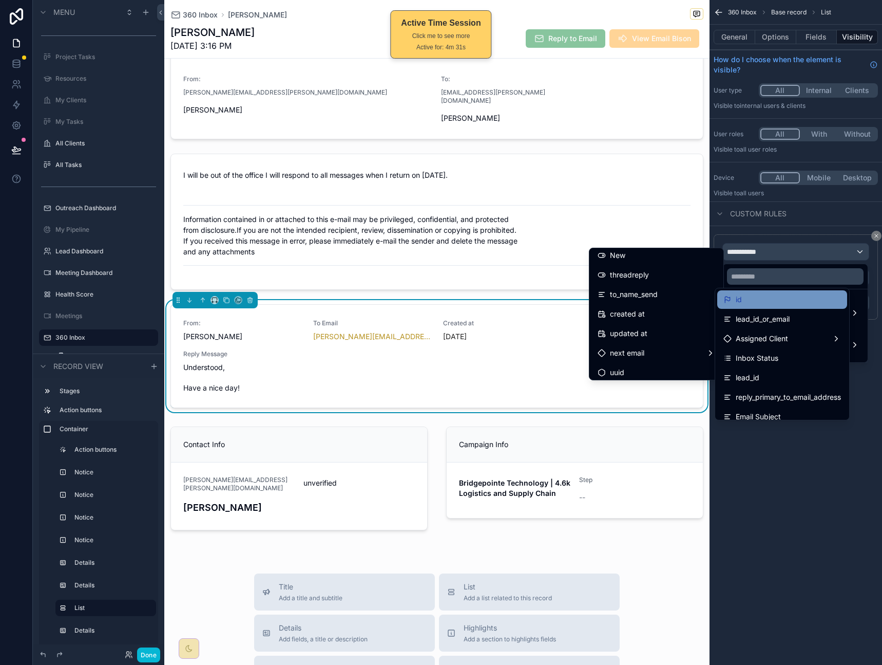
click at [744, 300] on div "id" at bounding box center [783, 299] width 118 height 12
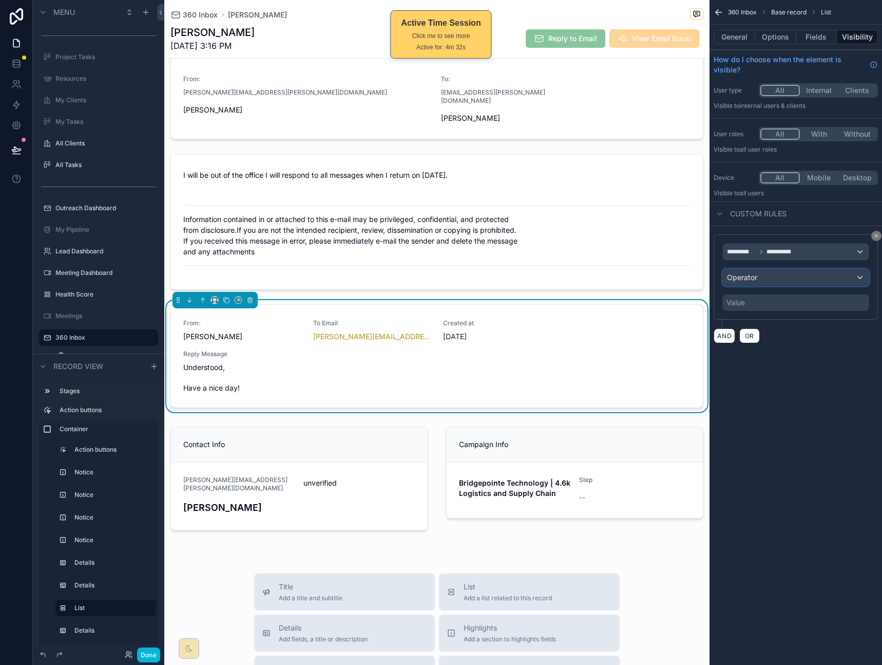
click at [759, 279] on div "Operator" at bounding box center [796, 277] width 146 height 16
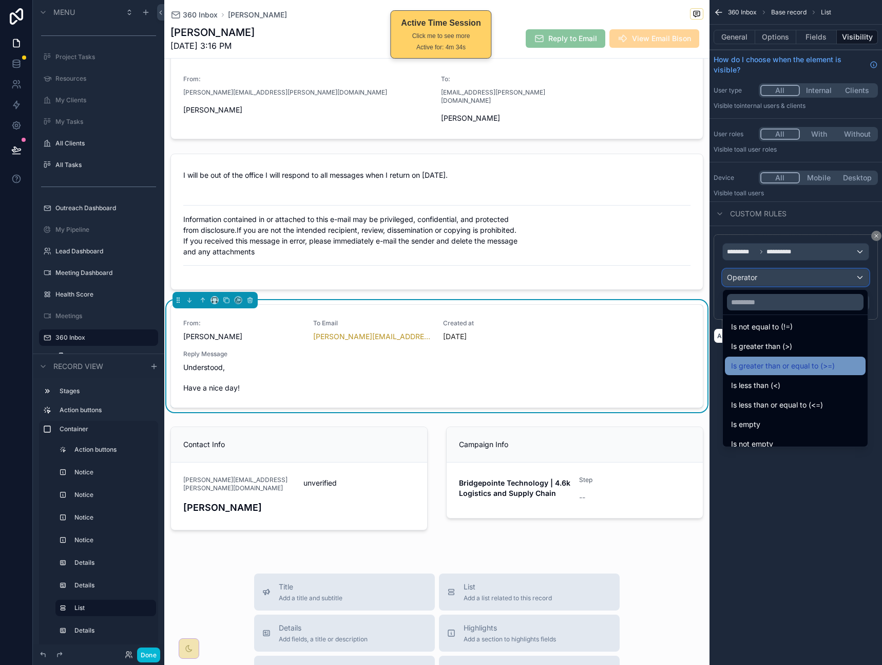
scroll to position [73, 0]
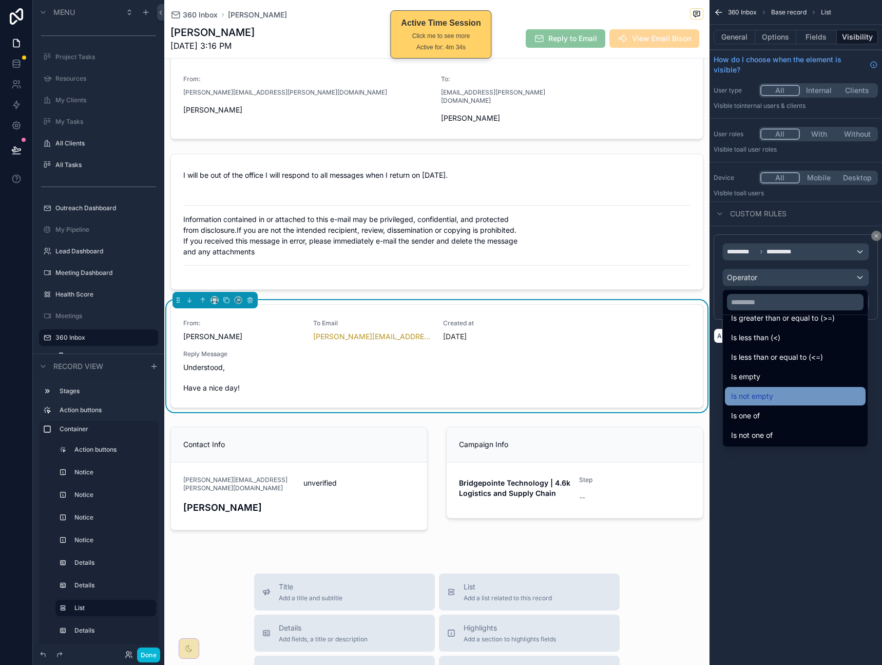
click at [775, 394] on div "Is not empty" at bounding box center [795, 396] width 128 height 12
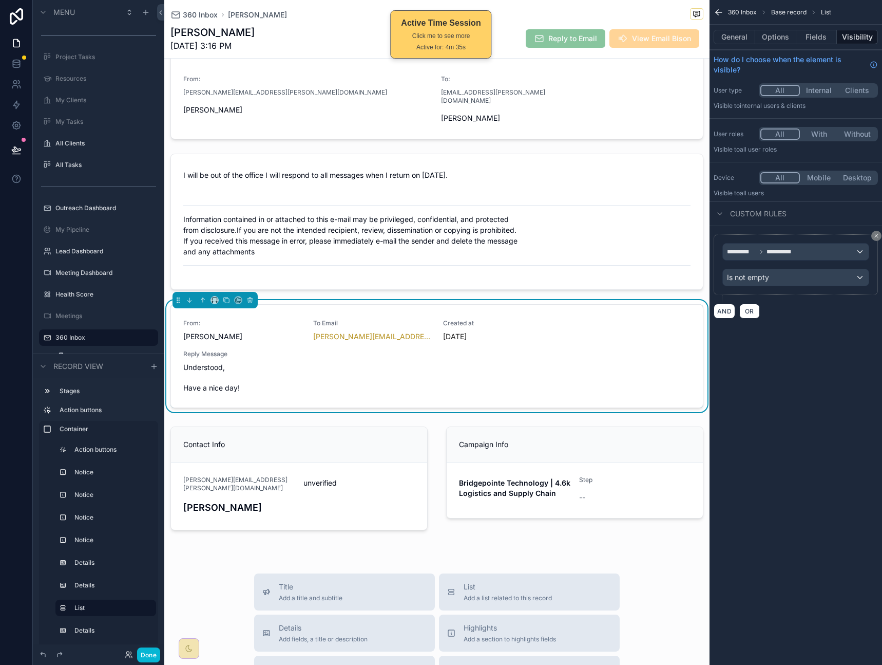
click at [775, 394] on div "**********" at bounding box center [796, 332] width 173 height 665
click at [149, 656] on button "Done" at bounding box center [148, 654] width 23 height 15
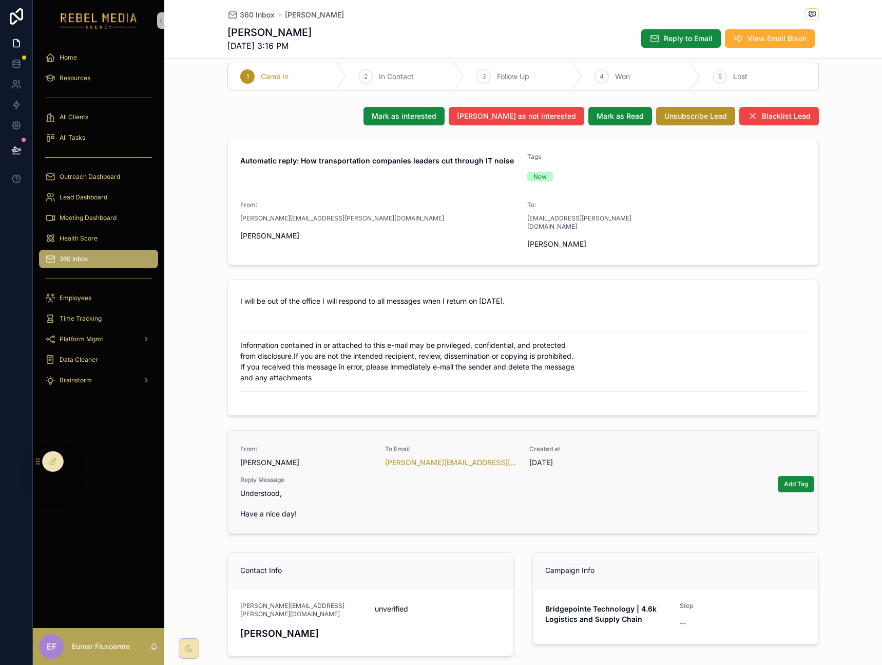
scroll to position [0, 0]
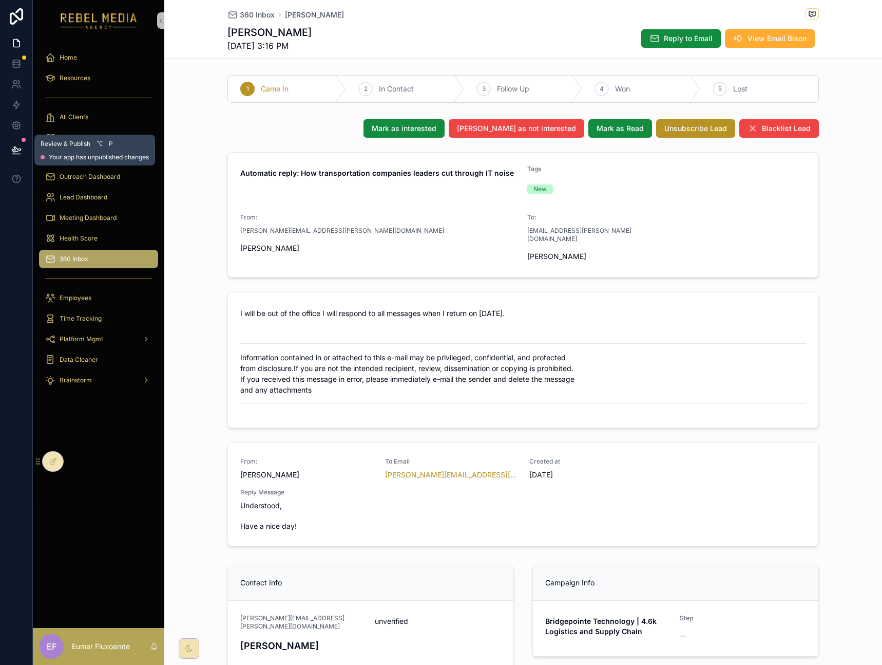
click at [17, 148] on icon at bounding box center [16, 150] width 10 height 10
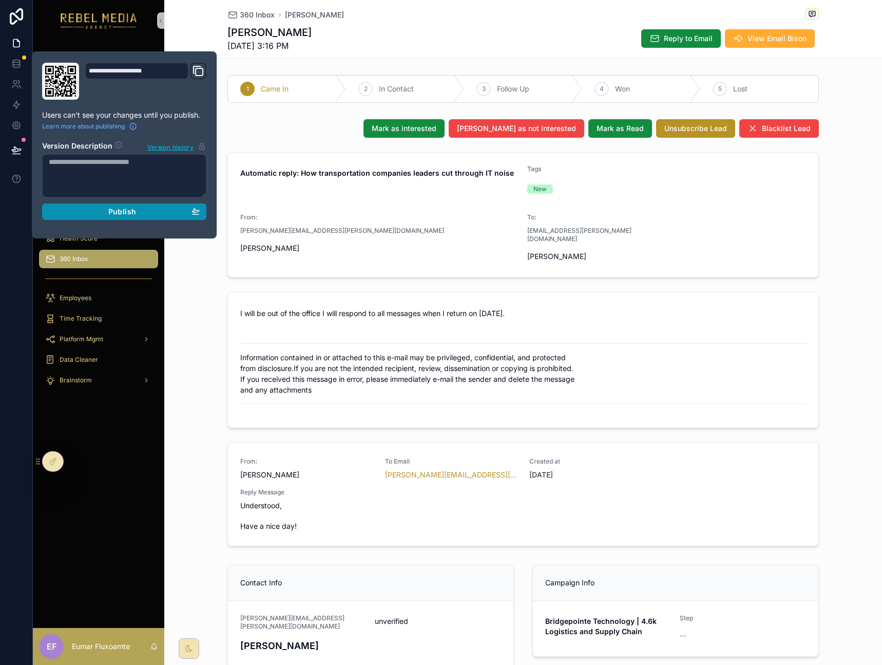
click at [126, 214] on span "Publish" at bounding box center [122, 211] width 28 height 9
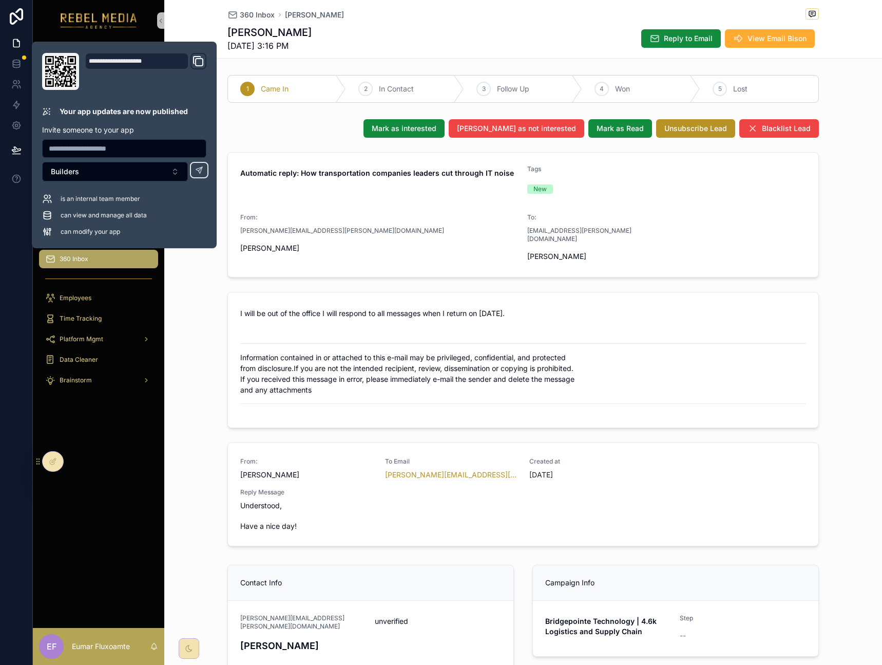
click at [369, 26] on div "John Dorgan 9/26/2025 3:16 PM Reply to Email View Email Bison" at bounding box center [524, 38] width 592 height 27
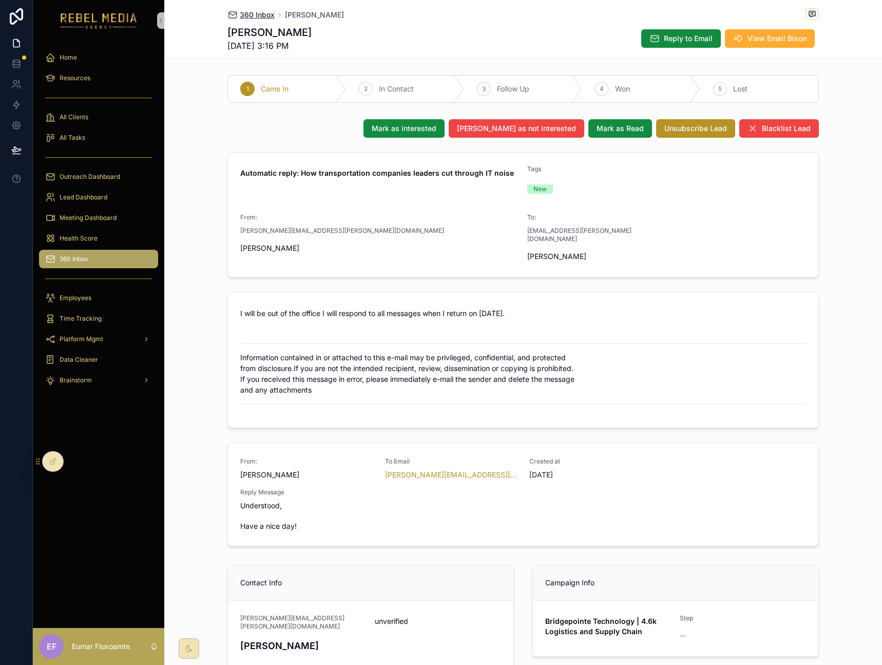
click at [264, 12] on span "360 Inbox" at bounding box center [257, 15] width 35 height 10
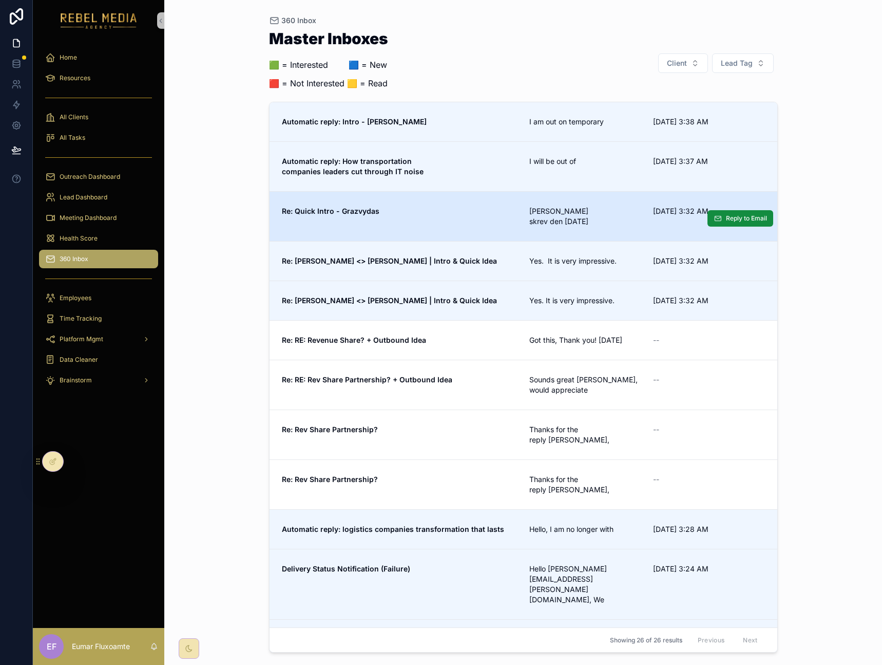
click at [377, 210] on strong "Re: Quick Intro - Grazvydas" at bounding box center [331, 210] width 98 height 9
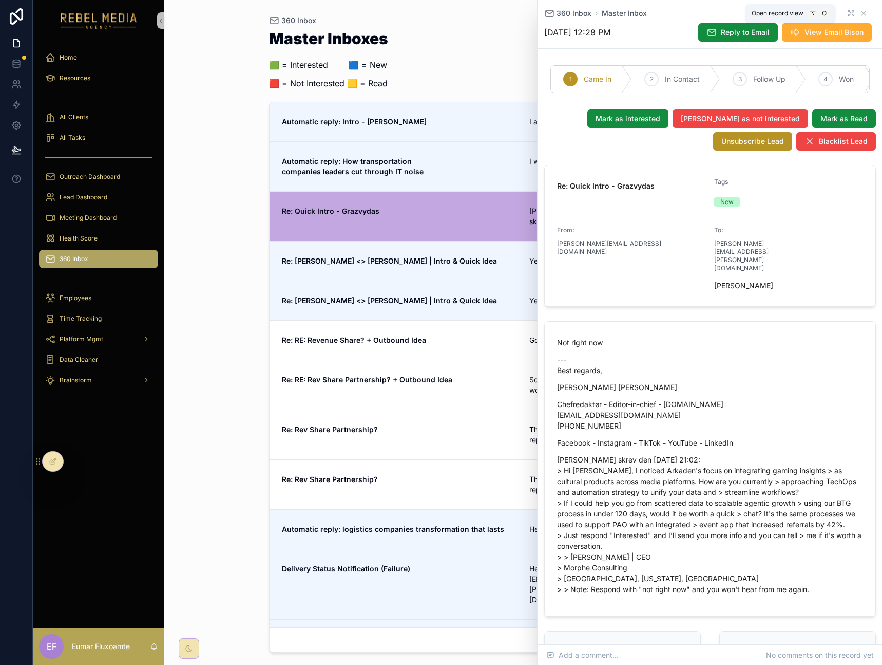
click at [852, 12] on icon "scrollable content" at bounding box center [853, 12] width 2 height 2
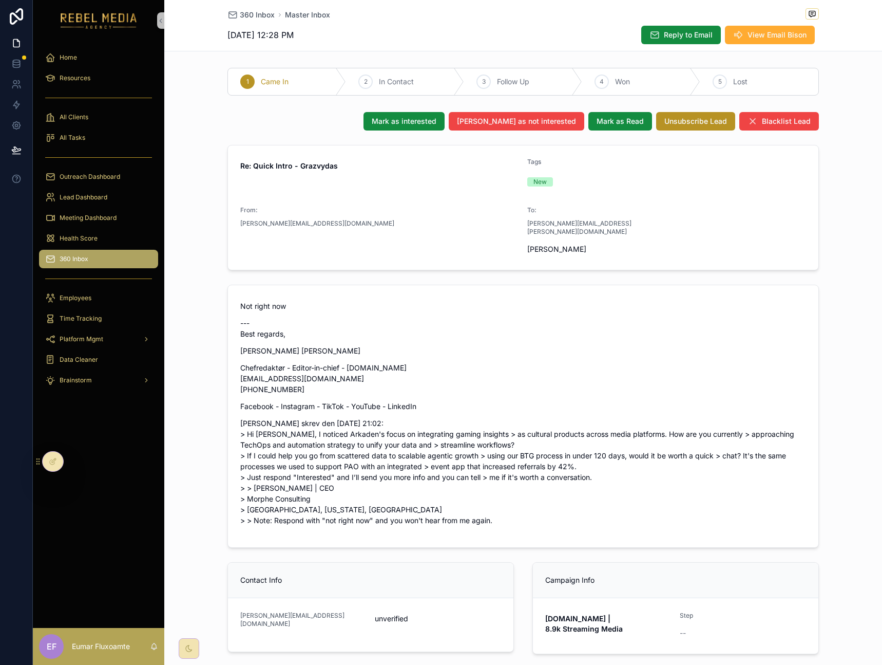
scroll to position [67, 0]
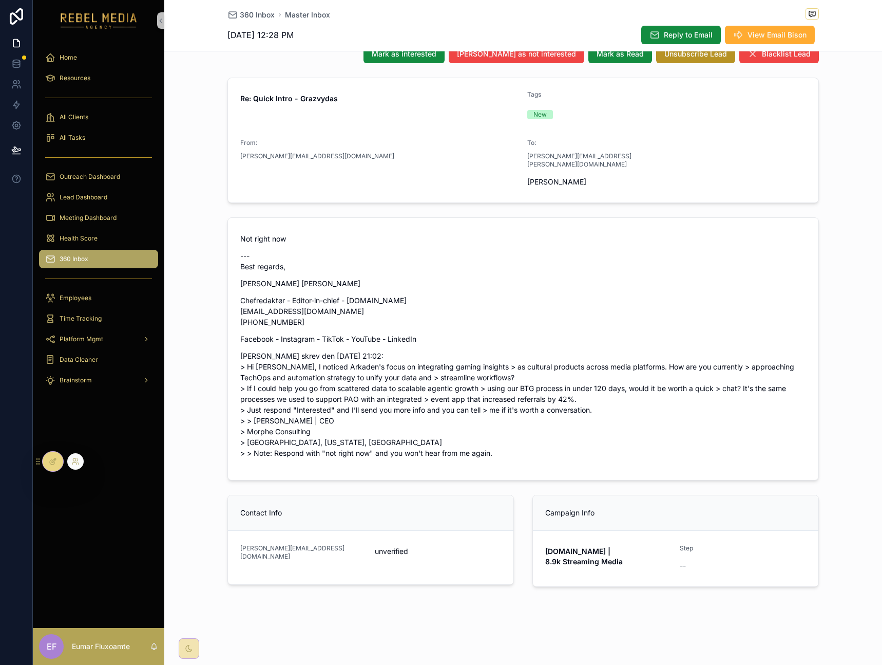
click at [53, 452] on div at bounding box center [53, 462] width 21 height 20
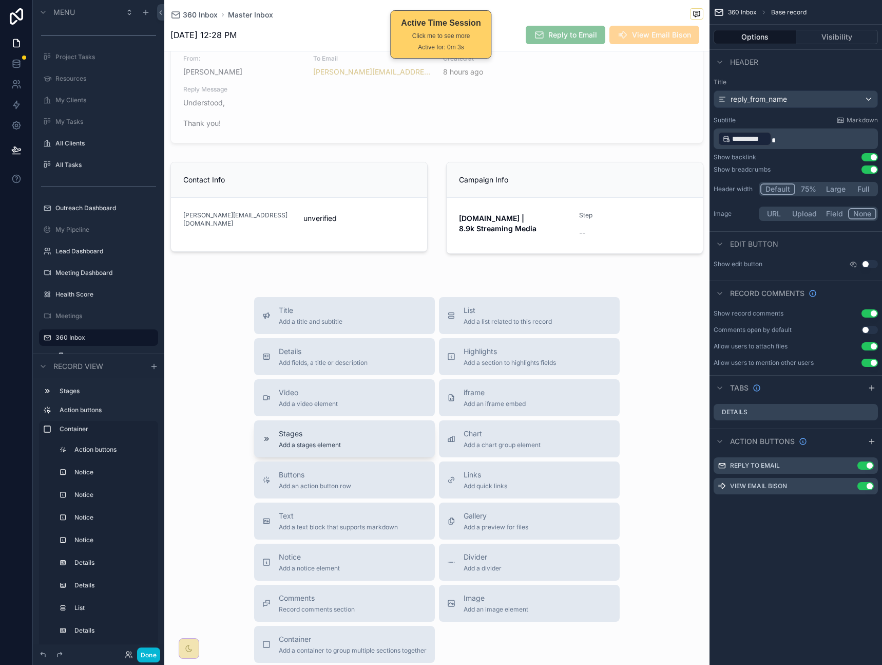
scroll to position [517, 0]
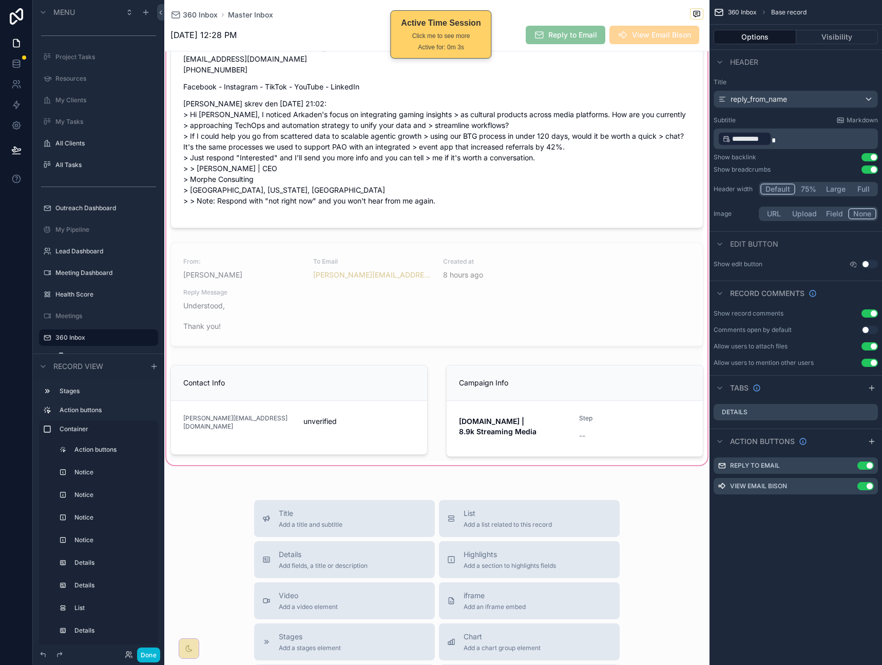
click at [473, 294] on div "scrollable content" at bounding box center [437, 46] width 546 height 841
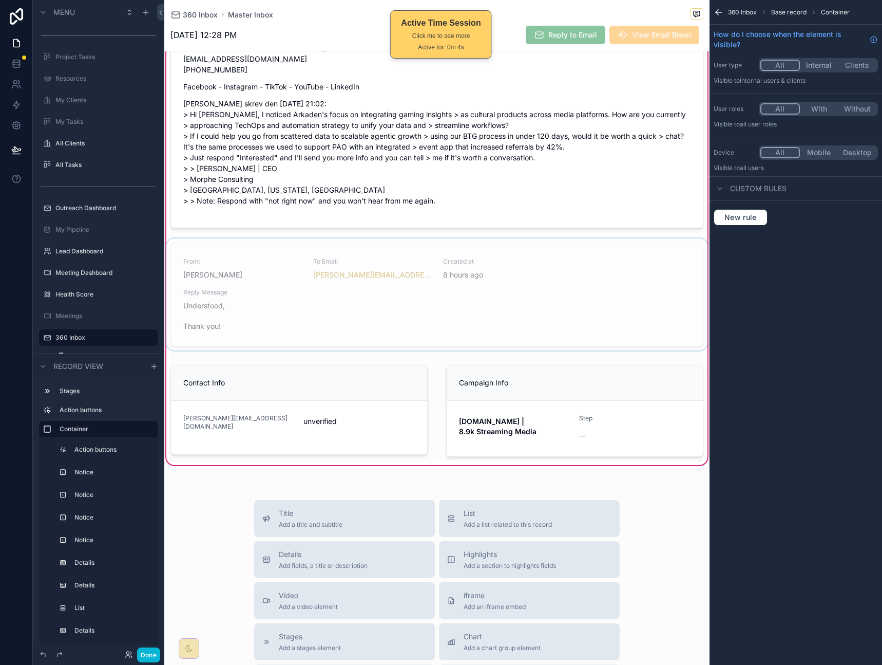
click at [527, 290] on div "scrollable content" at bounding box center [437, 296] width 546 height 116
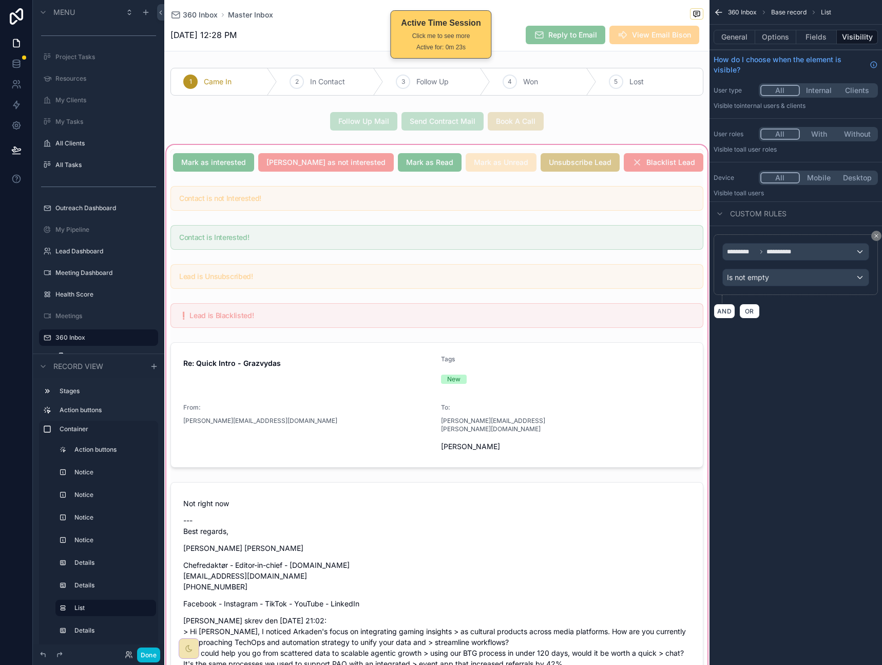
scroll to position [361, 0]
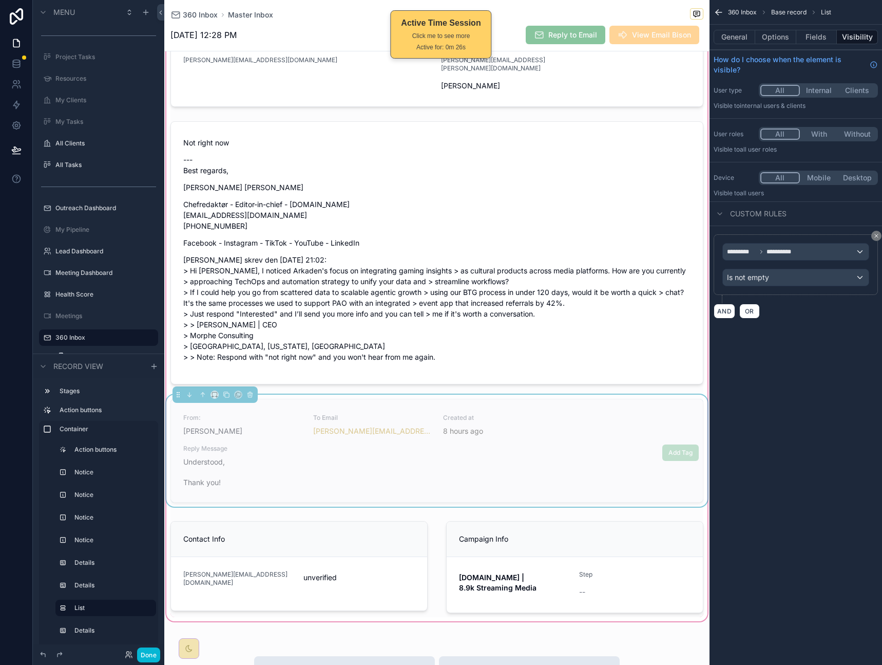
click at [570, 444] on span "Reply Message" at bounding box center [436, 448] width 507 height 8
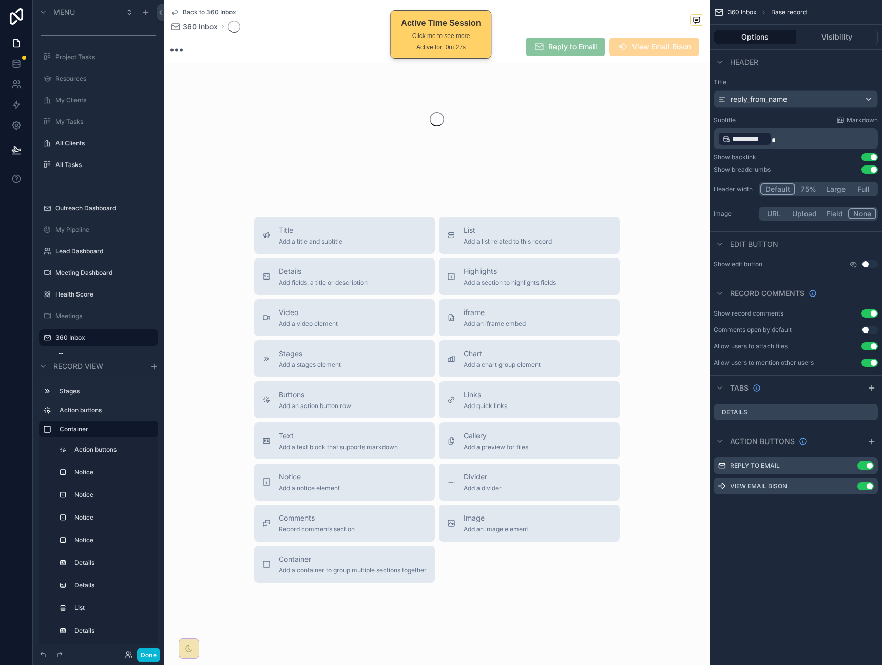
scroll to position [37, 0]
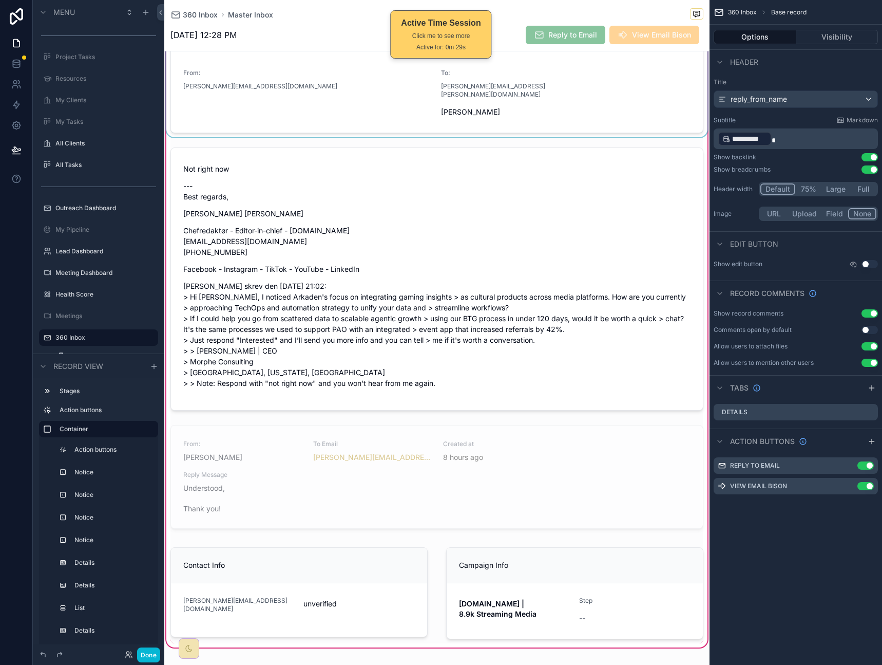
scroll to position [376, 0]
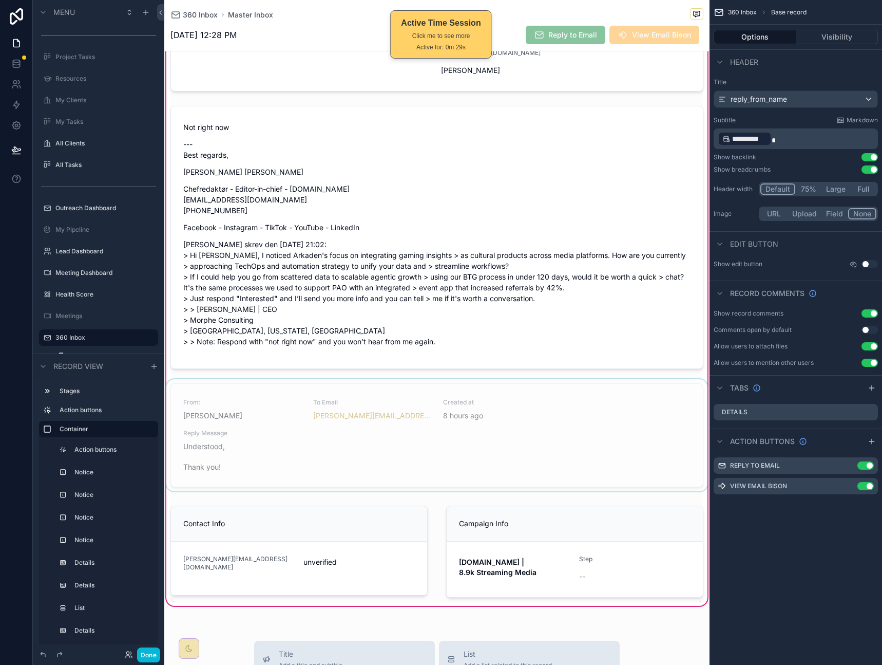
click at [621, 390] on div "scrollable content" at bounding box center [437, 437] width 546 height 116
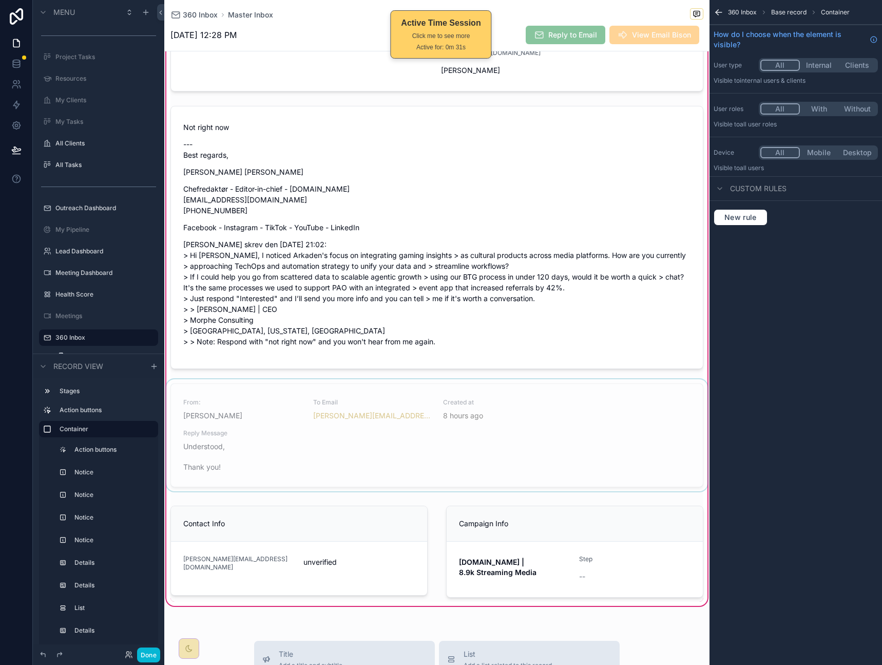
click at [635, 388] on div "scrollable content" at bounding box center [437, 437] width 546 height 116
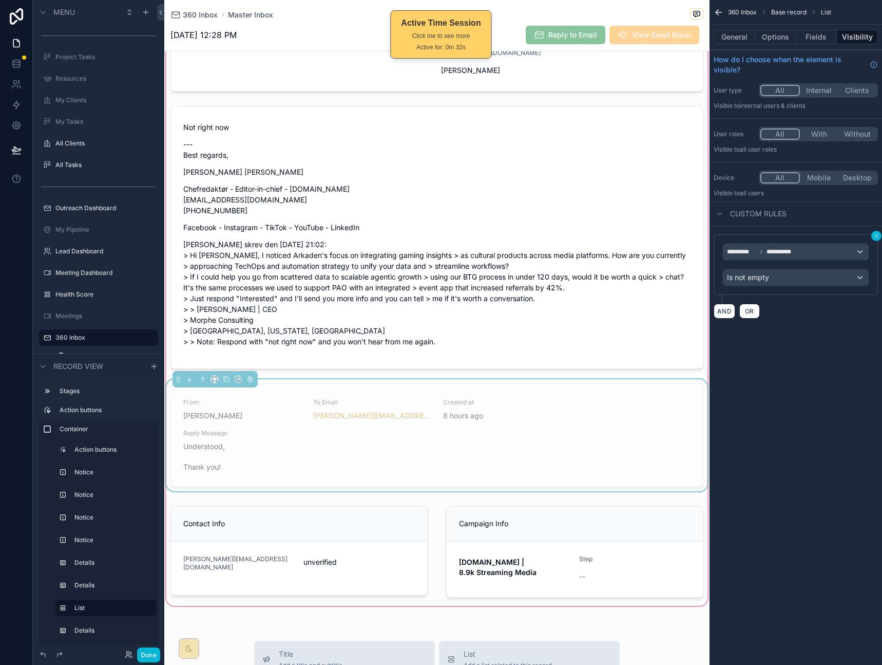
click at [876, 235] on icon "scrollable content" at bounding box center [876, 235] width 3 height 3
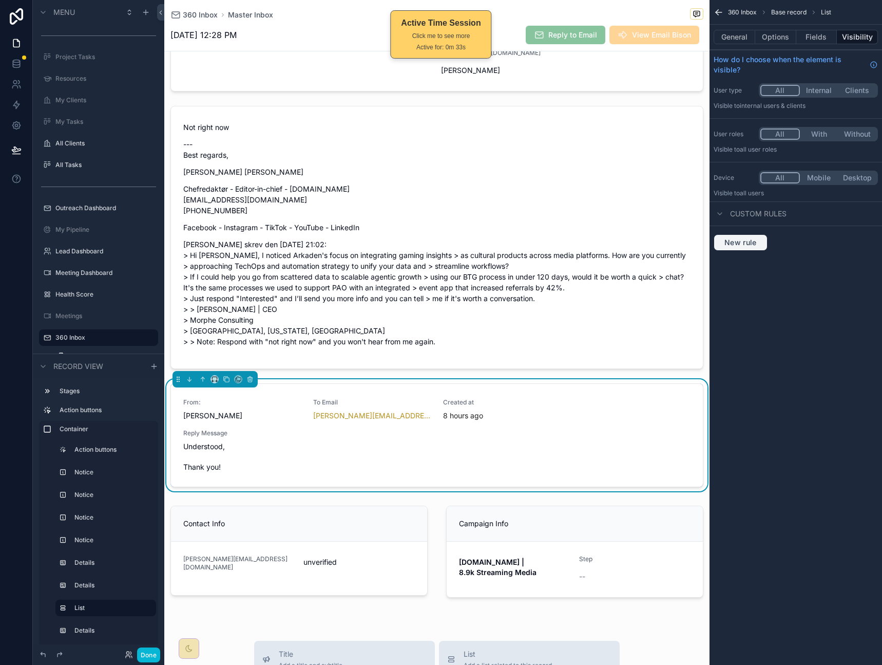
click at [724, 248] on button "New rule" at bounding box center [741, 242] width 54 height 16
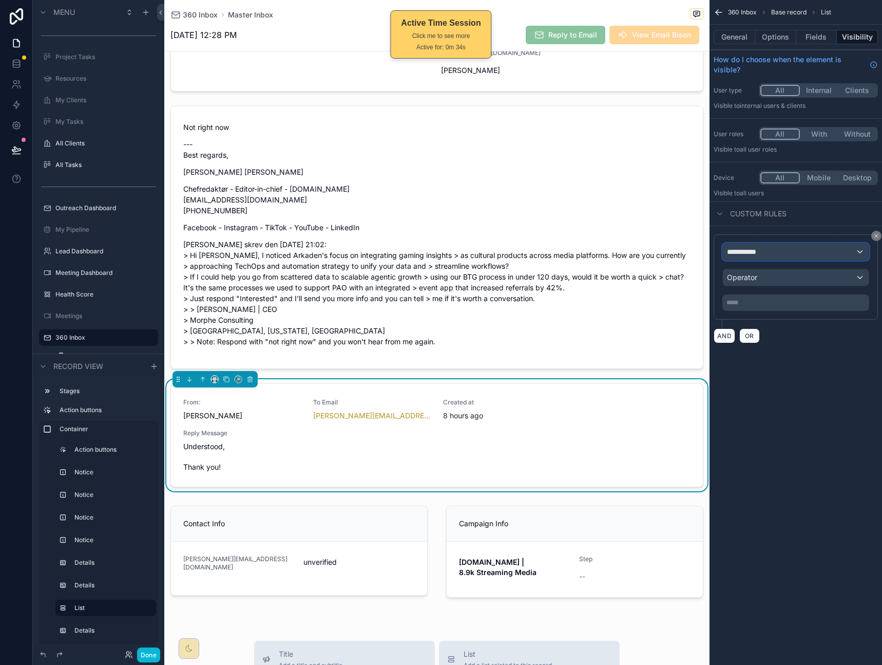
click at [770, 249] on div "**********" at bounding box center [796, 251] width 146 height 16
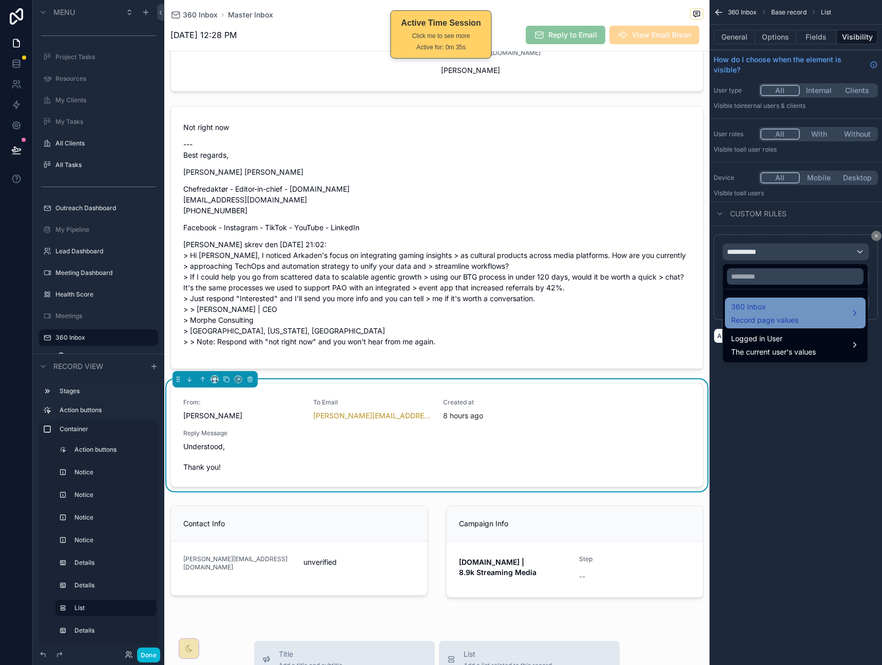
click at [786, 309] on span "360 Inbox" at bounding box center [764, 306] width 67 height 12
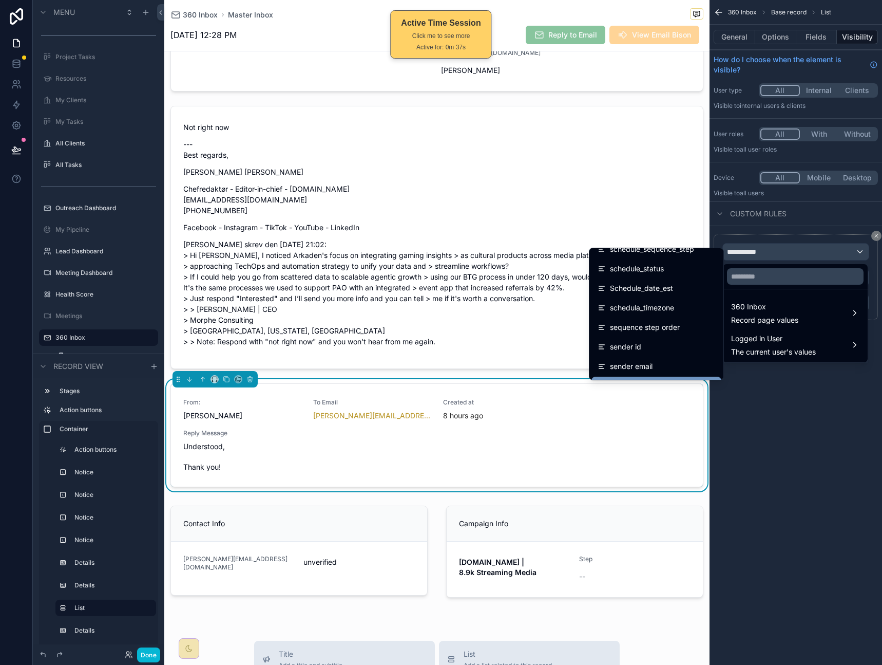
scroll to position [1843, 0]
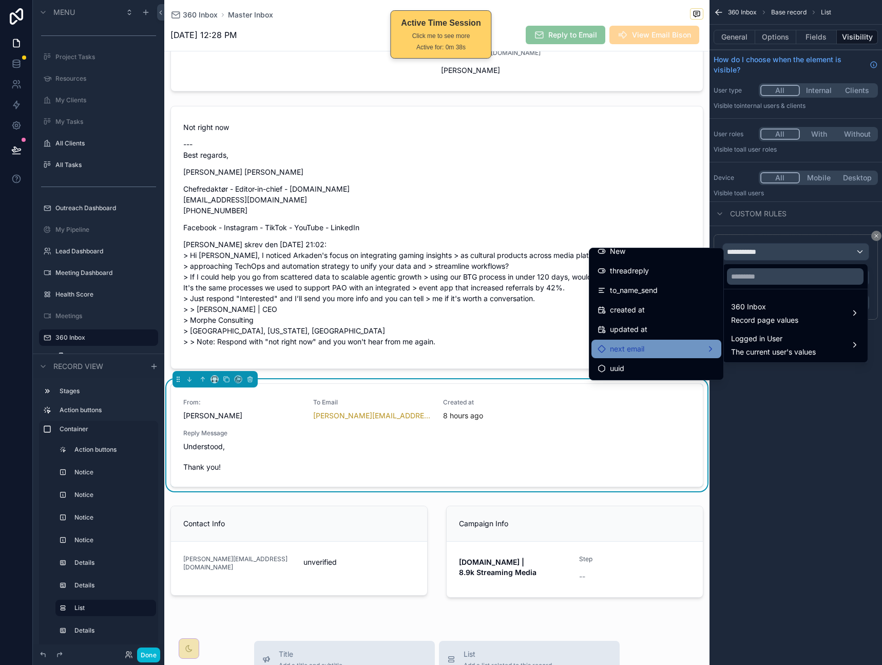
click at [661, 351] on div "next email" at bounding box center [657, 349] width 118 height 12
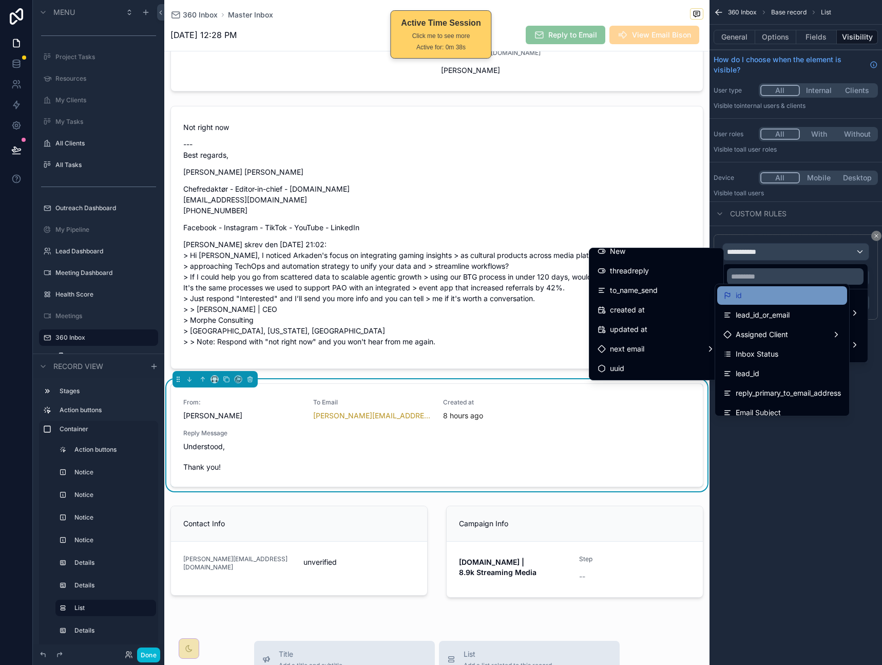
click at [777, 298] on div "id" at bounding box center [783, 295] width 118 height 12
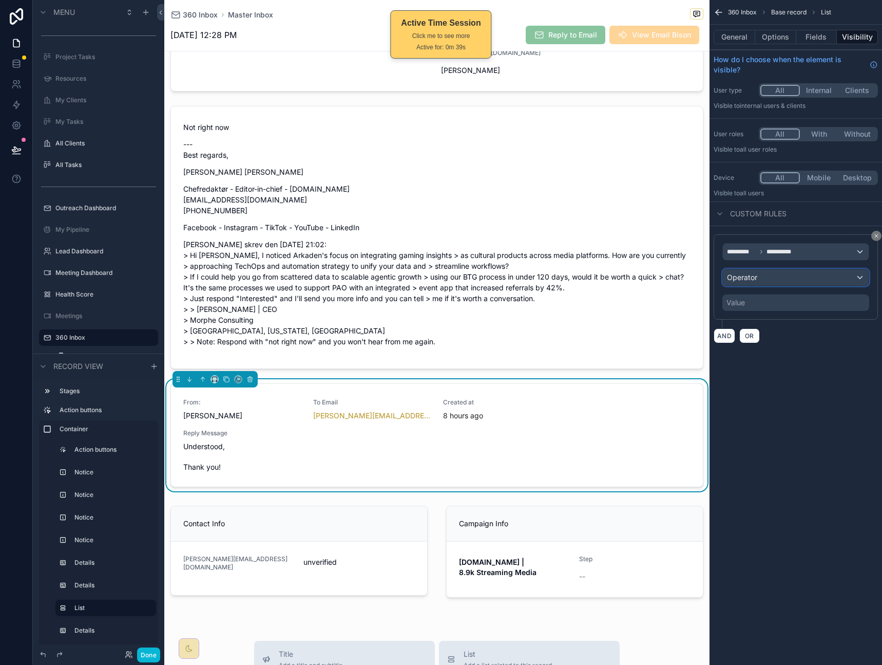
click at [770, 276] on div "Operator" at bounding box center [796, 277] width 146 height 16
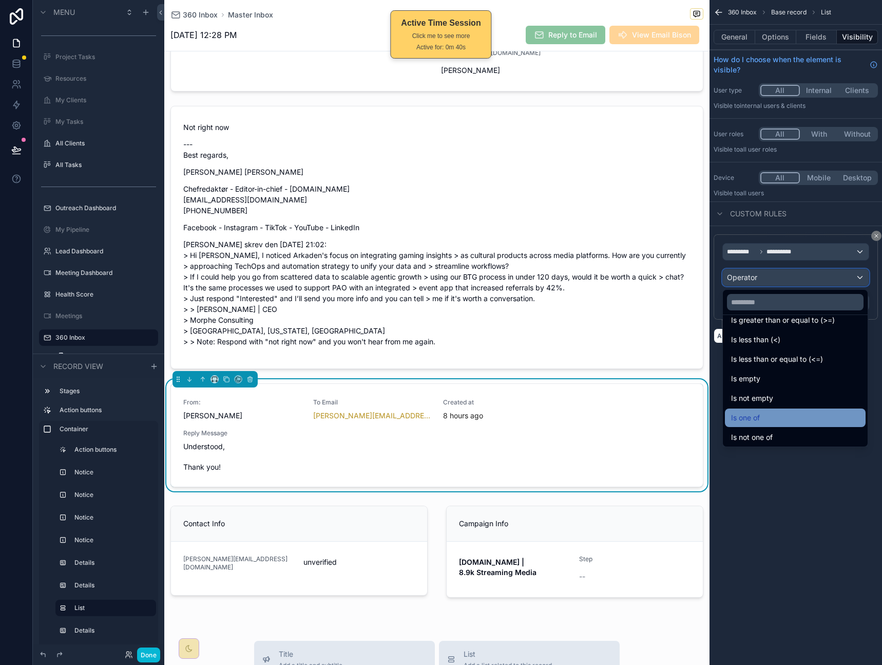
scroll to position [71, 0]
click at [779, 399] on div "Is not empty" at bounding box center [795, 397] width 128 height 12
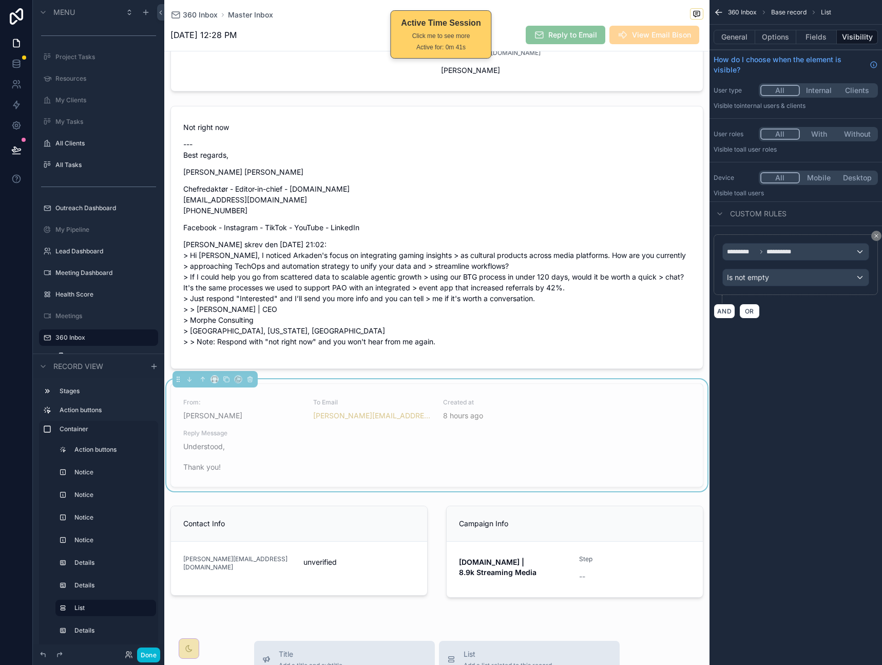
click at [784, 476] on div "**********" at bounding box center [796, 332] width 173 height 665
click at [765, 407] on div "**********" at bounding box center [796, 332] width 173 height 665
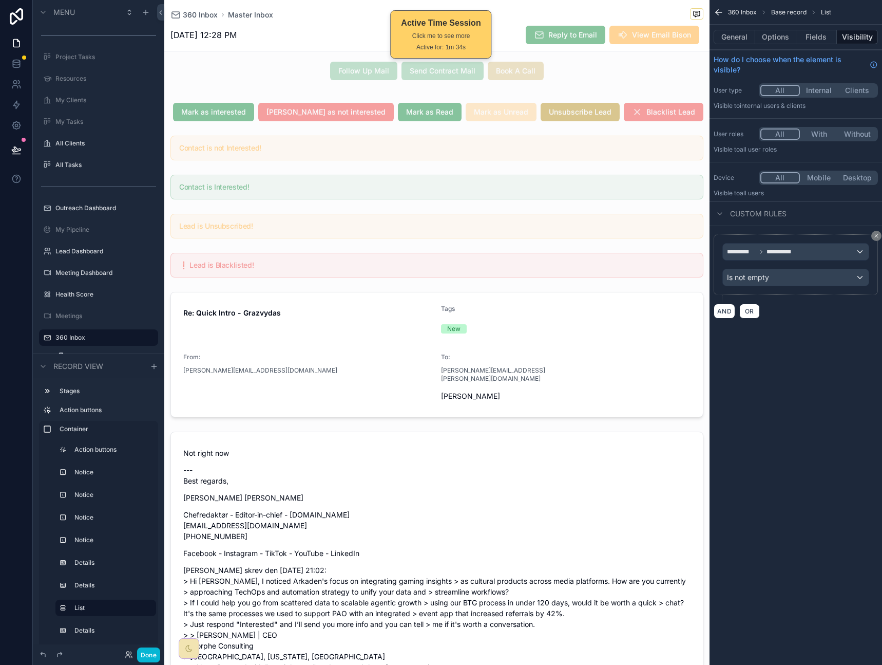
scroll to position [57, 0]
